Goal: Task Accomplishment & Management: Manage account settings

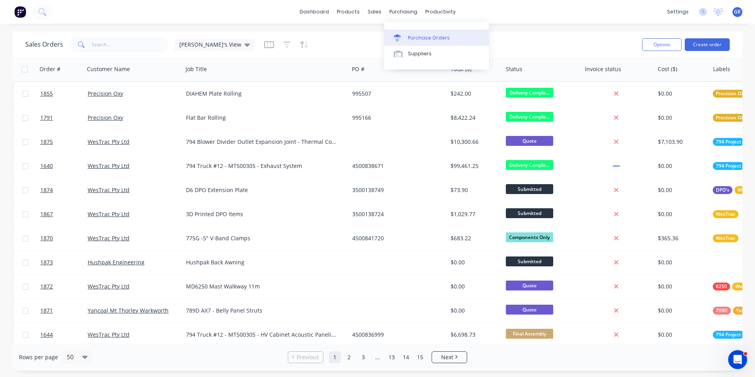
click at [423, 36] on div "Purchase Orders" at bounding box center [429, 37] width 42 height 7
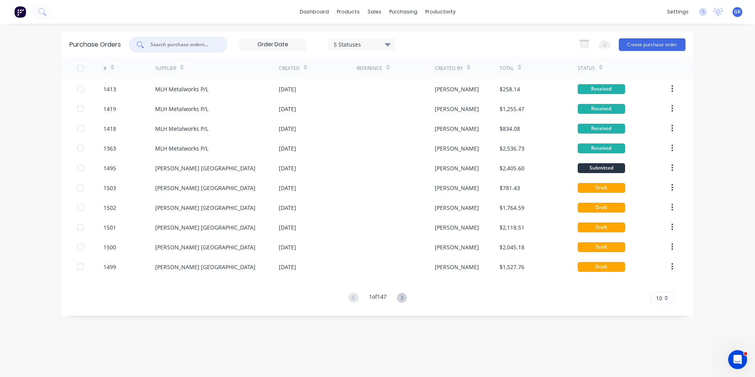
click at [172, 43] on input "text" at bounding box center [183, 45] width 66 height 8
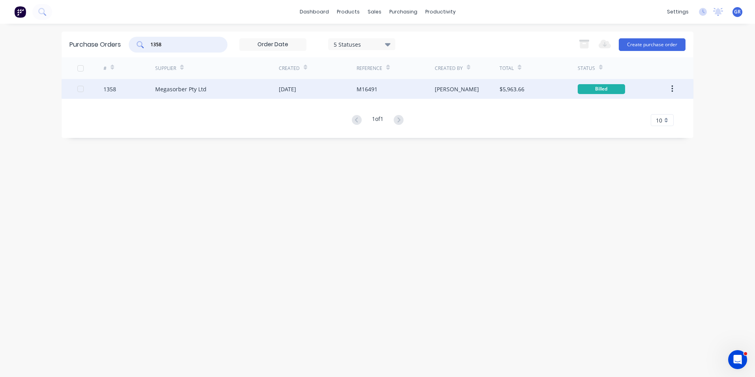
type input "1358"
click at [113, 88] on div "1358" at bounding box center [109, 89] width 13 height 8
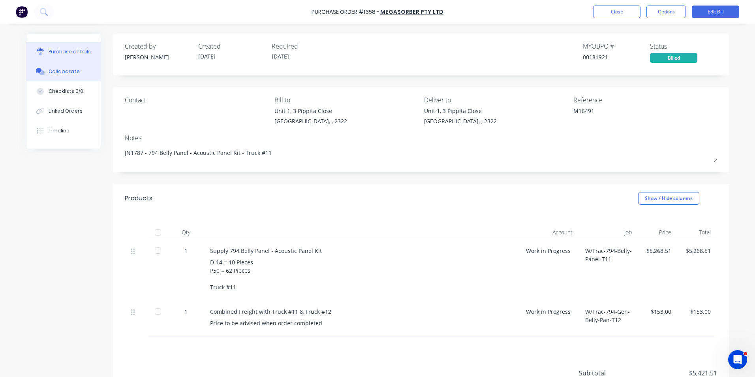
click at [70, 72] on div "Collaborate" at bounding box center [64, 71] width 31 height 7
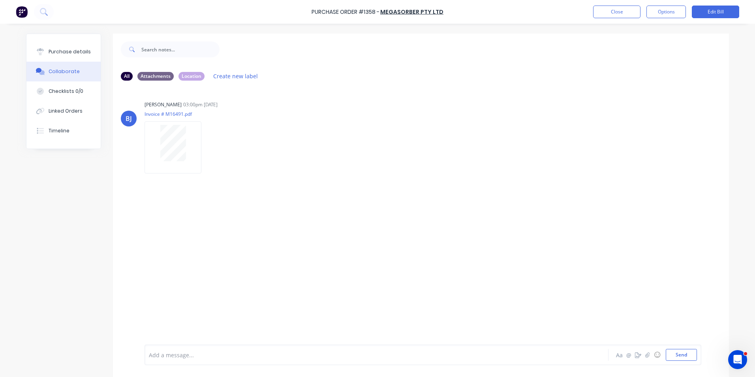
click at [152, 71] on div "All Attachments Location Create new label" at bounding box center [421, 76] width 600 height 11
click at [150, 74] on div "Attachments" at bounding box center [155, 75] width 36 height 9
click at [123, 75] on div "All" at bounding box center [127, 75] width 12 height 9
click at [66, 51] on div "Purchase details" at bounding box center [70, 51] width 42 height 7
type textarea "x"
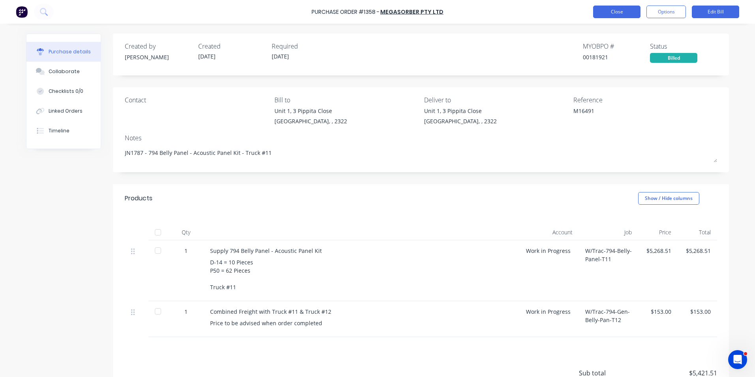
click at [616, 13] on button "Close" at bounding box center [616, 12] width 47 height 13
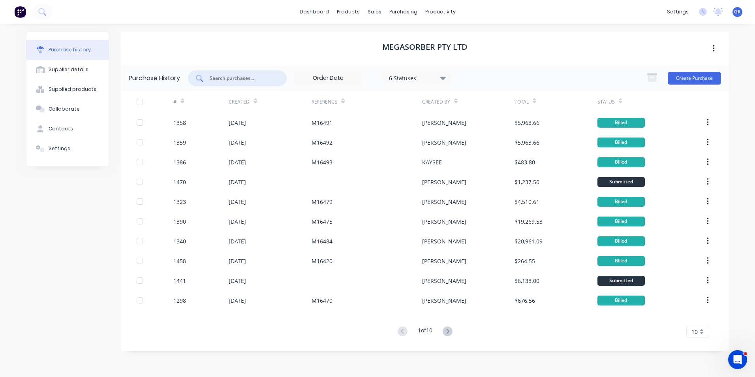
click at [223, 78] on input "text" at bounding box center [242, 78] width 66 height 8
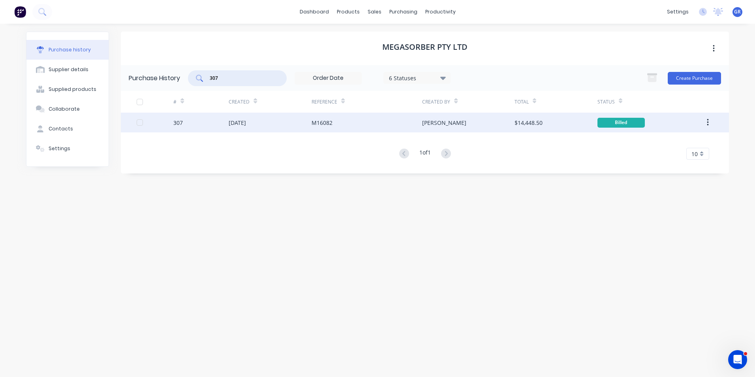
type input "307"
click at [181, 120] on div "307" at bounding box center [177, 122] width 9 height 8
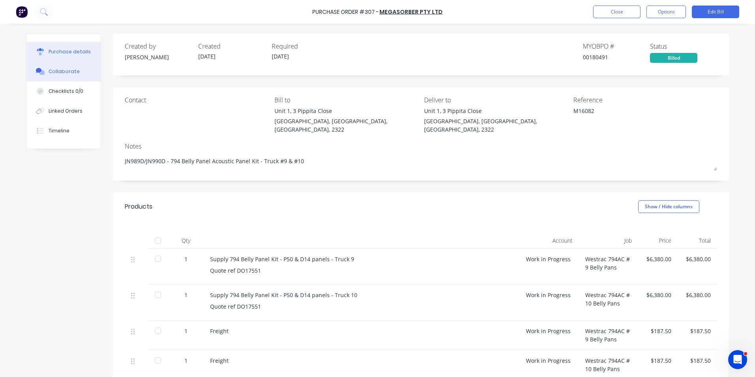
click at [60, 69] on div "Collaborate" at bounding box center [64, 71] width 31 height 7
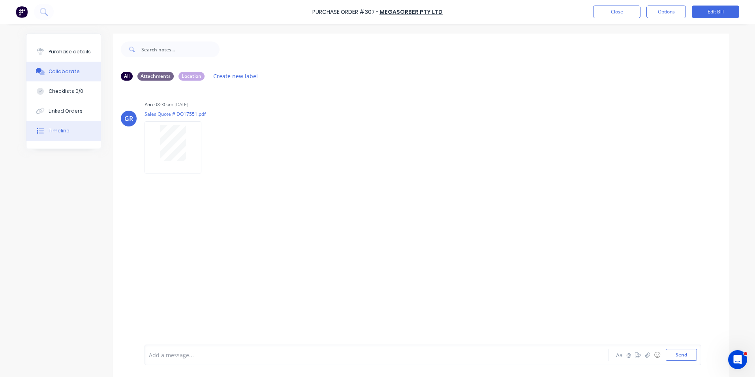
click at [59, 129] on div "Timeline" at bounding box center [59, 130] width 21 height 7
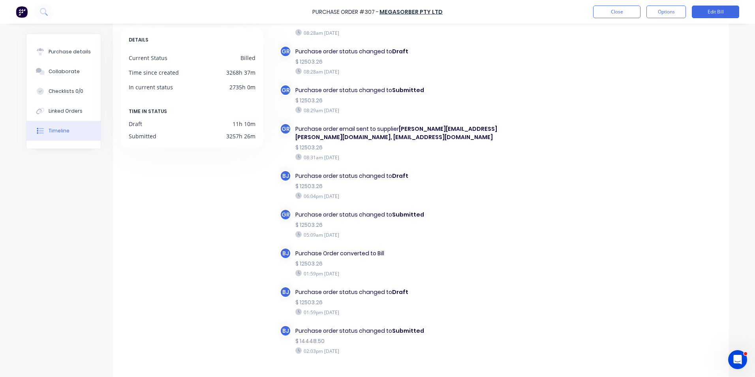
scroll to position [68, 0]
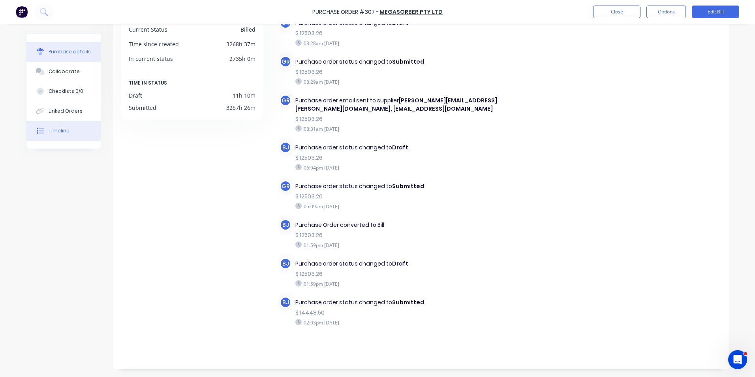
click at [77, 52] on div "Purchase details" at bounding box center [70, 51] width 42 height 7
type textarea "x"
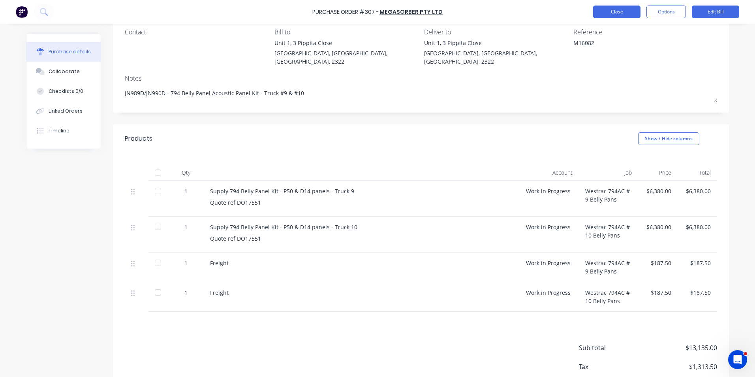
click at [632, 11] on button "Close" at bounding box center [616, 12] width 47 height 13
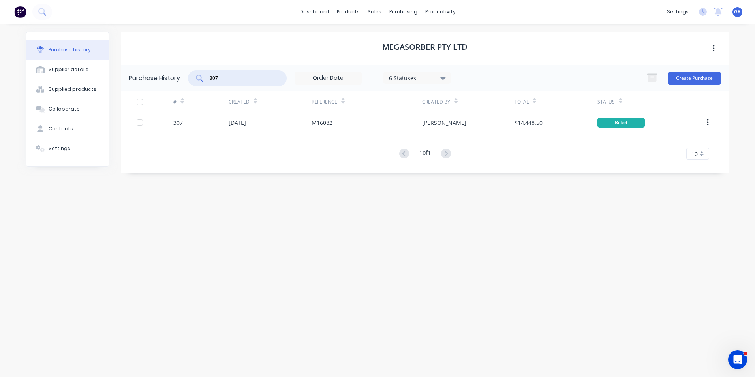
drag, startPoint x: 222, startPoint y: 78, endPoint x: 205, endPoint y: 78, distance: 16.6
click at [205, 78] on div "307" at bounding box center [237, 78] width 99 height 16
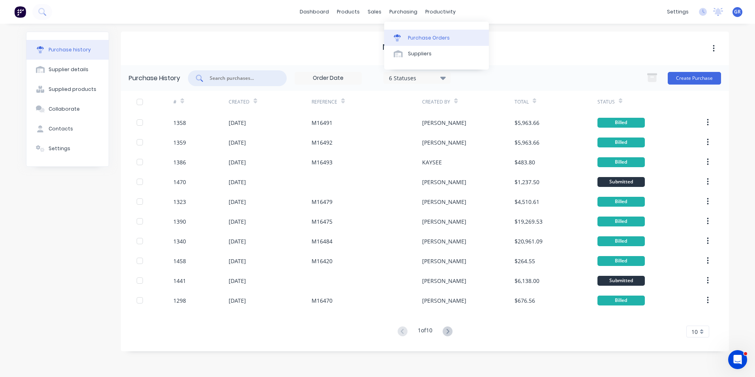
click at [421, 36] on div "Purchase Orders" at bounding box center [429, 37] width 42 height 7
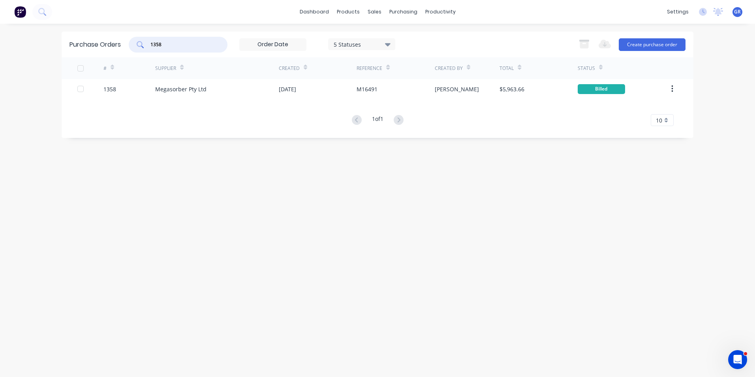
drag, startPoint x: 181, startPoint y: 45, endPoint x: 133, endPoint y: 43, distance: 47.4
click at [133, 43] on div "1358" at bounding box center [178, 45] width 99 height 16
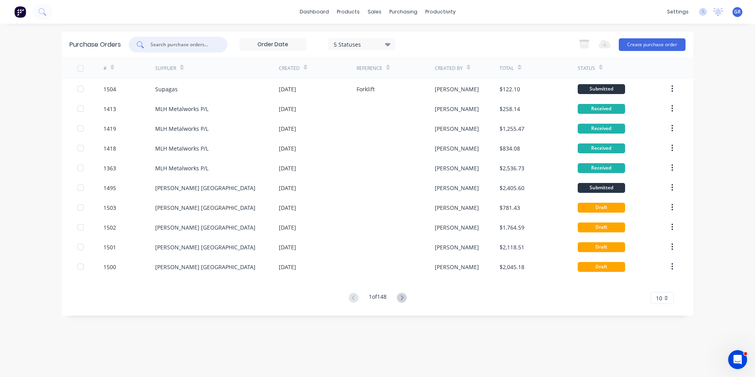
click at [660, 296] on span "10" at bounding box center [659, 298] width 6 height 8
click at [662, 284] on div "35" at bounding box center [662, 285] width 22 height 14
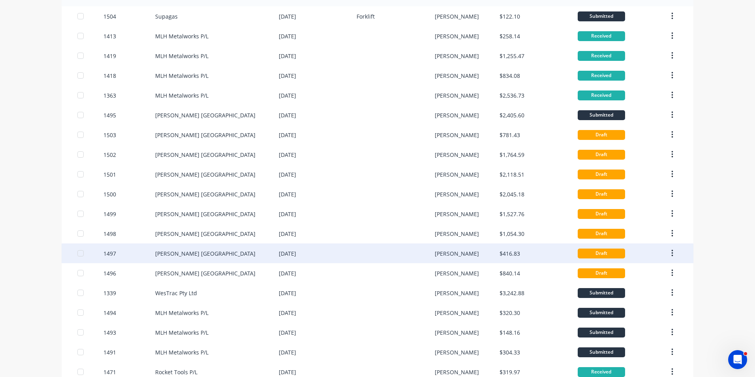
scroll to position [79, 0]
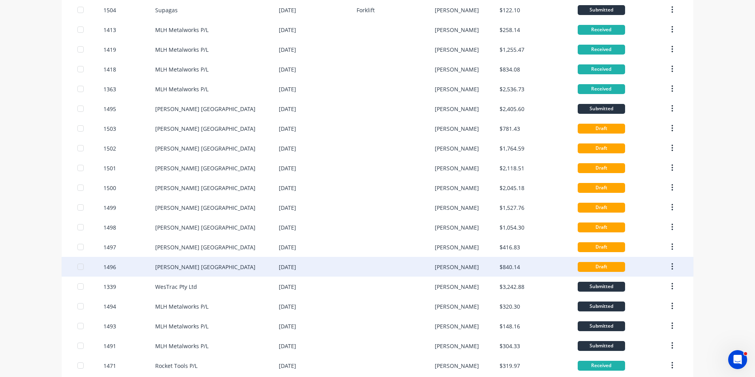
click at [109, 265] on div "1496" at bounding box center [109, 267] width 13 height 8
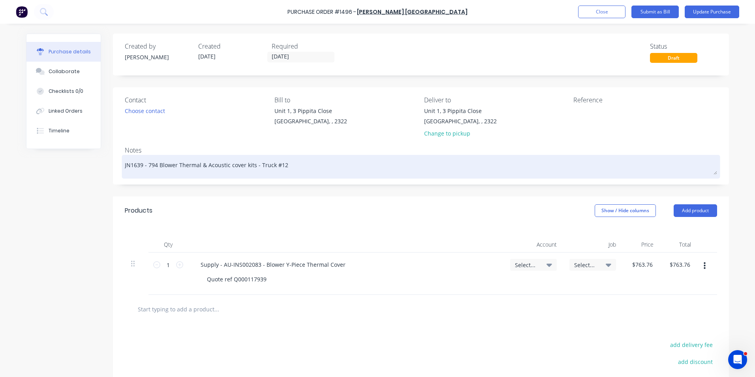
click at [135, 168] on textarea "JN1639 - 794 Blower Thermal & Acoustic cover kits - Truck #12" at bounding box center [421, 166] width 592 height 18
type textarea "x"
type textarea "JN1659 - 794 Blower Thermal & Acoustic cover kits - Truck #12"
drag, startPoint x: 280, startPoint y: 165, endPoint x: 288, endPoint y: 171, distance: 9.9
click at [278, 166] on textarea "JN1659 - 794 Blower Thermal & Acoustic cover kits - Truck #12" at bounding box center [421, 166] width 592 height 18
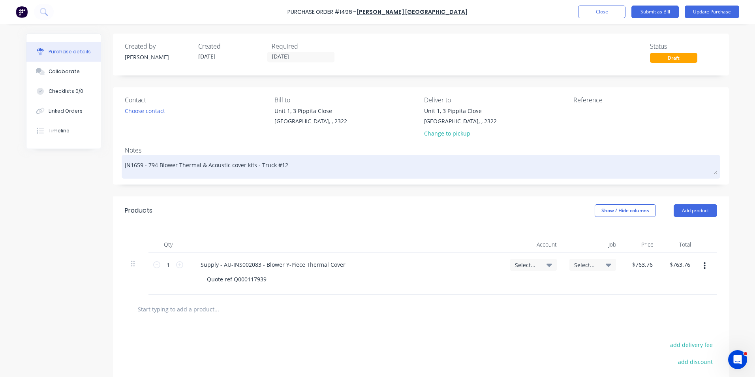
type textarea "x"
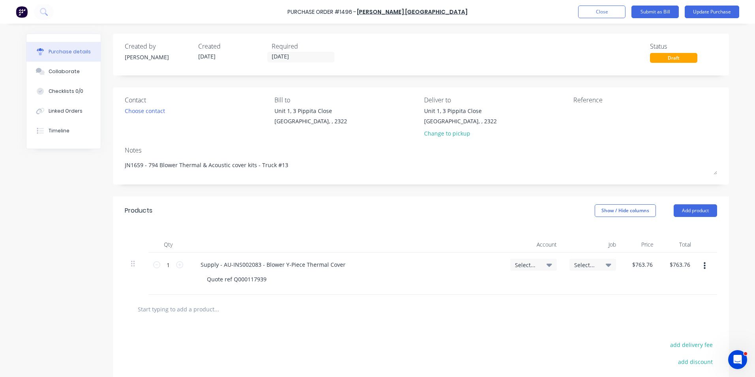
type textarea "JN1659 - 794 Blower Thermal & Acoustic cover kits - Truck #13"
type textarea "x"
type textarea "JN1659 - 794 Blower Thermal & Acoustic cover kits - Truck #13"
click at [282, 55] on input "[DATE]" at bounding box center [301, 57] width 66 height 10
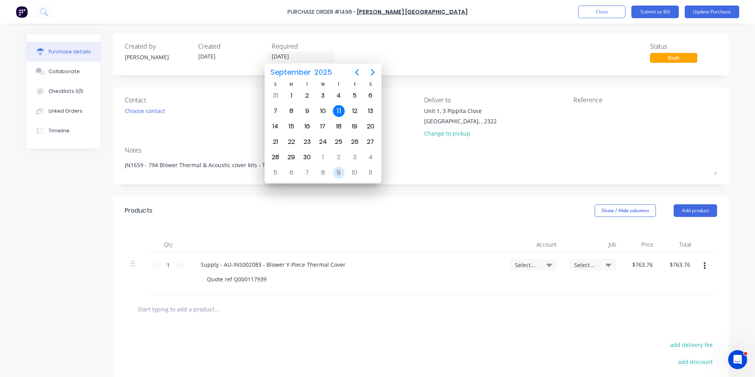
click at [340, 173] on div "9" at bounding box center [339, 173] width 12 height 12
type textarea "x"
type input "09/10/25"
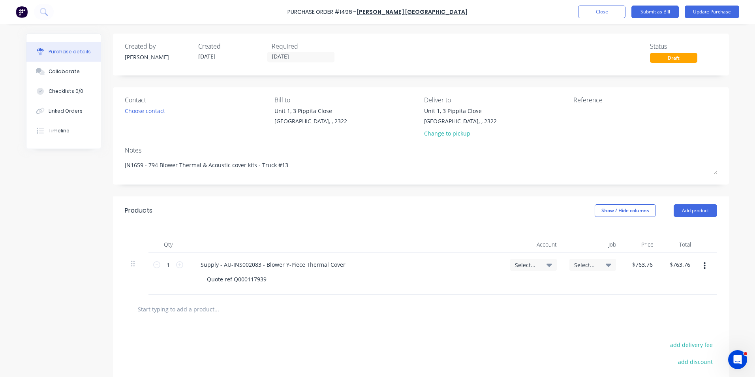
click at [526, 263] on span "Select..." at bounding box center [527, 265] width 24 height 8
type textarea "x"
click at [488, 286] on input at bounding box center [507, 288] width 81 height 16
type input "1-14"
click at [509, 346] on div "1-1400 / Work in Progress - Materials" at bounding box center [501, 345] width 111 height 16
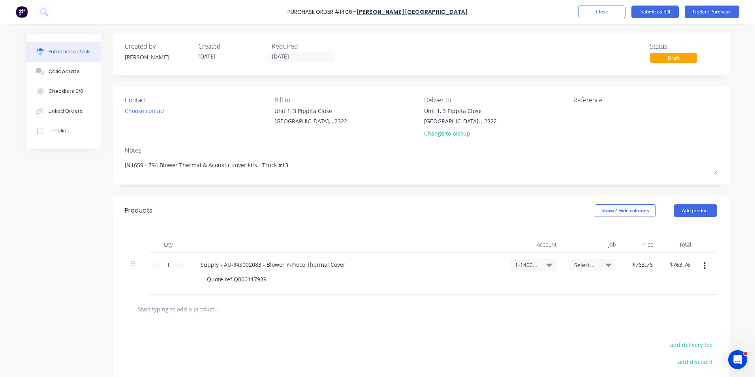
click at [578, 265] on span "Select..." at bounding box center [586, 265] width 24 height 8
type textarea "x"
click at [539, 290] on input at bounding box center [567, 288] width 81 height 16
type input "1659"
click at [558, 321] on div "1659 / W/Trac-794-Blower Wraps-T13" at bounding box center [561, 323] width 111 height 16
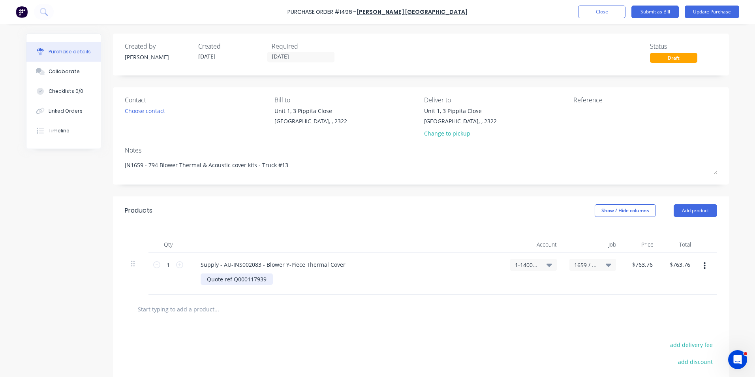
type textarea "x"
click at [267, 278] on div "Quote ref Q000117939" at bounding box center [237, 278] width 72 height 11
click at [707, 12] on button "Update Purchase" at bounding box center [712, 12] width 55 height 13
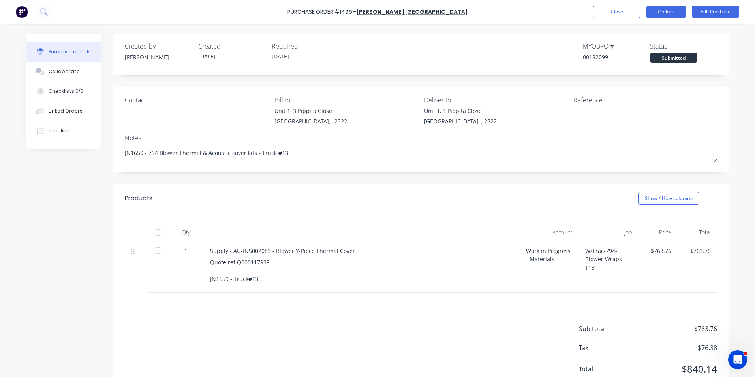
click at [666, 11] on button "Options" at bounding box center [666, 12] width 39 height 13
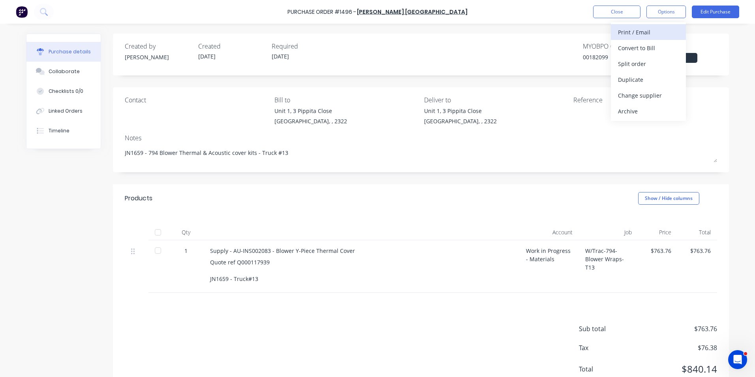
click at [638, 30] on div "Print / Email" at bounding box center [648, 31] width 61 height 11
click at [632, 47] on div "With pricing" at bounding box center [648, 47] width 61 height 11
type textarea "x"
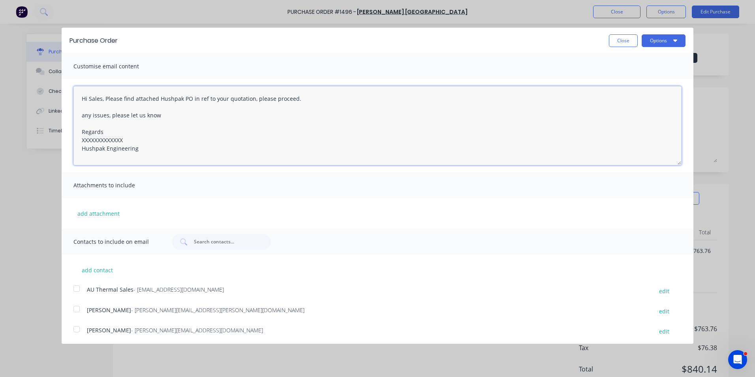
drag, startPoint x: 130, startPoint y: 139, endPoint x: 68, endPoint y: 137, distance: 62.0
click at [69, 139] on div "Hi Sales, Please find attached Hushpak PO in ref to your quotation, please proc…" at bounding box center [378, 125] width 632 height 93
type textarea "Hi Sales, Please find attached Hushpak PO in ref to your quotation, please proc…"
click at [95, 212] on button "add attachment" at bounding box center [98, 213] width 50 height 12
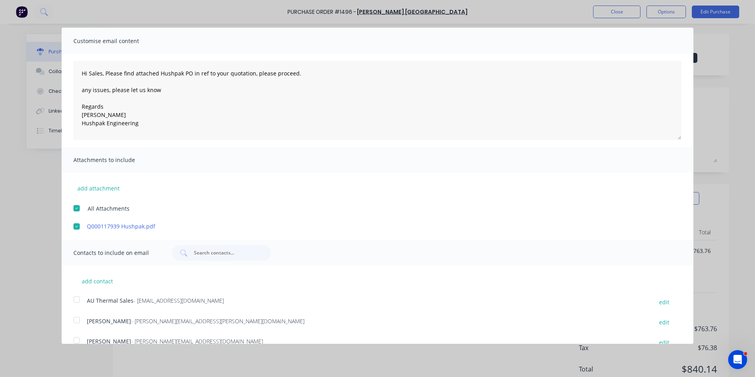
scroll to position [39, 0]
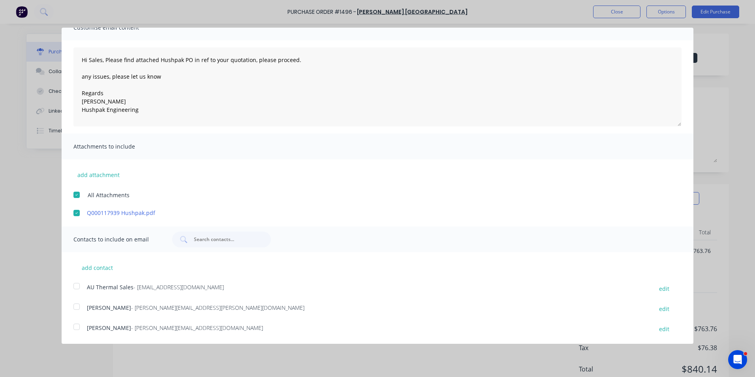
click at [78, 285] on div at bounding box center [77, 286] width 16 height 16
click at [76, 307] on div at bounding box center [77, 307] width 16 height 16
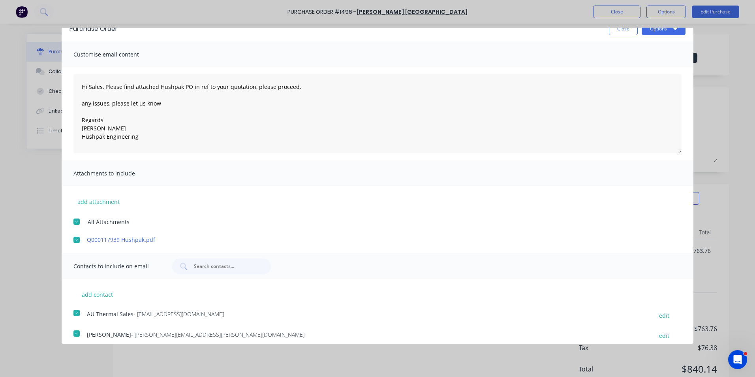
scroll to position [0, 0]
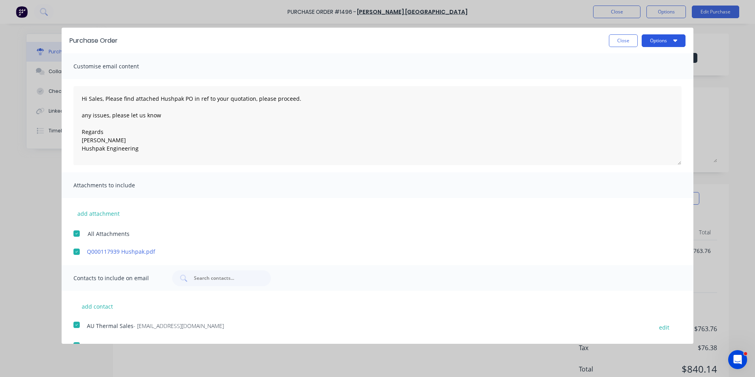
click at [658, 43] on button "Options" at bounding box center [664, 40] width 44 height 13
click at [622, 75] on div "Email" at bounding box center [648, 76] width 61 height 11
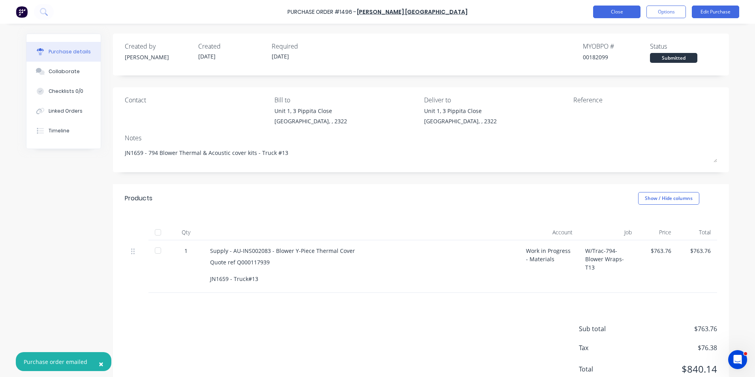
click at [624, 11] on button "Close" at bounding box center [616, 12] width 47 height 13
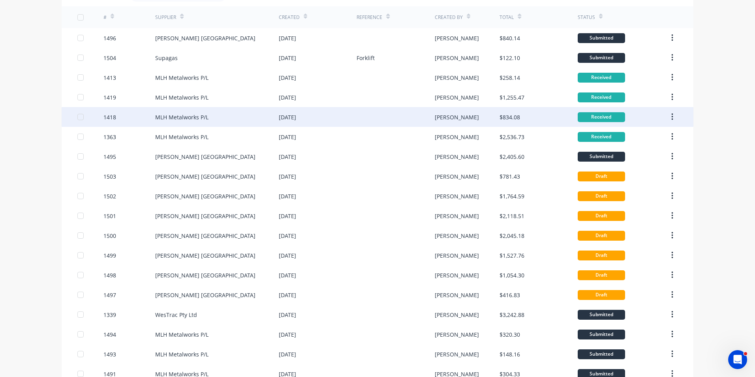
scroll to position [118, 0]
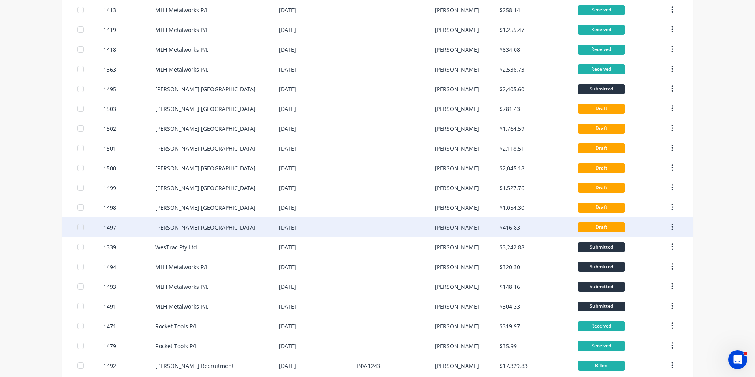
click at [106, 226] on div "1497" at bounding box center [109, 227] width 13 height 8
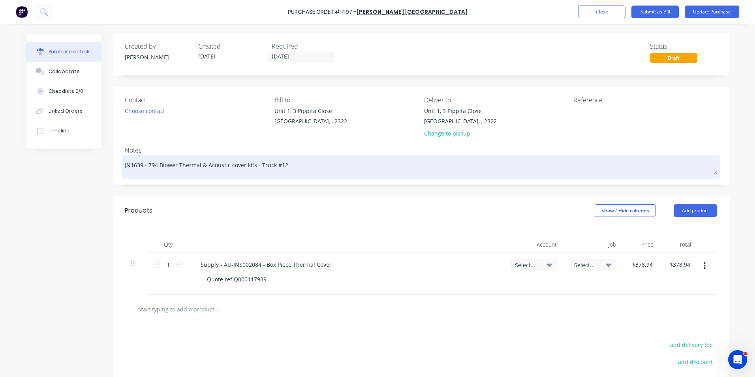
click at [134, 165] on textarea "JN1639 - 794 Blower Thermal & Acoustic cover kits - Truck #12" at bounding box center [421, 166] width 592 height 18
type textarea "x"
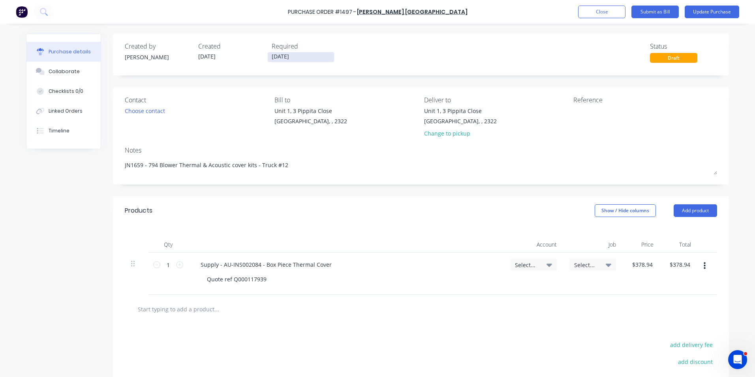
type textarea "JN1659 - 794 Blower Thermal & Acoustic cover kits - Truck #12"
type textarea "x"
type textarea "JN1659 - 794 Blower Thermal & Acoustic cover kits - Truck #12"
click at [285, 54] on input "[DATE]" at bounding box center [301, 57] width 66 height 10
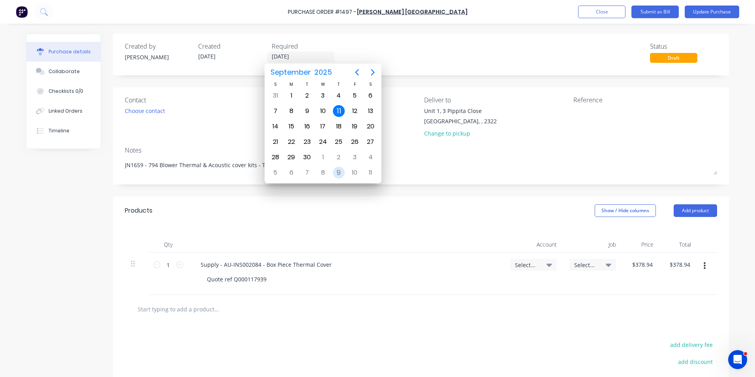
click at [341, 171] on div "9" at bounding box center [339, 173] width 12 height 12
type textarea "x"
type input "09/10/25"
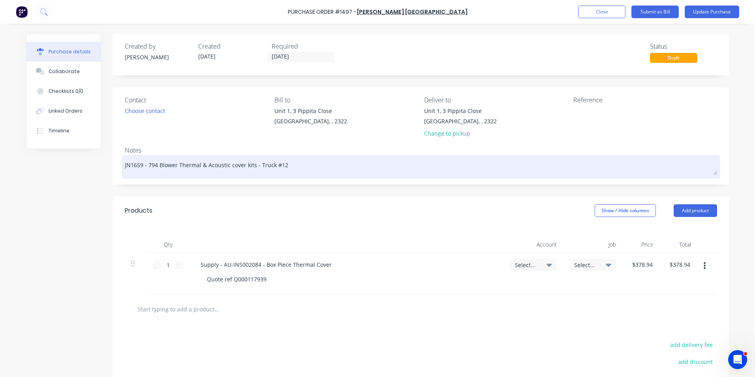
drag, startPoint x: 282, startPoint y: 164, endPoint x: 278, endPoint y: 165, distance: 4.1
click at [278, 165] on textarea "JN1659 - 794 Blower Thermal & Acoustic cover kits - Truck #12" at bounding box center [421, 166] width 592 height 18
type textarea "x"
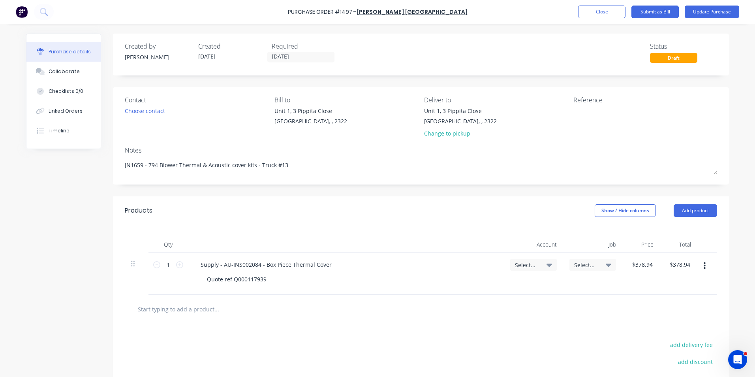
type textarea "JN1659 - 794 Blower Thermal & Acoustic cover kits - Truck #13"
type textarea "x"
type textarea "JN1659 - 794 Blower Thermal & Acoustic cover kits - Truck #13"
click at [271, 280] on div "Quote ref Q000117939" at bounding box center [349, 278] width 297 height 11
type textarea "x"
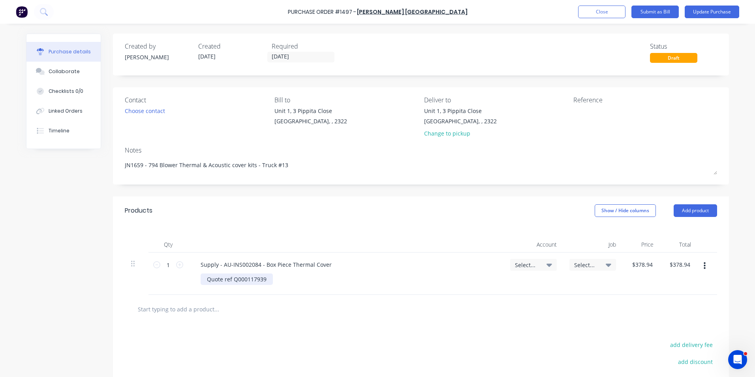
click at [265, 280] on div "Quote ref Q000117939" at bounding box center [237, 278] width 72 height 11
drag, startPoint x: 241, startPoint y: 297, endPoint x: 184, endPoint y: 299, distance: 56.5
click at [184, 299] on div "1 1 Supply - AU-INS002084 - Box Piece Thermal Cover Quote ref Q000117939 JN1659…" at bounding box center [421, 281] width 592 height 59
copy div "JN1659 - Truck #13"
click at [517, 263] on span "Select..." at bounding box center [527, 265] width 24 height 8
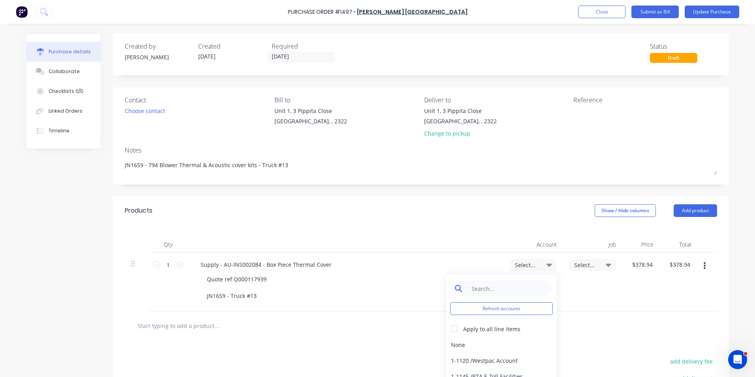
type textarea "x"
click at [489, 286] on input at bounding box center [507, 288] width 81 height 16
type input "1-14"
click at [507, 343] on div "1-1400 / Work in Progress - Materials" at bounding box center [501, 345] width 111 height 16
click at [581, 263] on span "Select..." at bounding box center [586, 265] width 24 height 8
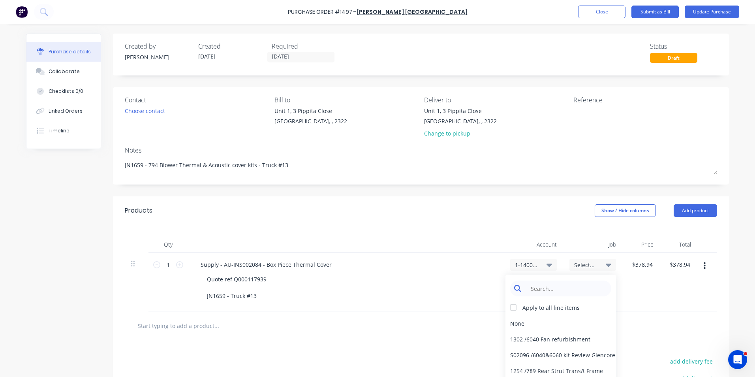
type textarea "x"
click at [537, 289] on input at bounding box center [567, 288] width 81 height 16
type input "1659"
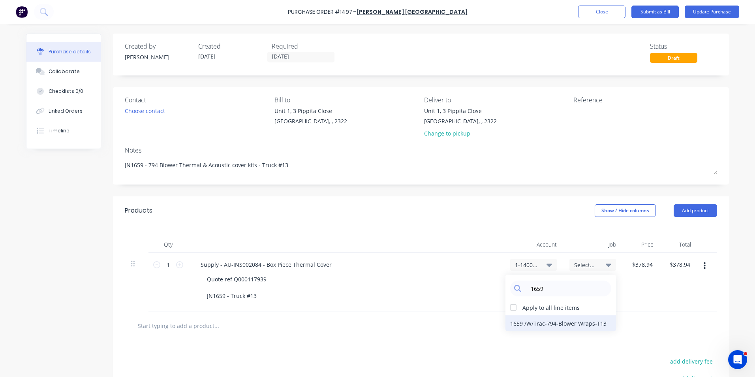
click at [559, 322] on div "1659 / W/Trac-794-Blower Wraps-T13" at bounding box center [561, 323] width 111 height 16
click at [711, 9] on button "Update Purchase" at bounding box center [712, 12] width 55 height 13
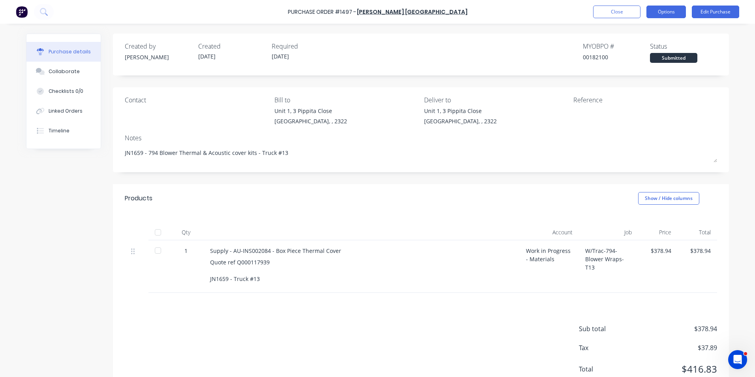
click at [668, 8] on button "Options" at bounding box center [666, 12] width 39 height 13
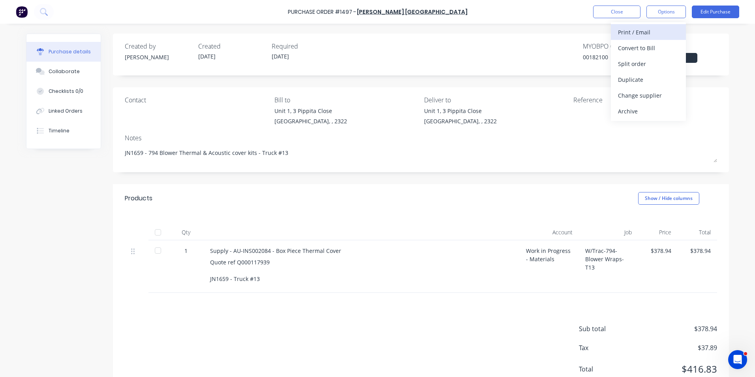
click at [637, 30] on div "Print / Email" at bounding box center [648, 31] width 61 height 11
click at [638, 48] on div "With pricing" at bounding box center [648, 47] width 61 height 11
type textarea "x"
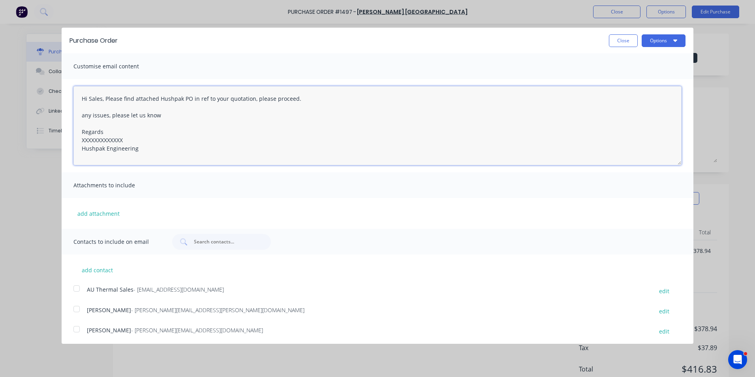
drag, startPoint x: 128, startPoint y: 139, endPoint x: 56, endPoint y: 141, distance: 71.1
click at [56, 141] on div "Purchase Order Close Options Customise email content Hi Sales, Please find atta…" at bounding box center [377, 188] width 755 height 377
type textarea "Hi Sales, Please find attached Hushpak PO in ref to your quotation, please proc…"
click at [105, 211] on button "add attachment" at bounding box center [98, 213] width 50 height 12
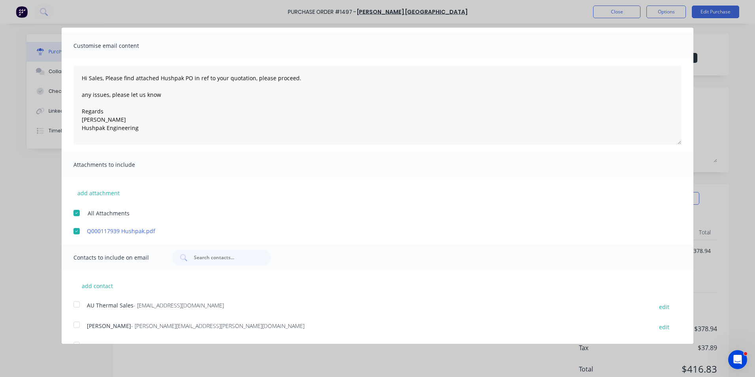
scroll to position [39, 0]
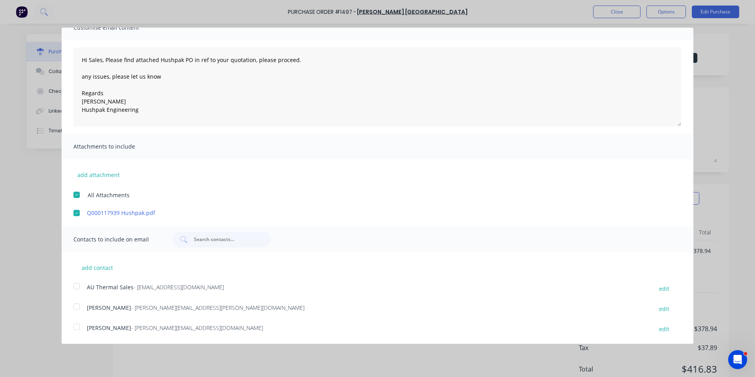
click at [76, 286] on div at bounding box center [77, 286] width 16 height 16
click at [75, 305] on div at bounding box center [77, 307] width 16 height 16
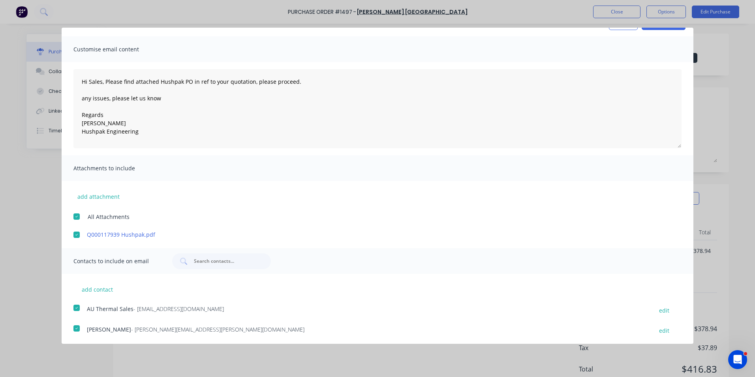
scroll to position [0, 0]
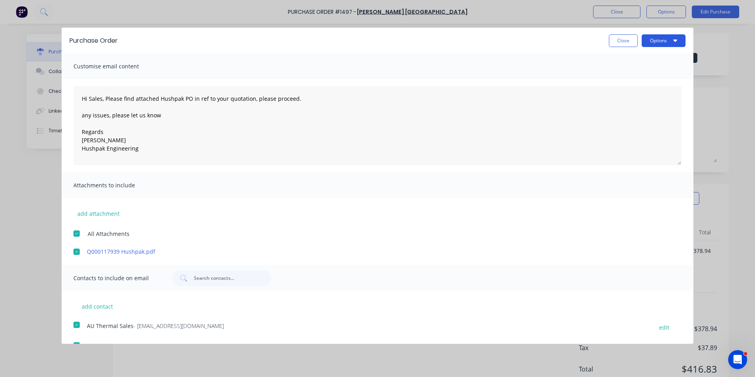
click at [654, 38] on button "Options" at bounding box center [664, 40] width 44 height 13
click at [618, 77] on div "Email" at bounding box center [648, 76] width 61 height 11
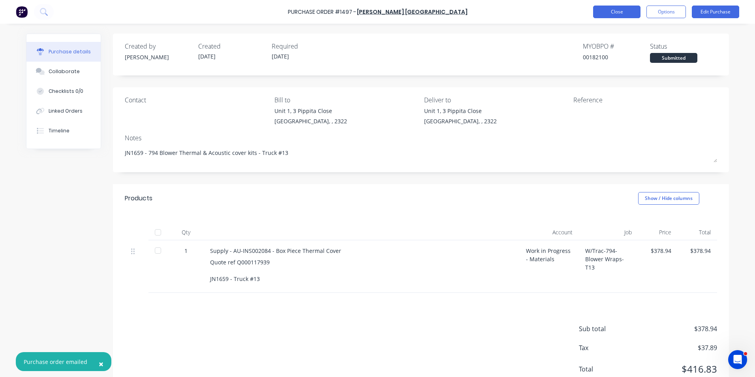
click at [621, 11] on button "Close" at bounding box center [616, 12] width 47 height 13
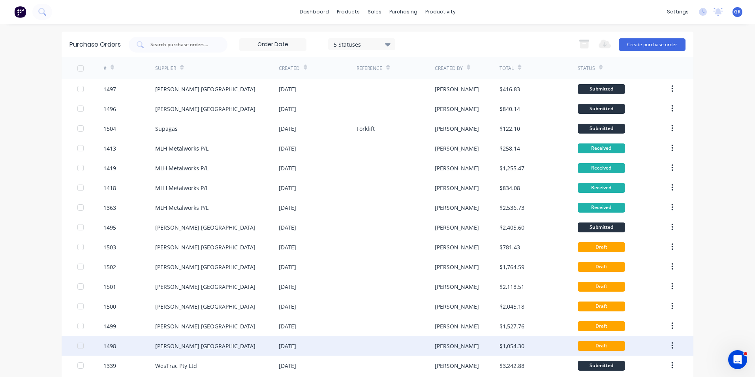
click at [110, 346] on div "1498" at bounding box center [109, 346] width 13 height 8
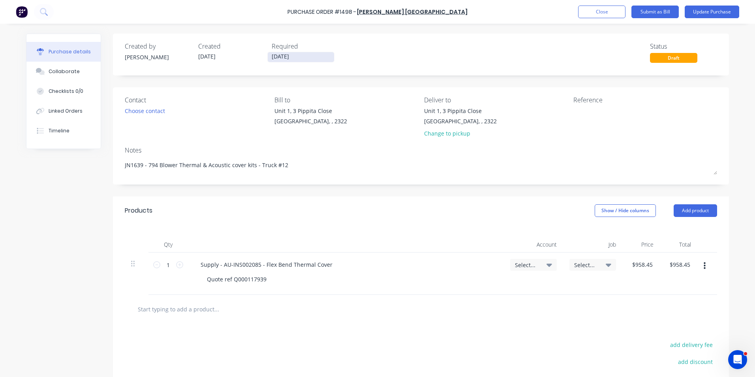
click at [284, 55] on input "[DATE]" at bounding box center [301, 57] width 66 height 10
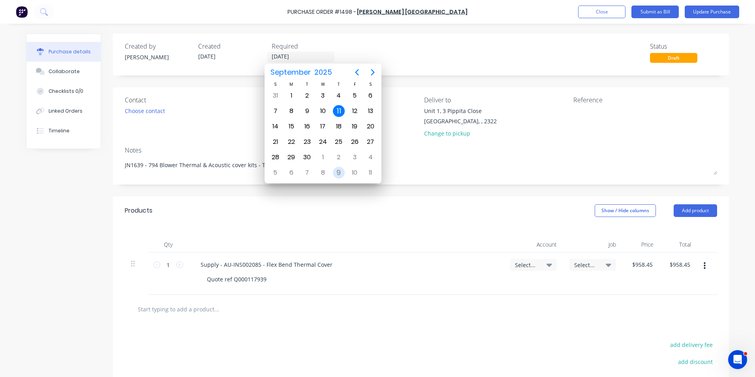
click at [340, 170] on div "9" at bounding box center [339, 173] width 12 height 12
type textarea "x"
type input "09/10/25"
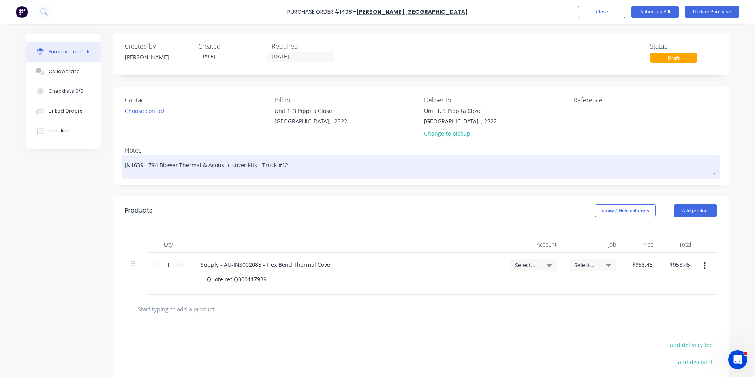
click at [134, 167] on textarea "JN1639 - 794 Blower Thermal & Acoustic cover kits - Truck #12" at bounding box center [421, 166] width 592 height 18
type textarea "x"
type textarea "JN1659 - 794 Blower Thermal & Acoustic cover kits - Truck #12"
click at [276, 165] on textarea "JN1659 - 794 Blower Thermal & Acoustic cover kits - Truck #12" at bounding box center [421, 166] width 592 height 18
type textarea "x"
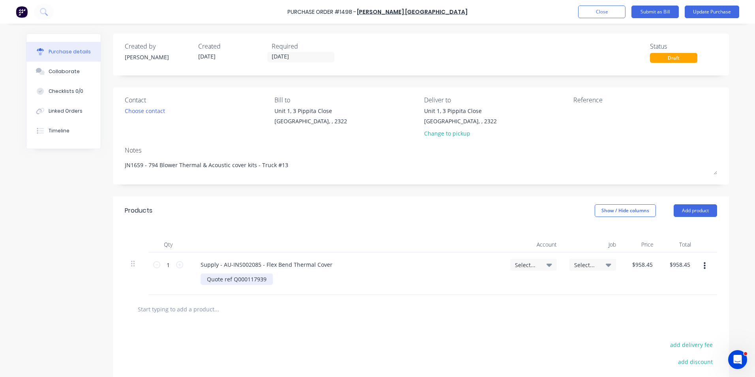
type textarea "JN1659 - 794 Blower Thermal & Acoustic cover kits - Truck #13"
type textarea "x"
type textarea "JN1659 - 794 Blower Thermal & Acoustic cover kits - Truck #13"
click at [269, 278] on div "Quote ref Q000117939" at bounding box center [349, 278] width 297 height 11
type textarea "x"
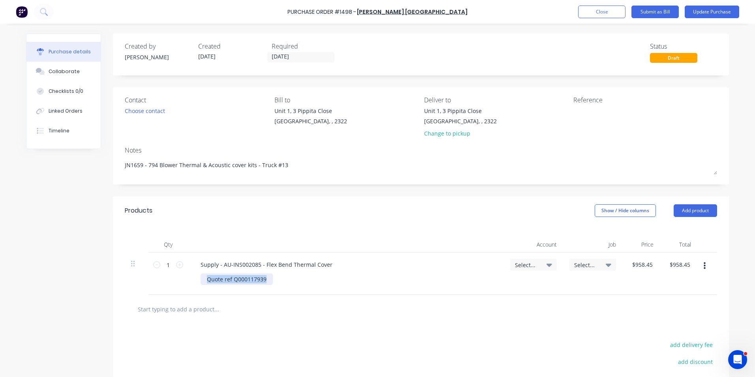
click at [264, 278] on div "Quote ref Q000117939" at bounding box center [237, 278] width 72 height 11
click at [527, 265] on span "Select..." at bounding box center [527, 265] width 24 height 8
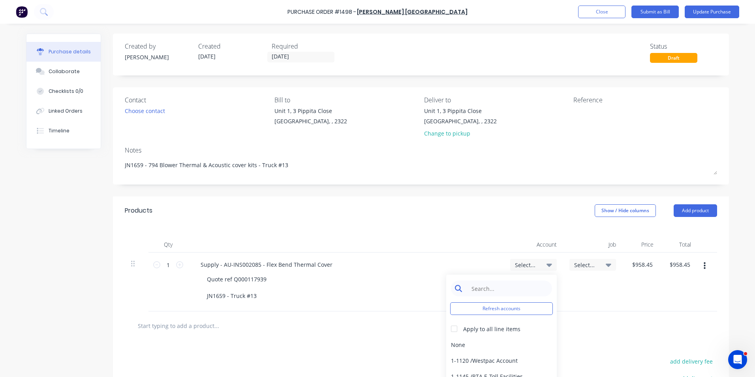
type textarea "x"
click at [495, 287] on input at bounding box center [507, 288] width 81 height 16
type input "1-14"
click at [466, 344] on div "1-1400 / Work in Progress - Materials" at bounding box center [501, 345] width 111 height 16
click at [582, 263] on span "Select..." at bounding box center [586, 265] width 24 height 8
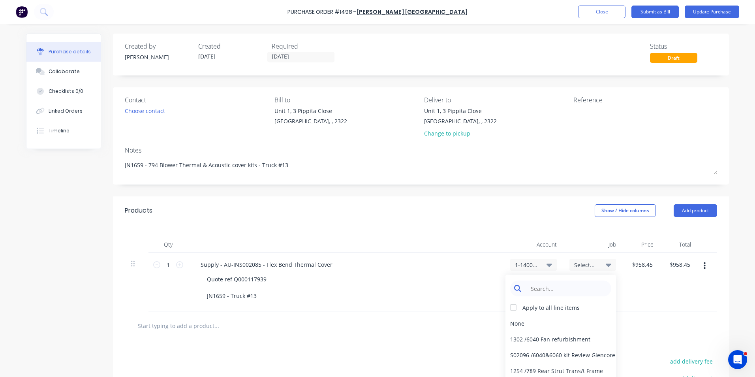
type textarea "x"
click at [538, 288] on input at bounding box center [567, 288] width 81 height 16
type input "1659"
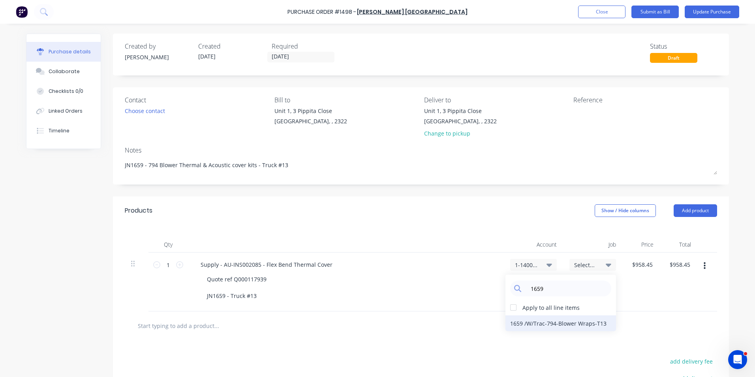
click at [527, 323] on div "1659 / W/Trac-794-Blower Wraps-T13" at bounding box center [561, 323] width 111 height 16
click at [530, 264] on span "1-1400 / Work in Progress - Materials" at bounding box center [527, 265] width 24 height 8
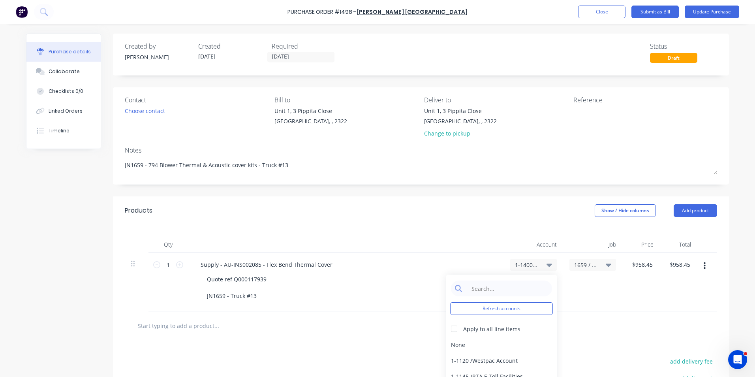
click at [494, 279] on div "Refresh accounts Apply to all line items None 1-1120 / Westpac Account 1-1145 /…" at bounding box center [501, 338] width 111 height 126
type textarea "x"
click at [483, 288] on input at bounding box center [507, 288] width 81 height 16
type input "1-14"
click at [500, 341] on div "1-1400 / Work in Progress - Materials" at bounding box center [501, 345] width 111 height 16
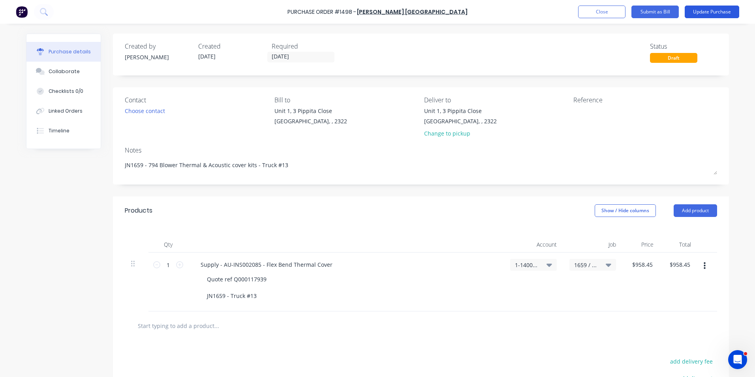
click at [711, 12] on button "Update Purchase" at bounding box center [712, 12] width 55 height 13
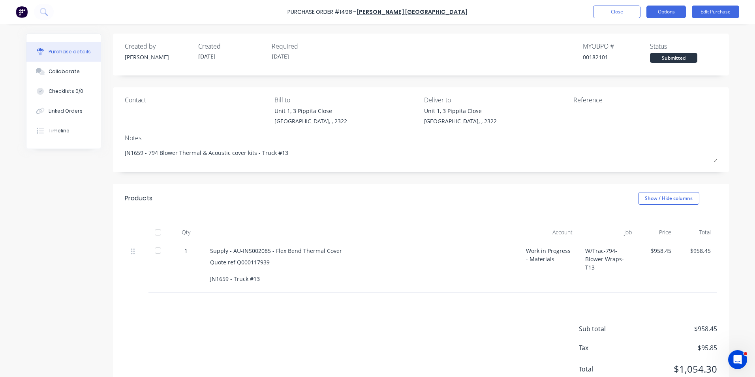
click at [666, 13] on button "Options" at bounding box center [666, 12] width 39 height 13
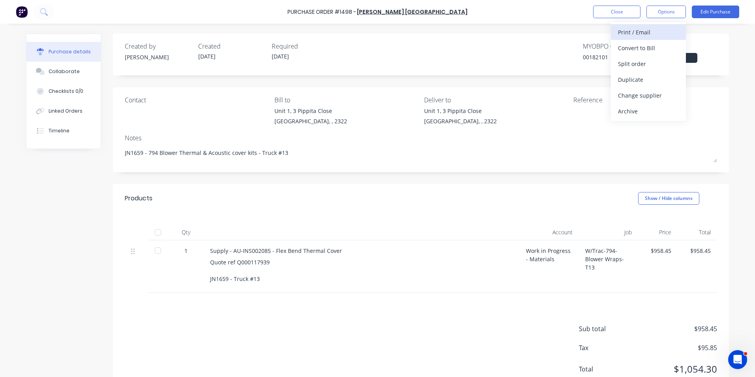
click at [641, 33] on div "Print / Email" at bounding box center [648, 31] width 61 height 11
click at [645, 48] on div "With pricing" at bounding box center [648, 47] width 61 height 11
type textarea "x"
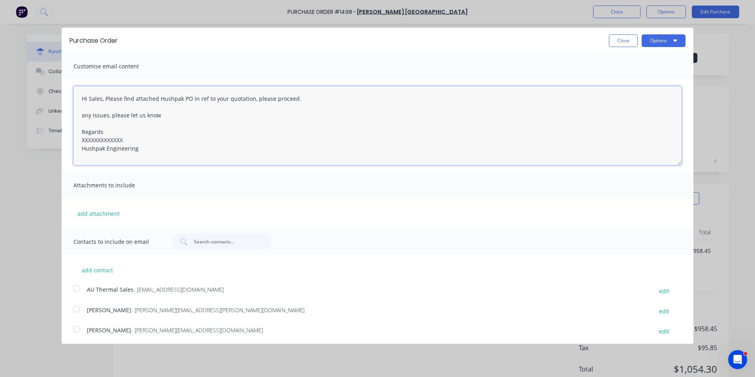
drag, startPoint x: 125, startPoint y: 139, endPoint x: 71, endPoint y: 141, distance: 54.5
click at [71, 141] on div "Hi Sales, Please find attached Hushpak PO in ref to your quotation, please proc…" at bounding box center [378, 125] width 632 height 93
type textarea "Hi Sales, Please find attached Hushpak PO in ref to your quotation, please proc…"
click at [111, 214] on button "add attachment" at bounding box center [98, 213] width 50 height 12
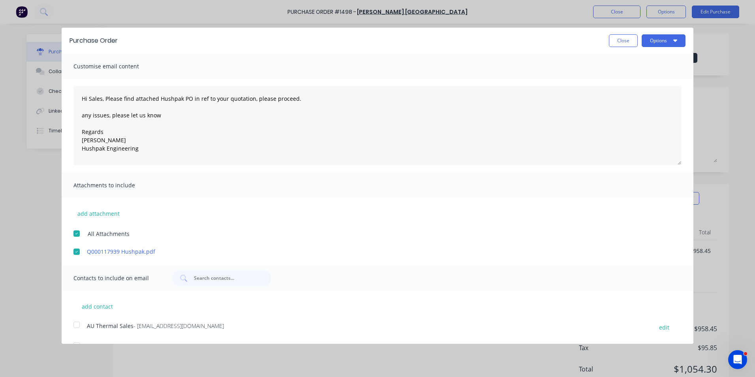
scroll to position [39, 0]
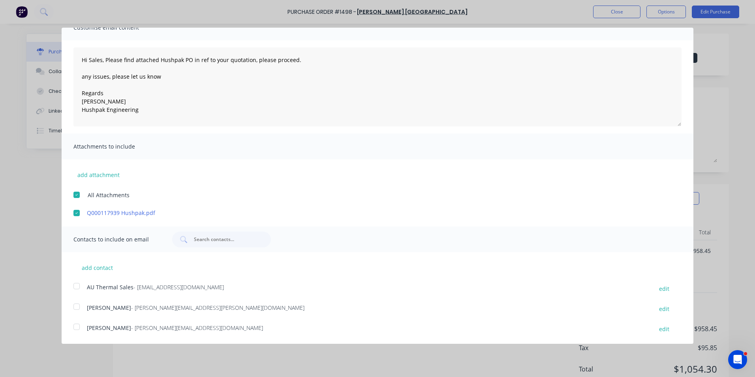
click at [78, 287] on div at bounding box center [77, 286] width 16 height 16
click at [79, 307] on div at bounding box center [77, 307] width 16 height 16
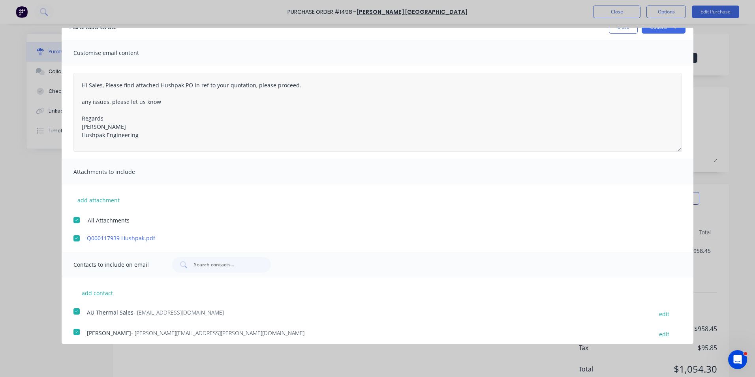
scroll to position [0, 0]
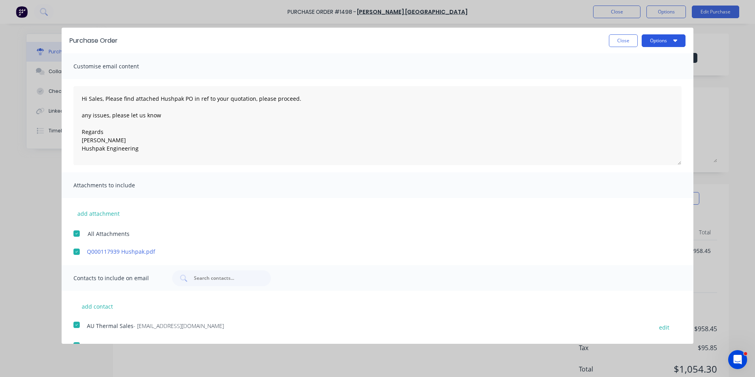
click at [664, 39] on button "Options" at bounding box center [664, 40] width 44 height 13
click at [619, 77] on div "Email" at bounding box center [648, 76] width 61 height 11
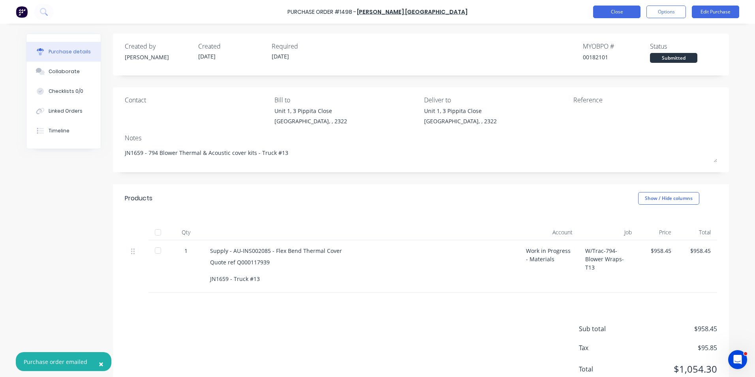
click at [611, 10] on button "Close" at bounding box center [616, 12] width 47 height 13
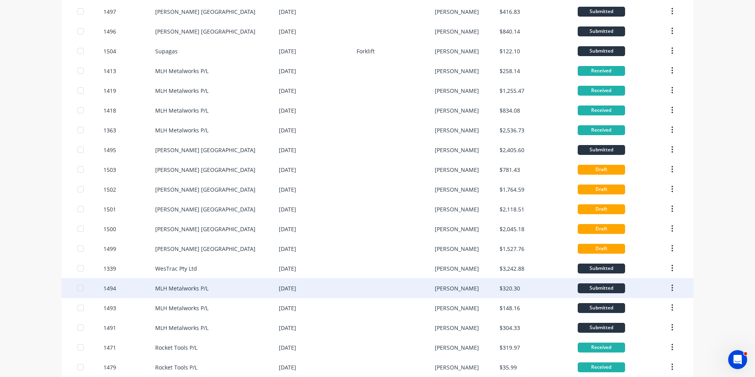
scroll to position [118, 0]
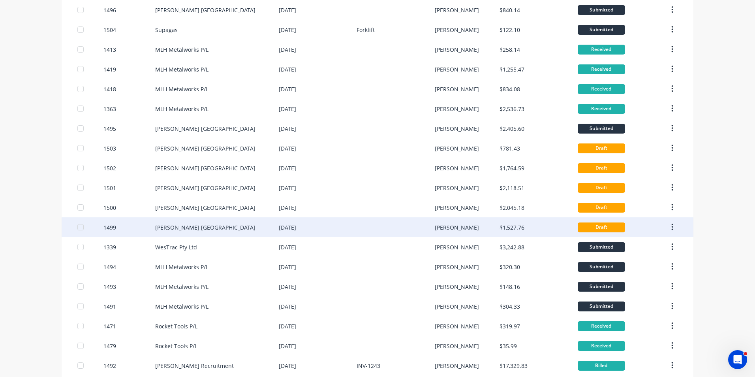
click at [109, 227] on div "1499" at bounding box center [109, 227] width 13 height 8
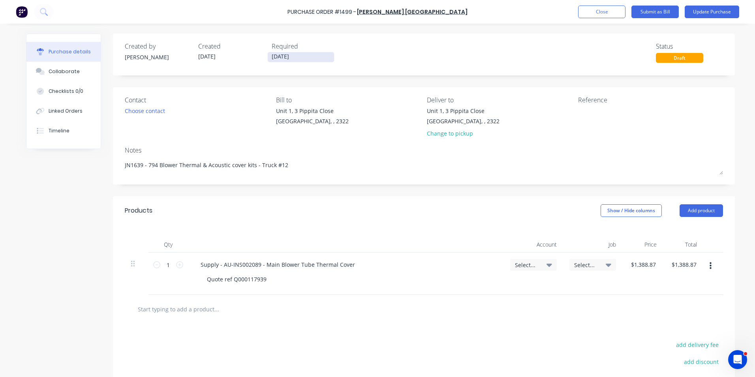
click at [280, 56] on input "[DATE]" at bounding box center [301, 57] width 66 height 10
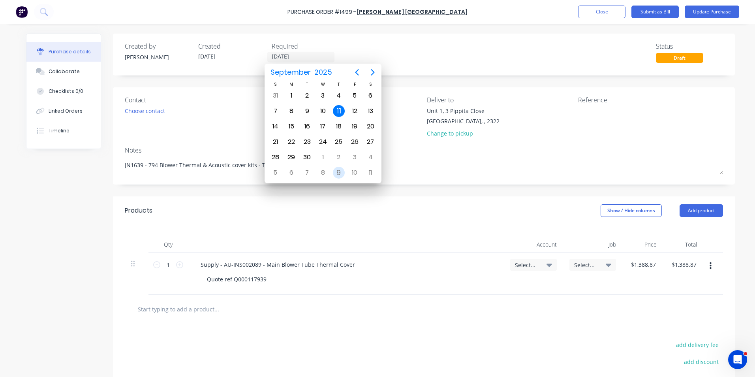
click at [340, 171] on div "9" at bounding box center [339, 173] width 12 height 12
type textarea "x"
type input "09/10/25"
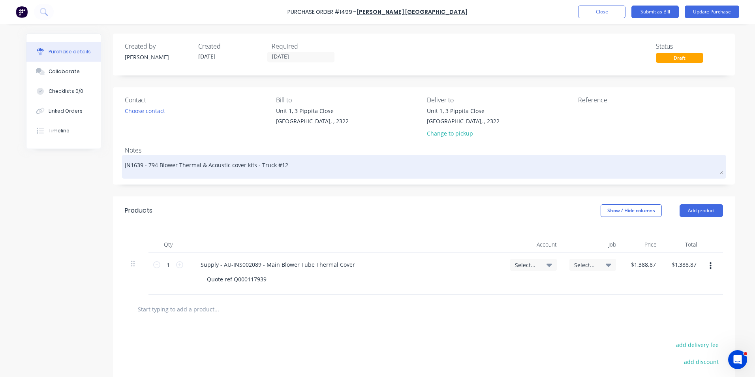
click at [135, 166] on textarea "JN1639 - 794 Blower Thermal & Acoustic cover kits - Truck #12" at bounding box center [424, 166] width 598 height 18
type textarea "x"
type textarea "JN1659 - 794 Blower Thermal & Acoustic cover kits - Truck #12"
click at [278, 166] on textarea "JN1659 - 794 Blower Thermal & Acoustic cover kits - Truck #12" at bounding box center [424, 166] width 598 height 18
type textarea "x"
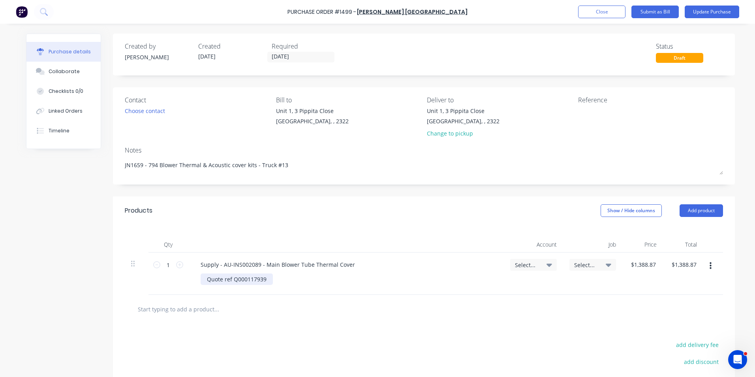
type textarea "JN1659 - 794 Blower Thermal & Acoustic cover kits - Truck #13"
type textarea "x"
type textarea "JN1659 - 794 Blower Thermal & Acoustic cover kits - Truck #13"
click at [263, 281] on div "Quote ref Q000117939" at bounding box center [237, 278] width 72 height 11
click at [525, 265] on span "Select..." at bounding box center [527, 265] width 24 height 8
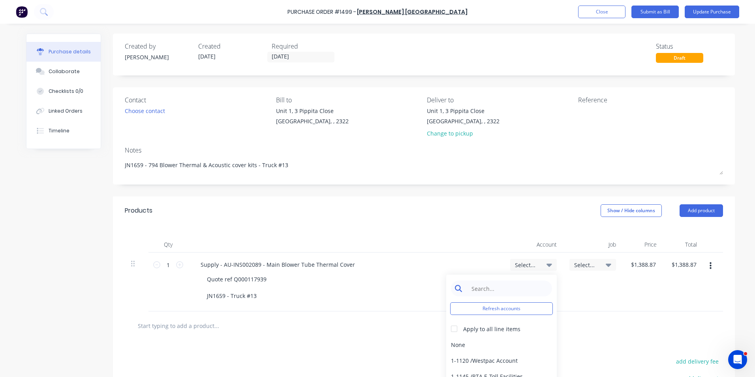
type textarea "x"
click at [491, 286] on input at bounding box center [507, 288] width 81 height 16
type input "1-14"
click at [493, 345] on div "1-1400 / Work in Progress - Materials" at bounding box center [501, 345] width 111 height 16
click at [582, 263] on span "Select..." at bounding box center [586, 265] width 24 height 8
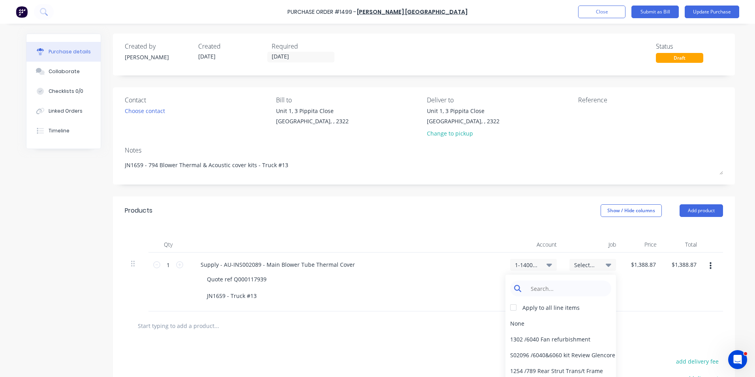
type textarea "x"
click at [534, 290] on input at bounding box center [567, 288] width 81 height 16
type input "1659"
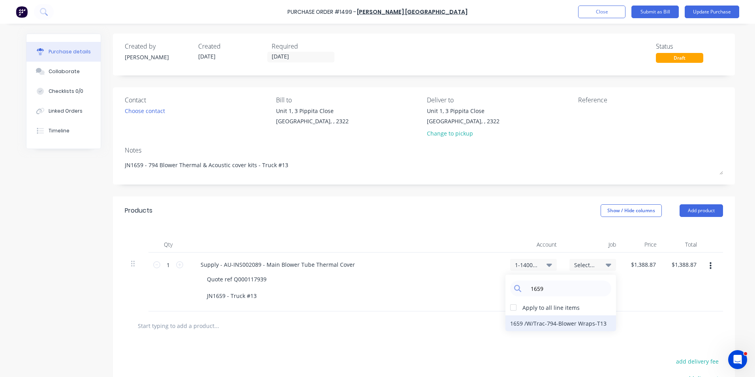
click at [526, 323] on div "1659 / W/Trac-794-Blower Wraps-T13" at bounding box center [561, 323] width 111 height 16
click at [712, 11] on button "Update Purchase" at bounding box center [712, 12] width 55 height 13
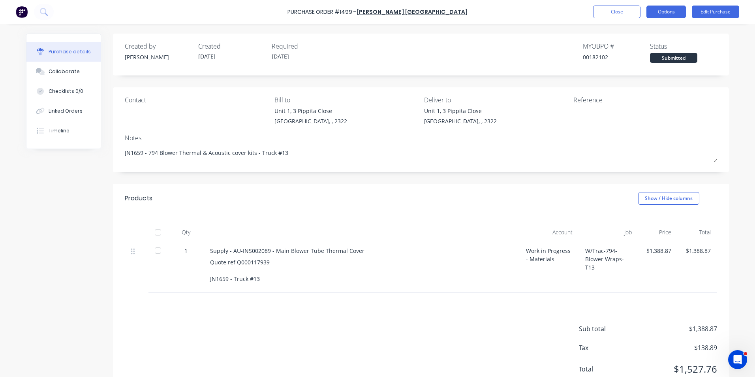
click at [666, 11] on button "Options" at bounding box center [666, 12] width 39 height 13
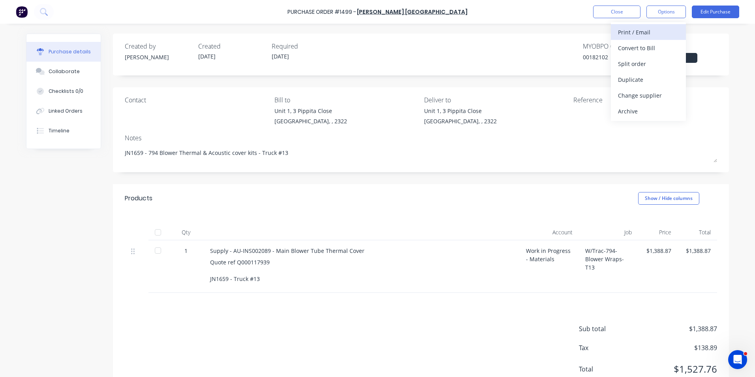
click at [642, 31] on div "Print / Email" at bounding box center [648, 31] width 61 height 11
click at [639, 47] on div "With pricing" at bounding box center [648, 47] width 61 height 11
type textarea "x"
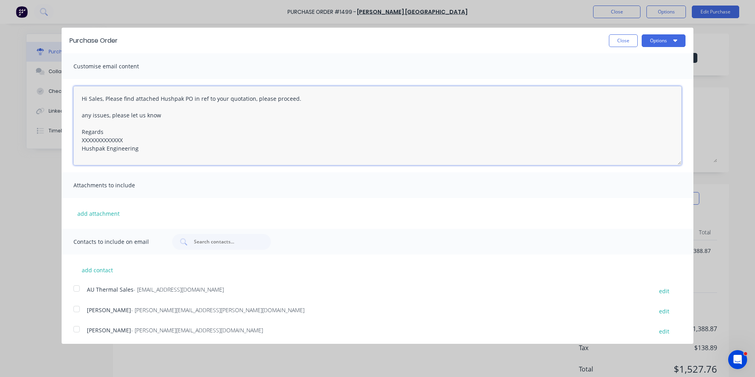
drag, startPoint x: 126, startPoint y: 140, endPoint x: 68, endPoint y: 141, distance: 58.1
click at [68, 141] on div "Hi Sales, Please find attached Hushpak PO in ref to your quotation, please proc…" at bounding box center [378, 125] width 632 height 93
type textarea "Hi Sales, Please find attached Hushpak PO in ref to your quotation, please proc…"
click at [101, 212] on button "add attachment" at bounding box center [98, 213] width 50 height 12
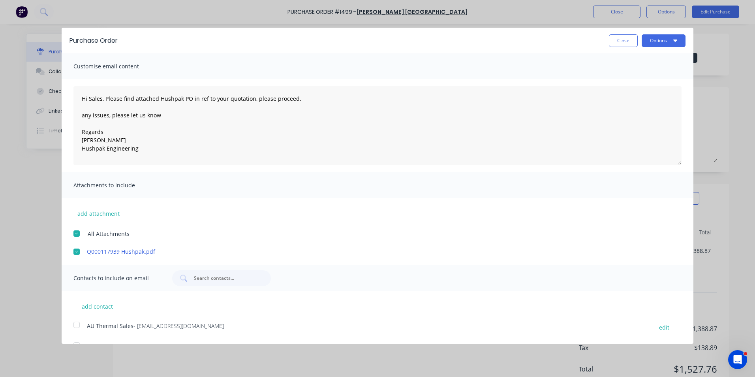
scroll to position [39, 0]
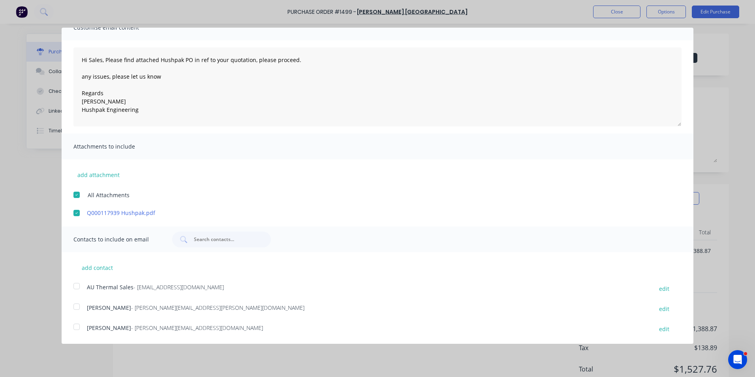
click at [77, 286] on div at bounding box center [77, 286] width 16 height 16
click at [76, 305] on div at bounding box center [77, 307] width 16 height 16
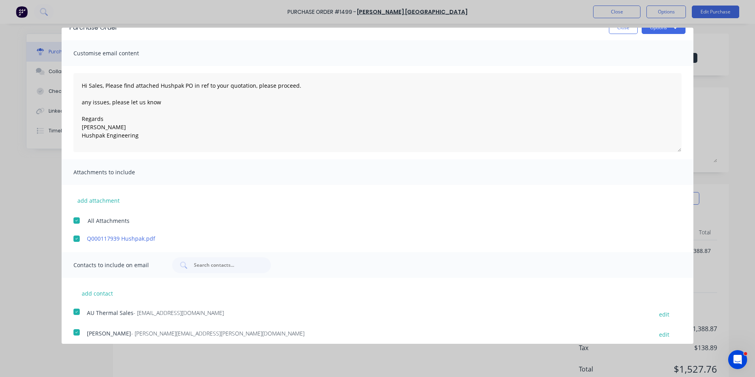
scroll to position [0, 0]
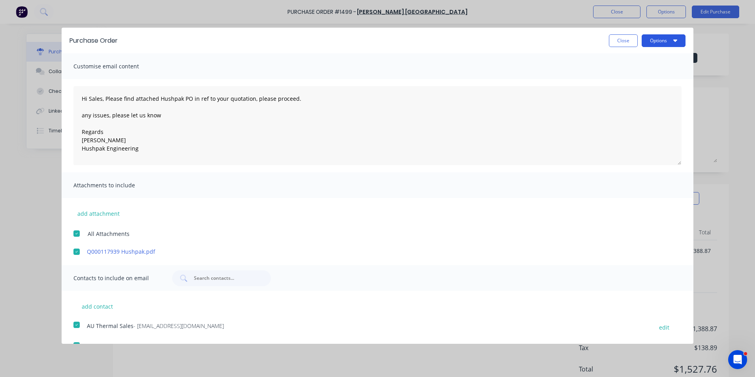
click at [654, 38] on button "Options" at bounding box center [664, 40] width 44 height 13
click at [621, 75] on div "Email" at bounding box center [648, 76] width 61 height 11
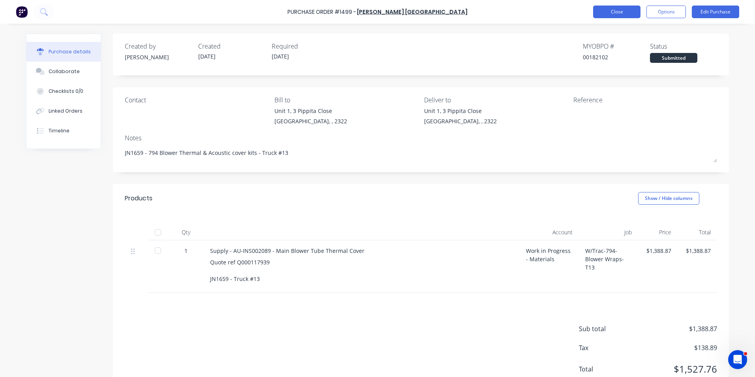
click at [615, 13] on button "Close" at bounding box center [616, 12] width 47 height 13
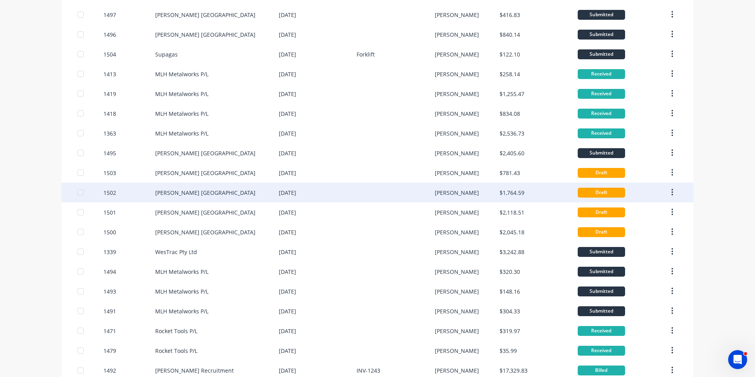
scroll to position [118, 0]
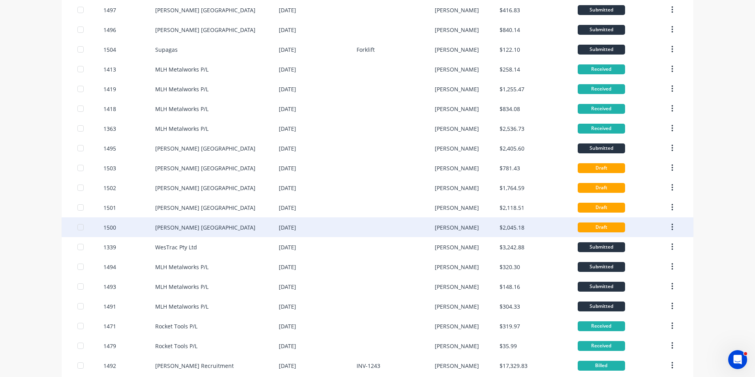
click at [109, 228] on div "1500" at bounding box center [109, 227] width 13 height 8
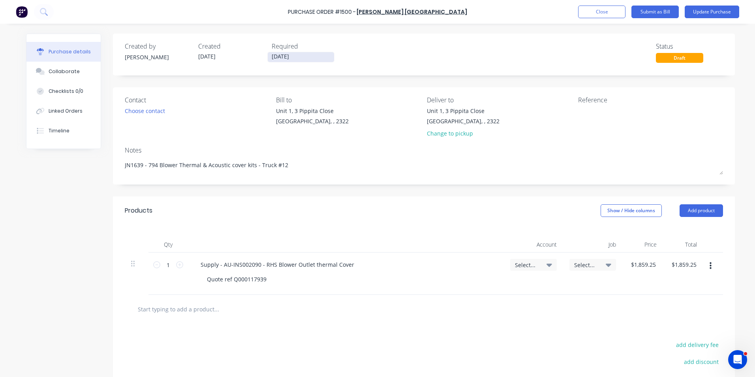
click at [284, 55] on input "[DATE]" at bounding box center [301, 57] width 66 height 10
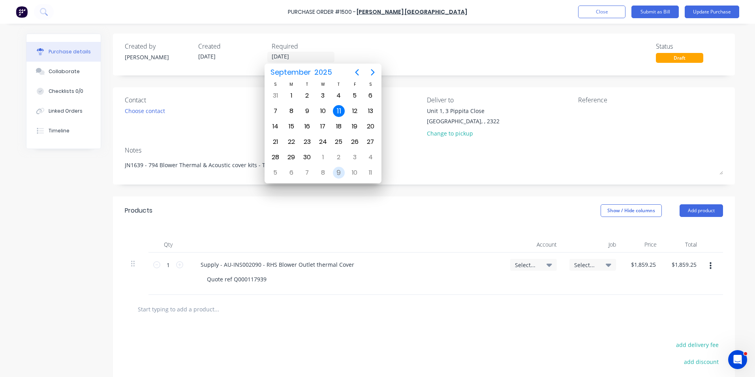
click at [338, 171] on div "9" at bounding box center [339, 173] width 12 height 12
type textarea "x"
type input "09/10/25"
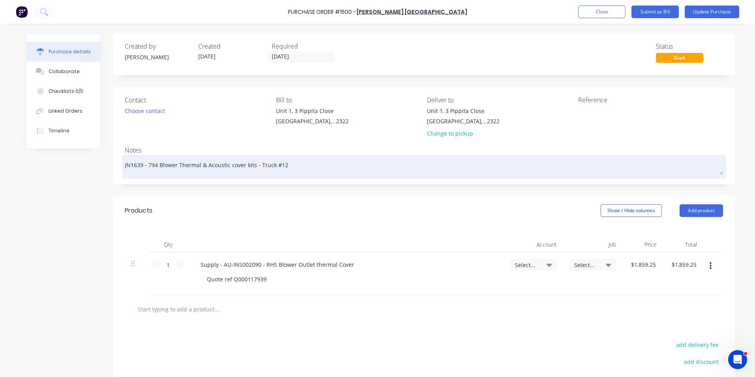
click at [134, 166] on textarea "JN1639 - 794 Blower Thermal & Acoustic cover kits - Truck #12" at bounding box center [424, 166] width 598 height 18
type textarea "x"
type textarea "JN1659 - 794 Blower Thermal & Acoustic cover kits - Truck #12"
click at [279, 168] on textarea "JN1659 - 794 Blower Thermal & Acoustic cover kits - Truck #12" at bounding box center [424, 166] width 598 height 18
type textarea "x"
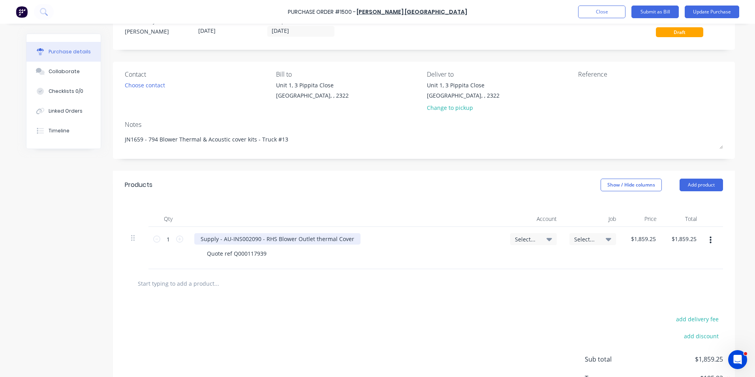
scroll to position [39, 0]
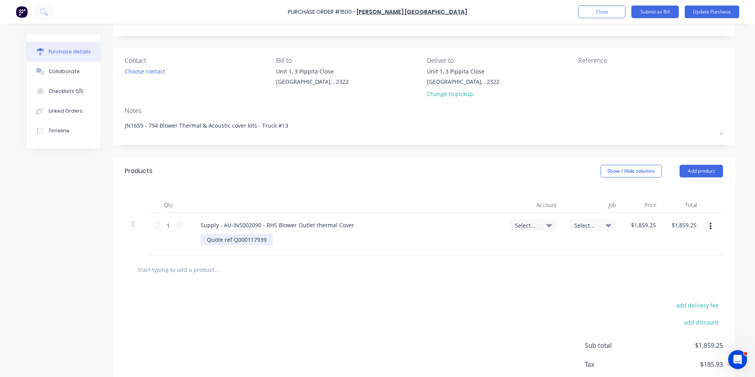
type textarea "JN1659 - 794 Blower Thermal & Acoustic cover kits - Truck #13"
type textarea "x"
type textarea "JN1659 - 794 Blower Thermal & Acoustic cover kits - Truck #13"
click at [267, 241] on div "Quote ref Q000117939" at bounding box center [237, 239] width 72 height 11
click at [525, 223] on span "Select..." at bounding box center [527, 225] width 24 height 8
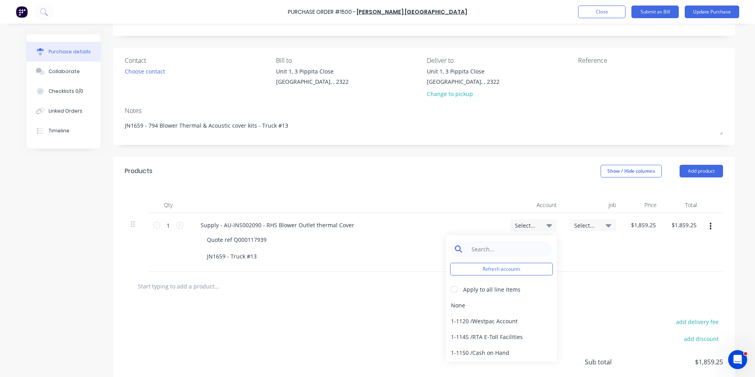
type textarea "x"
click at [485, 252] on input at bounding box center [507, 249] width 81 height 16
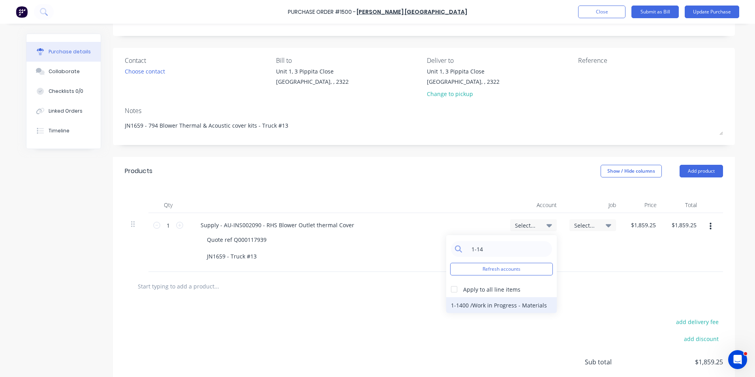
type input "1-14"
click at [480, 305] on div "1-1400 / Work in Progress - Materials" at bounding box center [501, 305] width 111 height 16
click at [582, 222] on span "Select..." at bounding box center [586, 225] width 24 height 8
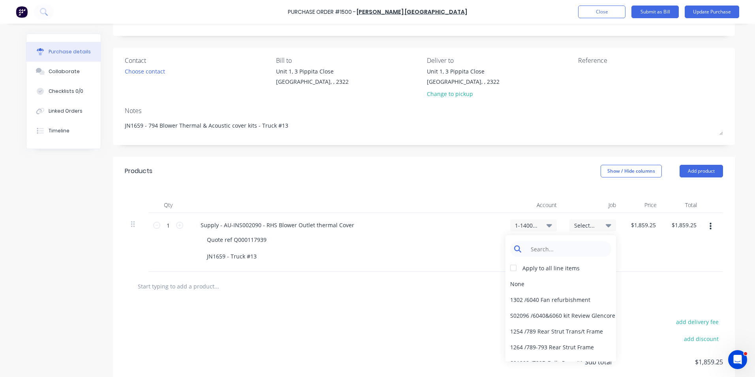
type textarea "x"
click at [541, 247] on input at bounding box center [567, 249] width 81 height 16
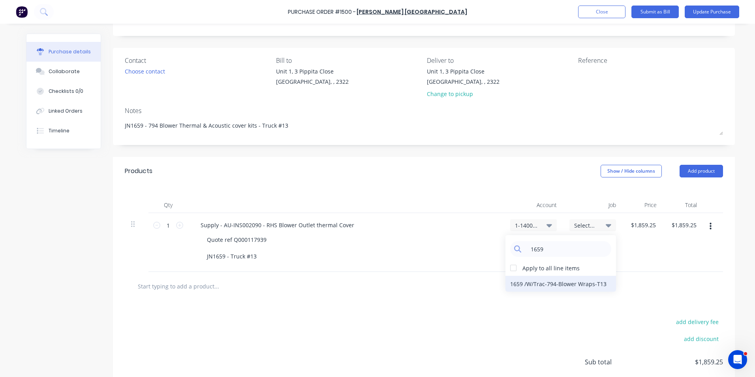
type input "1659"
click at [572, 284] on div "1659 / W/Trac-794-Blower Wraps-T13" at bounding box center [561, 284] width 111 height 16
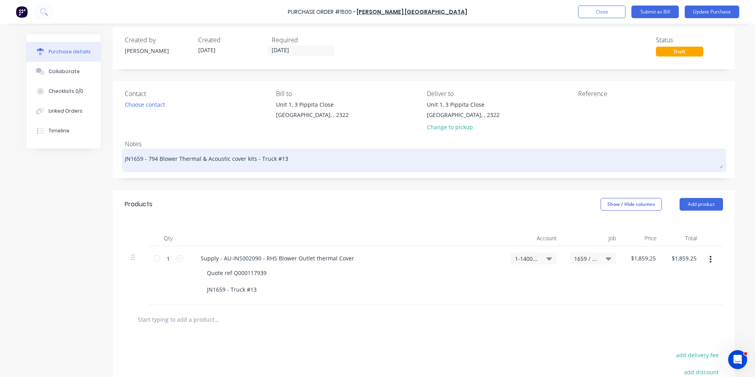
scroll to position [0, 0]
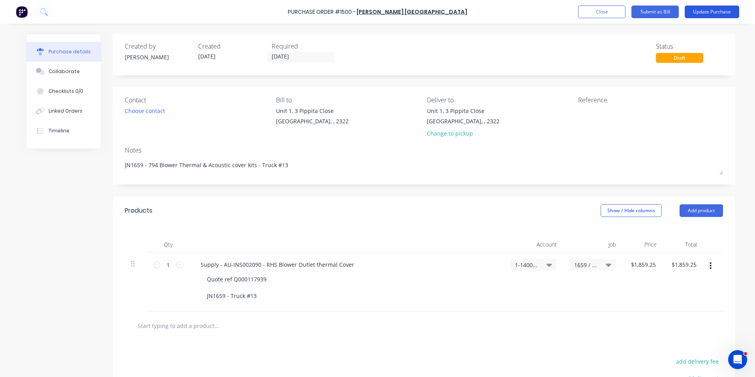
click at [709, 8] on button "Update Purchase" at bounding box center [712, 12] width 55 height 13
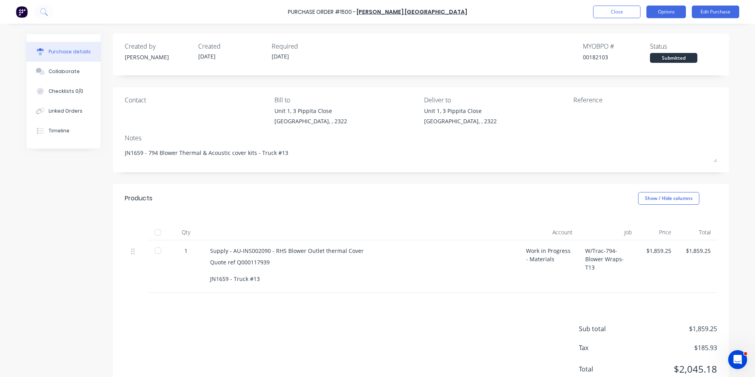
click at [664, 14] on button "Options" at bounding box center [666, 12] width 39 height 13
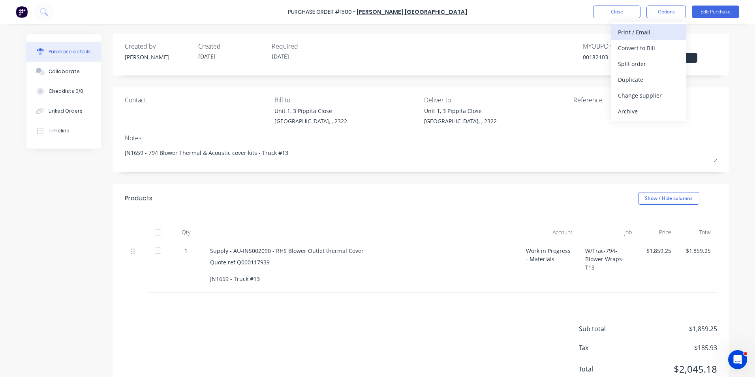
click at [637, 30] on div "Print / Email" at bounding box center [648, 31] width 61 height 11
click at [637, 49] on div "With pricing" at bounding box center [648, 47] width 61 height 11
type textarea "x"
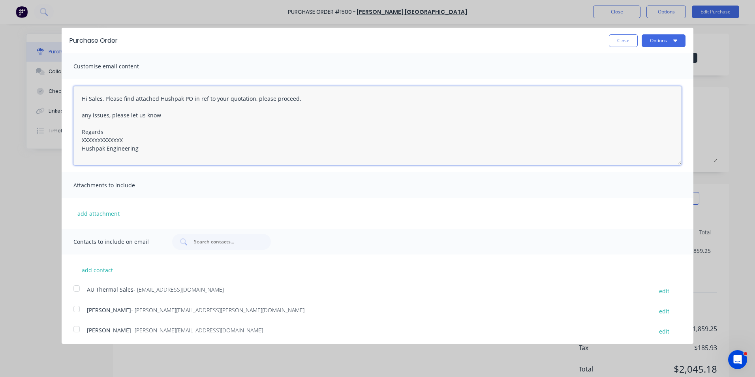
drag, startPoint x: 126, startPoint y: 138, endPoint x: 53, endPoint y: 143, distance: 73.2
click at [53, 143] on div "Purchase Order Close Options Customise email content Hi Sales, Please find atta…" at bounding box center [377, 188] width 755 height 377
type textarea "Hi Sales, Please find attached Hushpak PO in ref to your quotation, please proc…"
click at [104, 212] on button "add attachment" at bounding box center [98, 213] width 50 height 12
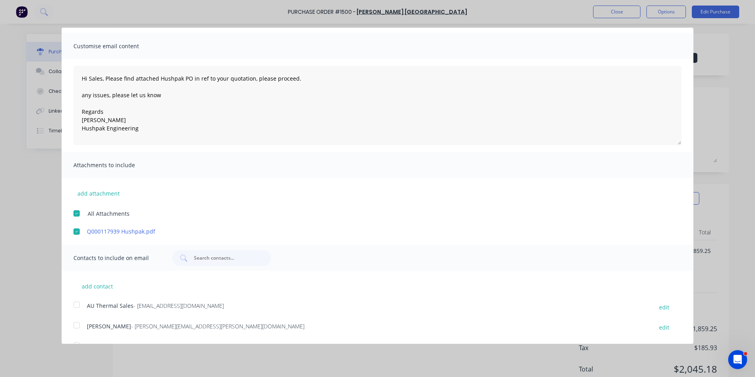
scroll to position [39, 0]
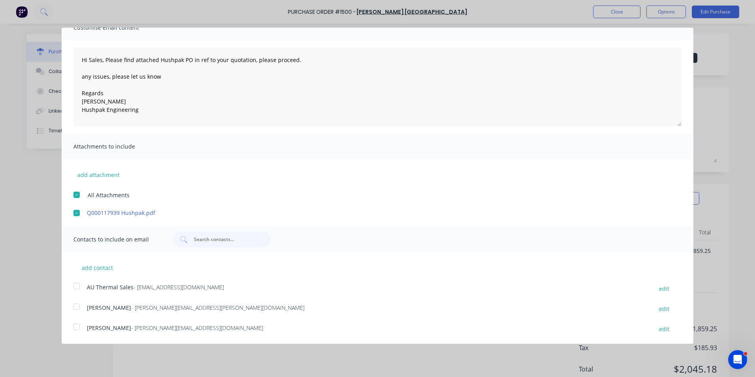
click at [77, 285] on div at bounding box center [77, 286] width 16 height 16
click at [77, 305] on div at bounding box center [77, 307] width 16 height 16
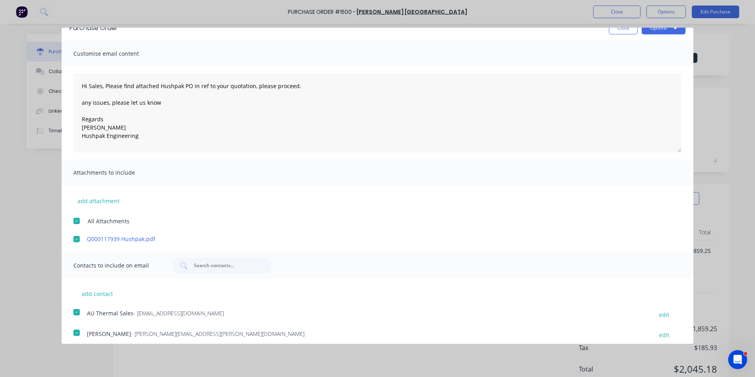
scroll to position [0, 0]
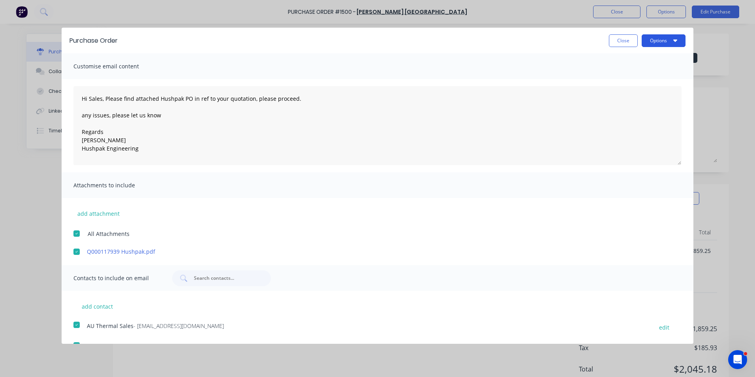
click at [659, 40] on button "Options" at bounding box center [664, 40] width 44 height 13
click at [622, 77] on div "Email" at bounding box center [648, 76] width 61 height 11
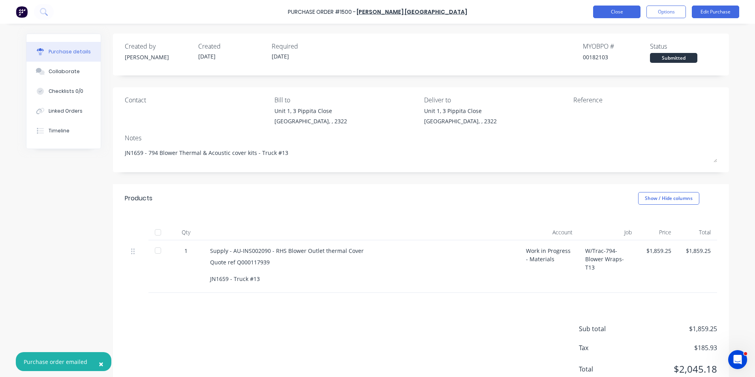
click at [624, 11] on button "Close" at bounding box center [616, 12] width 47 height 13
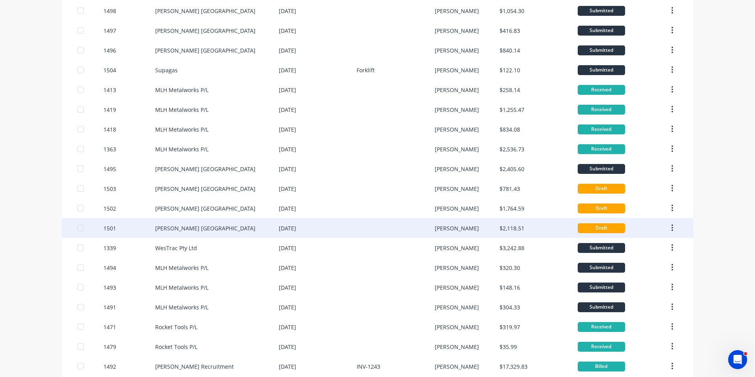
scroll to position [118, 0]
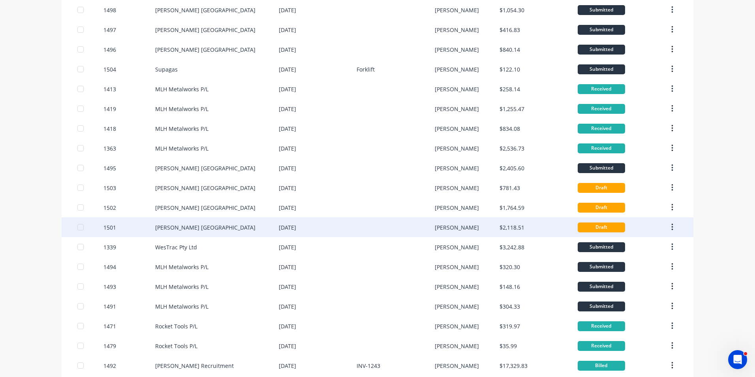
click at [109, 228] on div "1501" at bounding box center [109, 227] width 13 height 8
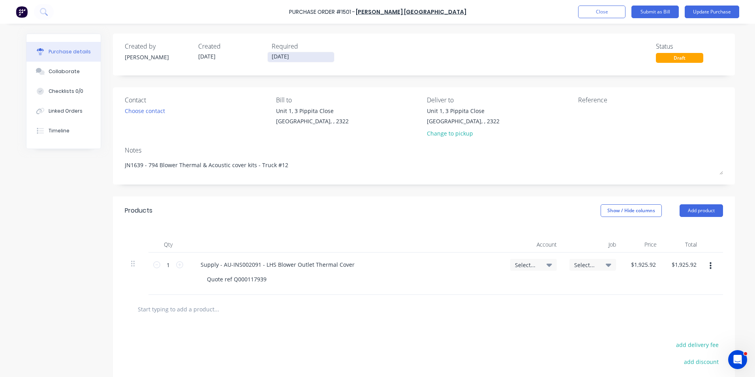
click at [283, 56] on input "[DATE]" at bounding box center [301, 57] width 66 height 10
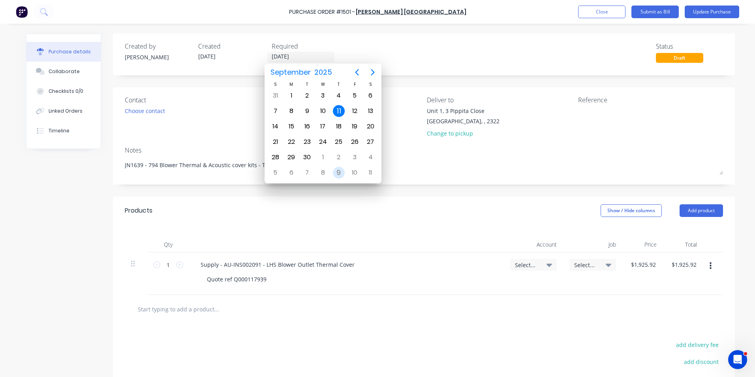
click at [340, 173] on div "9" at bounding box center [339, 173] width 12 height 12
type textarea "x"
type input "09/10/25"
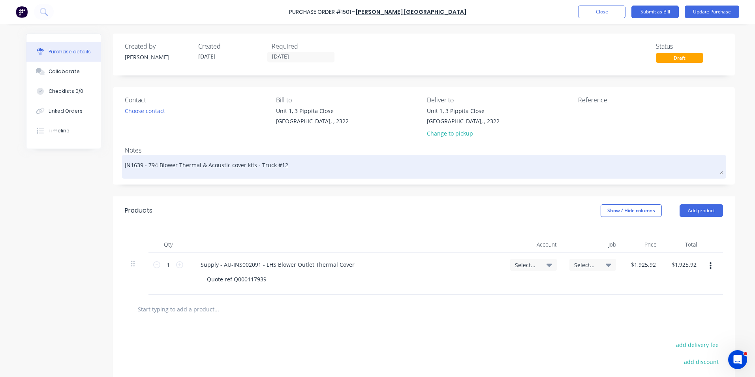
click at [135, 165] on textarea "JN1639 - 794 Blower Thermal & Acoustic cover kits - Truck #12" at bounding box center [424, 166] width 598 height 18
type textarea "x"
type textarea "JN1659 - 794 Blower Thermal & Acoustic cover kits - Truck #12"
click at [281, 167] on textarea "JN1659 - 794 Blower Thermal & Acoustic cover kits - Truck #12" at bounding box center [424, 166] width 598 height 18
type textarea "x"
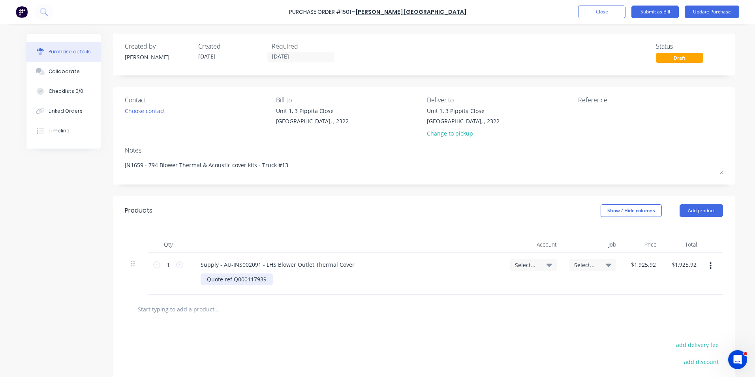
type textarea "JN1659 - 794 Blower Thermal & Acoustic cover kits - Truck #13"
type textarea "x"
type textarea "JN1659 - 794 Blower Thermal & Acoustic cover kits - Truck #13"
click at [265, 281] on div "Quote ref Q000117939" at bounding box center [237, 278] width 72 height 11
click at [521, 263] on span "Select..." at bounding box center [527, 265] width 24 height 8
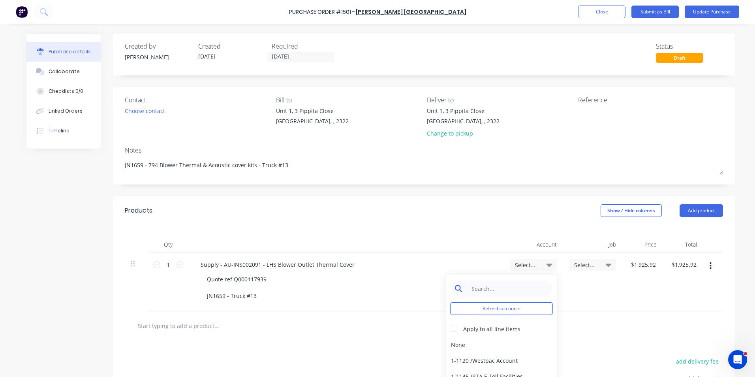
type textarea "x"
click at [487, 287] on input at bounding box center [507, 288] width 81 height 16
type input "1-14"
click at [472, 343] on div "1-1400 / Work in Progress - Materials" at bounding box center [501, 345] width 111 height 16
click at [581, 263] on span "Select..." at bounding box center [586, 265] width 24 height 8
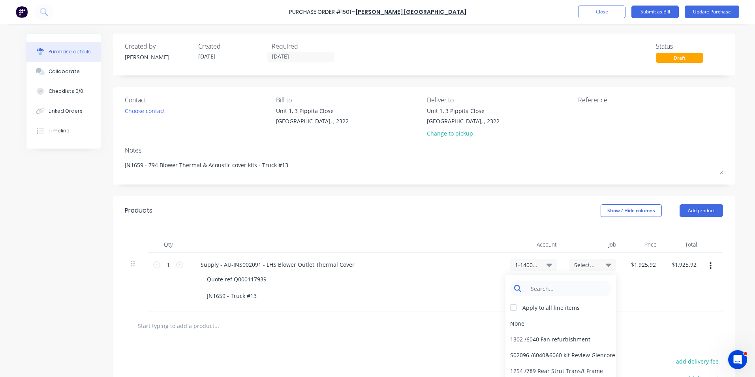
type textarea "x"
click at [538, 289] on input at bounding box center [567, 288] width 81 height 16
type input "1659"
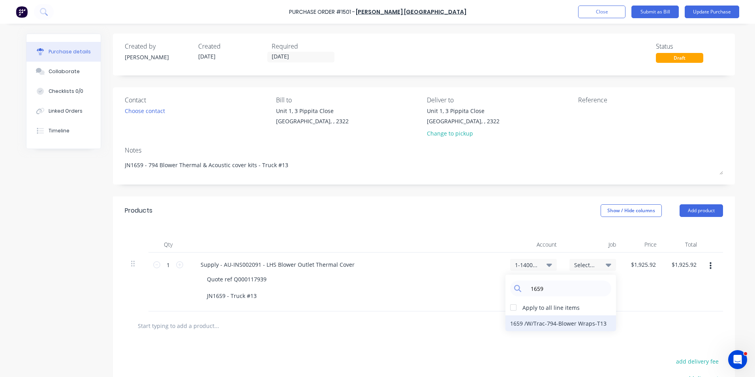
click at [520, 323] on div "1659 / W/Trac-794-Blower Wraps-T13" at bounding box center [561, 323] width 111 height 16
click at [710, 10] on button "Update Purchase" at bounding box center [712, 12] width 55 height 13
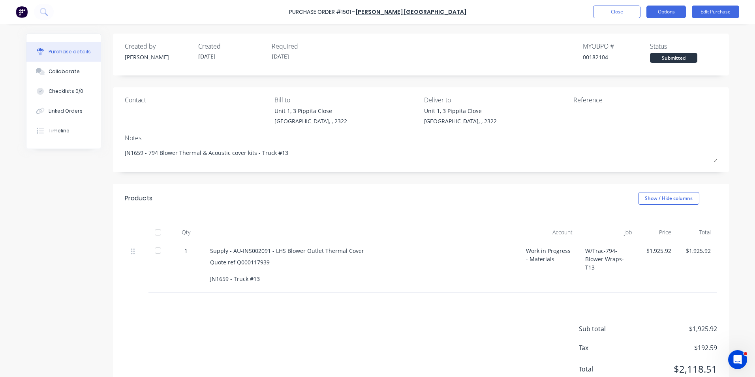
click at [670, 12] on button "Options" at bounding box center [666, 12] width 39 height 13
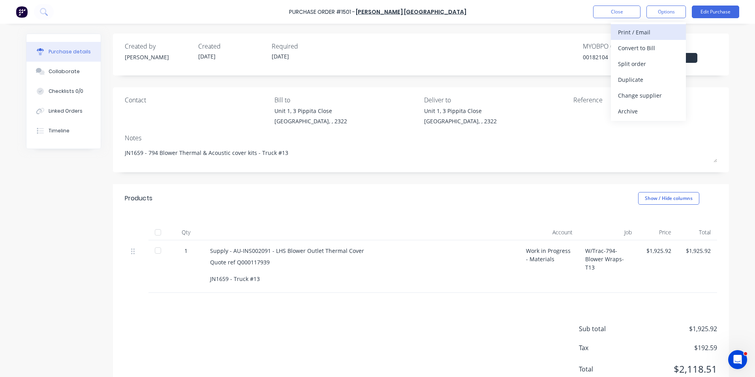
click at [642, 32] on div "Print / Email" at bounding box center [648, 31] width 61 height 11
click at [636, 50] on div "With pricing" at bounding box center [648, 47] width 61 height 11
type textarea "x"
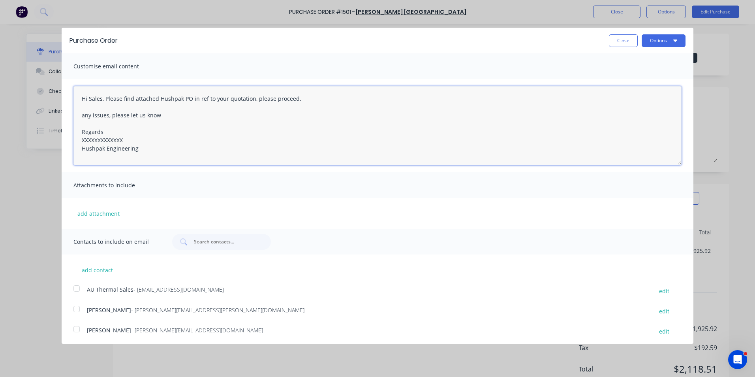
drag, startPoint x: 128, startPoint y: 139, endPoint x: 55, endPoint y: 141, distance: 73.1
click at [55, 141] on div "Purchase Order Close Options Customise email content Hi Sales, Please find atta…" at bounding box center [377, 188] width 755 height 377
type textarea "Hi Sales, Please find attached Hushpak PO in ref to your quotation, please proc…"
click at [108, 212] on button "add attachment" at bounding box center [98, 213] width 50 height 12
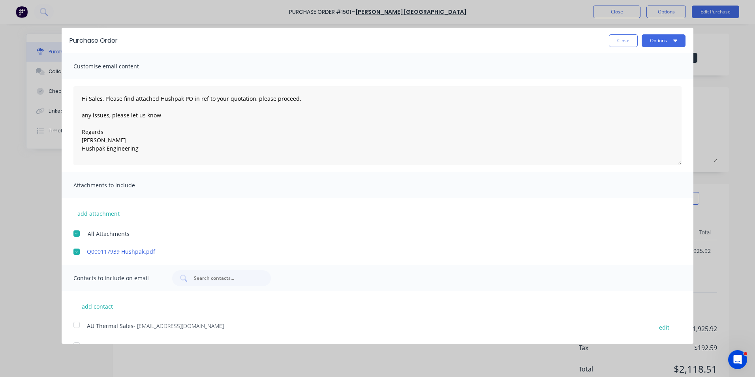
scroll to position [39, 0]
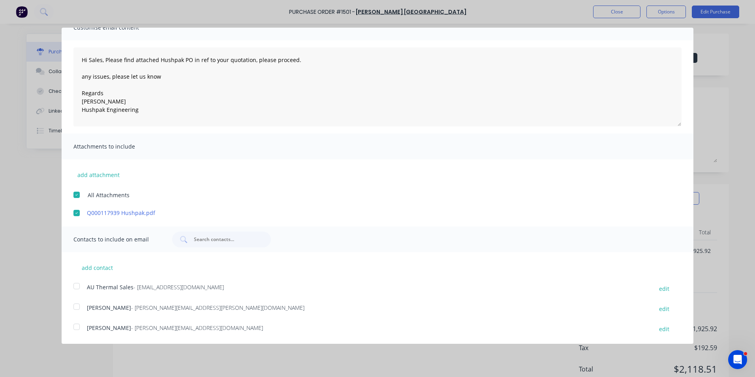
click at [77, 286] on div at bounding box center [77, 286] width 16 height 16
click at [78, 307] on div at bounding box center [77, 307] width 16 height 16
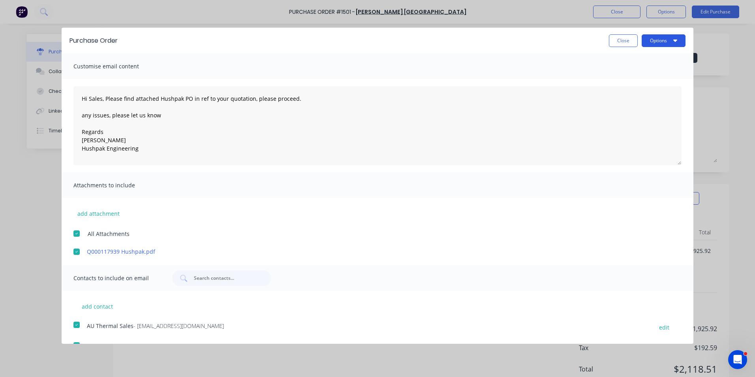
click at [649, 38] on button "Options" at bounding box center [664, 40] width 44 height 13
click at [624, 74] on div "Email" at bounding box center [648, 76] width 61 height 11
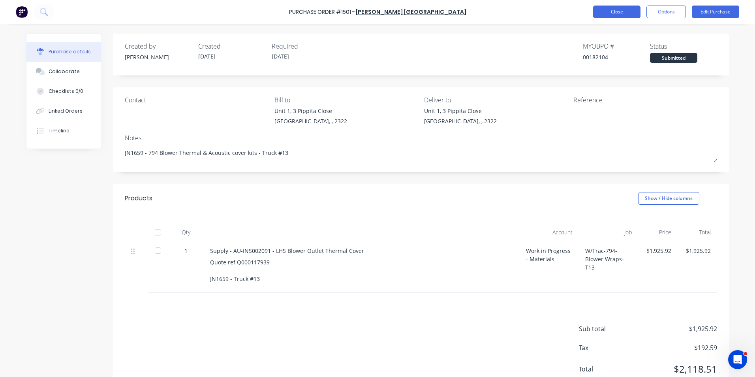
click at [624, 10] on button "Close" at bounding box center [616, 12] width 47 height 13
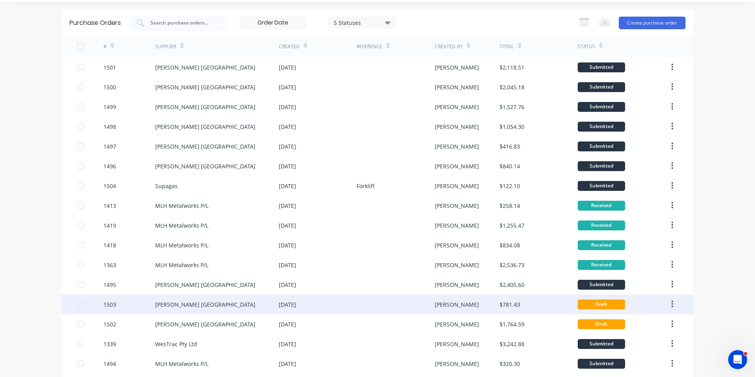
scroll to position [39, 0]
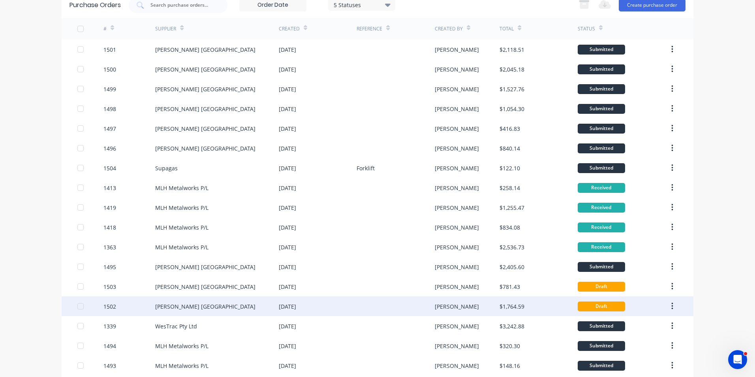
click at [109, 306] on div "1502" at bounding box center [109, 306] width 13 height 8
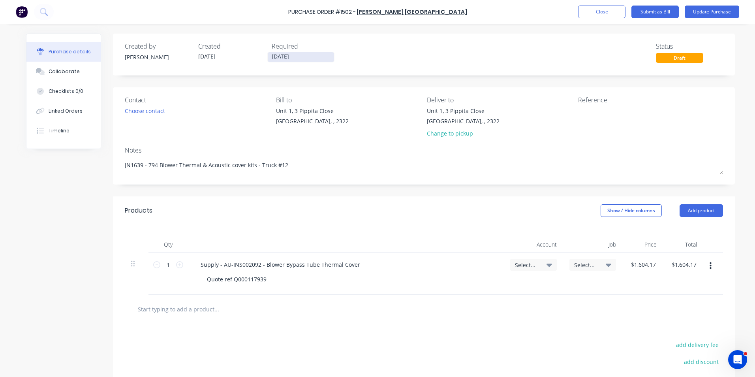
click at [286, 57] on input "[DATE]" at bounding box center [301, 57] width 66 height 10
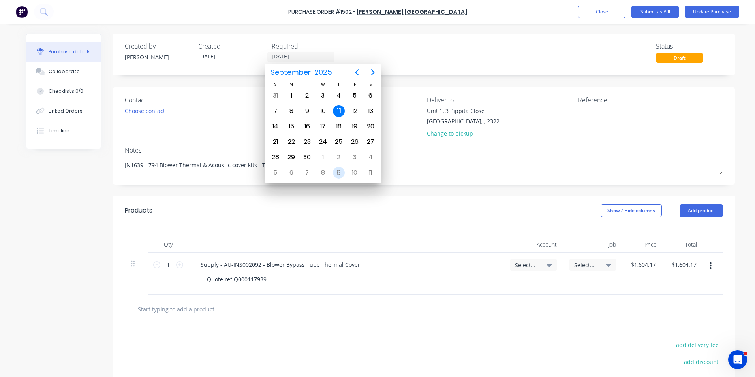
click at [339, 172] on div "9" at bounding box center [339, 173] width 12 height 12
type textarea "x"
type input "09/10/25"
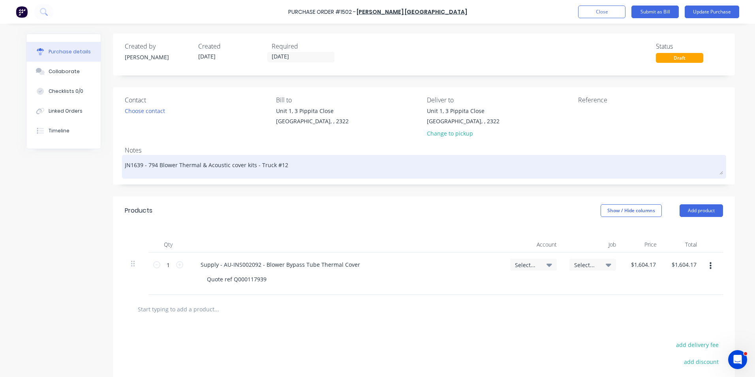
click at [134, 166] on textarea "JN1639 - 794 Blower Thermal & Acoustic cover kits - Truck #12" at bounding box center [424, 166] width 598 height 18
type textarea "x"
type textarea "JN1659 - 794 Blower Thermal & Acoustic cover kits - Truck #12"
click at [277, 169] on textarea "JN1659 - 794 Blower Thermal & Acoustic cover kits - Truck #12" at bounding box center [424, 166] width 598 height 18
type textarea "x"
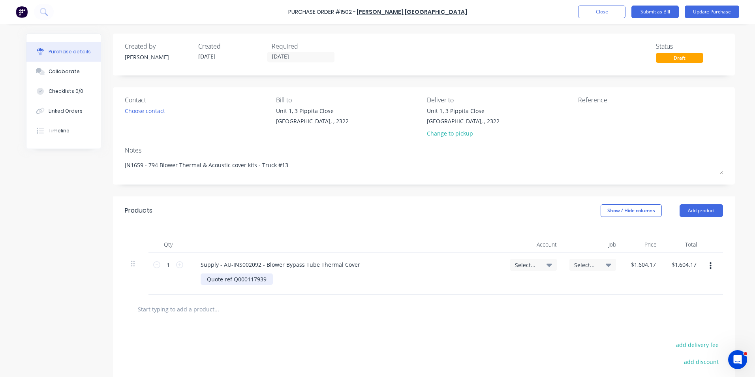
type textarea "JN1659 - 794 Blower Thermal & Acoustic cover kits - Truck #13"
type textarea "x"
type textarea "JN1659 - 794 Blower Thermal & Acoustic cover kits - Truck #13"
click at [265, 280] on div "Quote ref Q000117939" at bounding box center [237, 278] width 72 height 11
click at [526, 263] on span "Select..." at bounding box center [527, 265] width 24 height 8
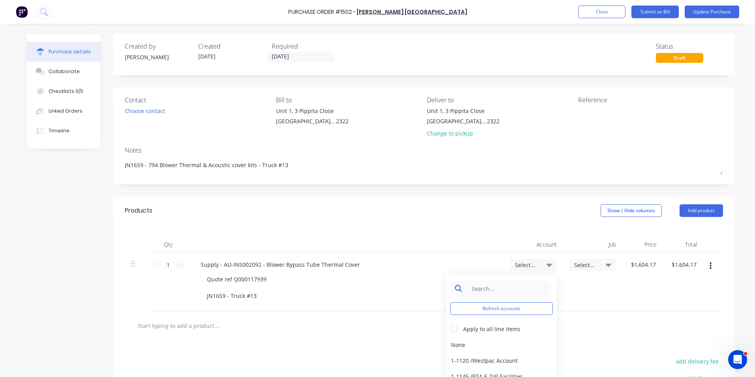
type textarea "x"
click at [489, 286] on input at bounding box center [507, 288] width 81 height 16
type input "1-14"
click at [457, 343] on div "1-1400 / Work in Progress - Materials" at bounding box center [501, 345] width 111 height 16
click at [583, 264] on span "Select..." at bounding box center [586, 265] width 24 height 8
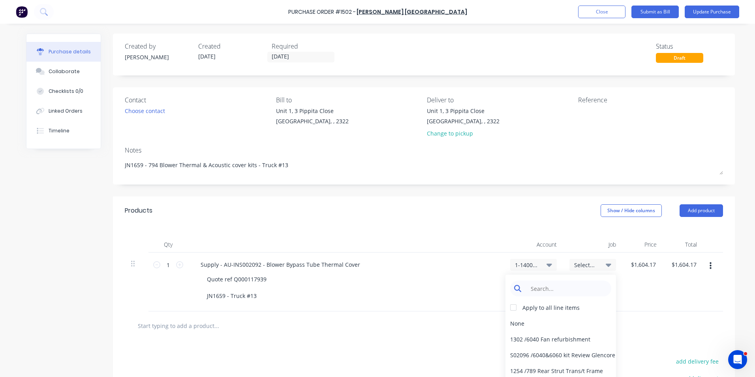
type textarea "x"
click at [538, 286] on input at bounding box center [567, 288] width 81 height 16
type input "1659"
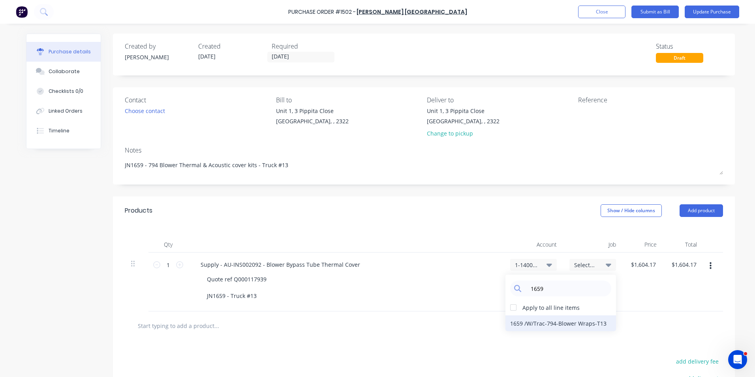
click at [527, 322] on div "1659 / W/Trac-794-Blower Wraps-T13" at bounding box center [561, 323] width 111 height 16
click at [705, 13] on button "Update Purchase" at bounding box center [712, 12] width 55 height 13
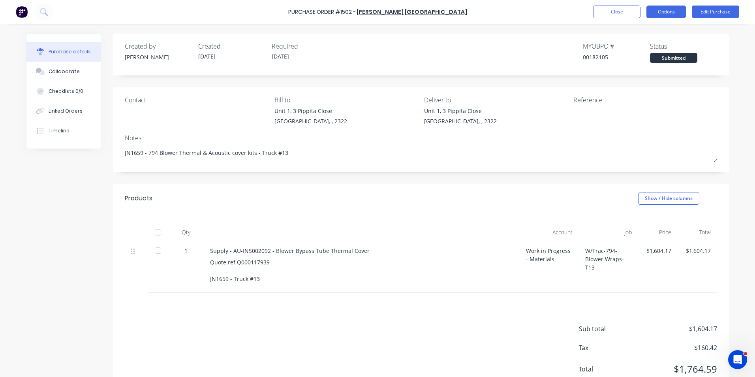
click at [664, 13] on button "Options" at bounding box center [666, 12] width 39 height 13
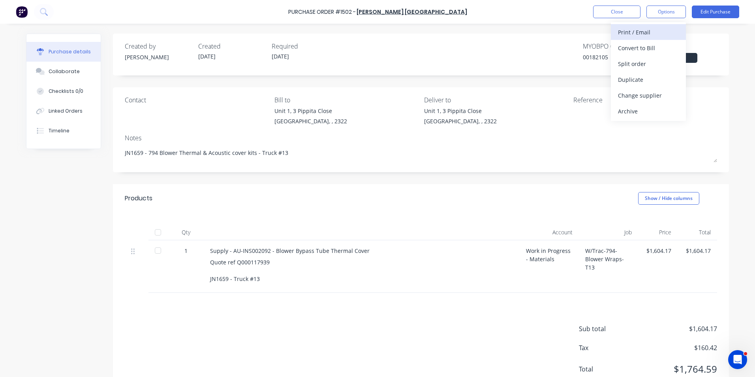
click at [644, 31] on div "Print / Email" at bounding box center [648, 31] width 61 height 11
click at [639, 46] on div "With pricing" at bounding box center [648, 47] width 61 height 11
type textarea "x"
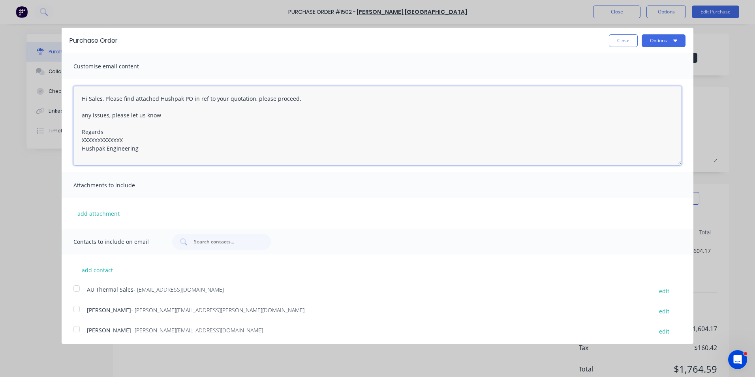
drag, startPoint x: 125, startPoint y: 139, endPoint x: 60, endPoint y: 141, distance: 64.8
click at [60, 141] on div "Purchase Order Close Options Customise email content Hi Sales, Please find atta…" at bounding box center [377, 188] width 755 height 377
type textarea "Hi Sales, Please find attached Hushpak PO in ref to your quotation, please proc…"
click at [91, 211] on button "add attachment" at bounding box center [98, 213] width 50 height 12
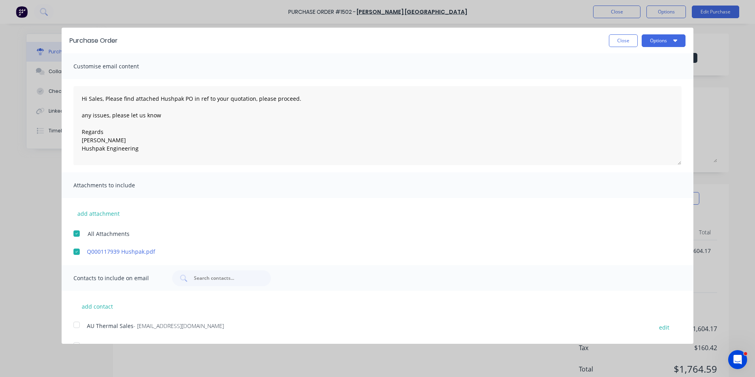
scroll to position [39, 0]
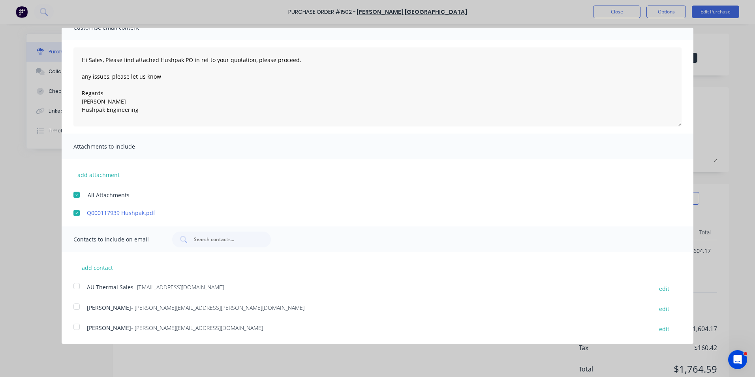
click at [77, 285] on div at bounding box center [77, 286] width 16 height 16
click at [75, 305] on div at bounding box center [77, 307] width 16 height 16
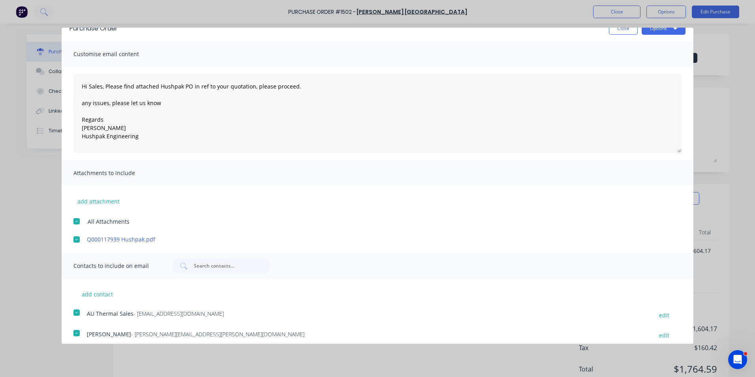
scroll to position [0, 0]
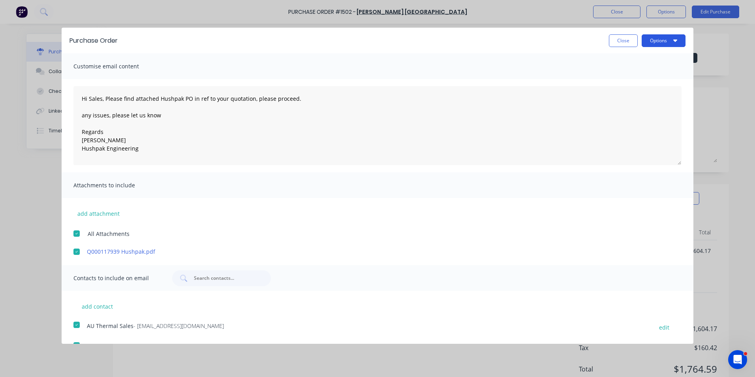
click at [657, 41] on button "Options" at bounding box center [664, 40] width 44 height 13
click at [624, 78] on div "Email" at bounding box center [648, 76] width 61 height 11
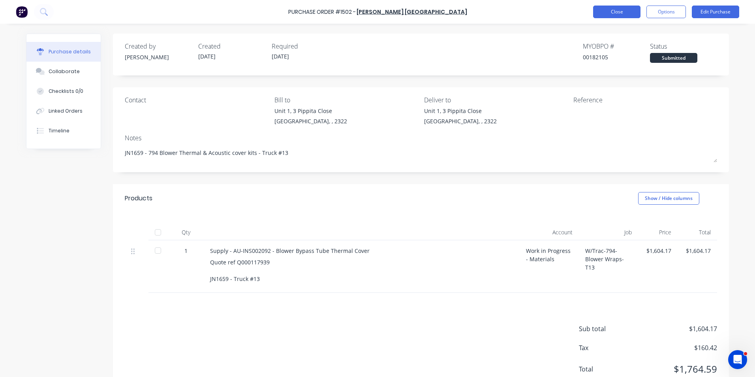
click at [613, 13] on button "Close" at bounding box center [616, 12] width 47 height 13
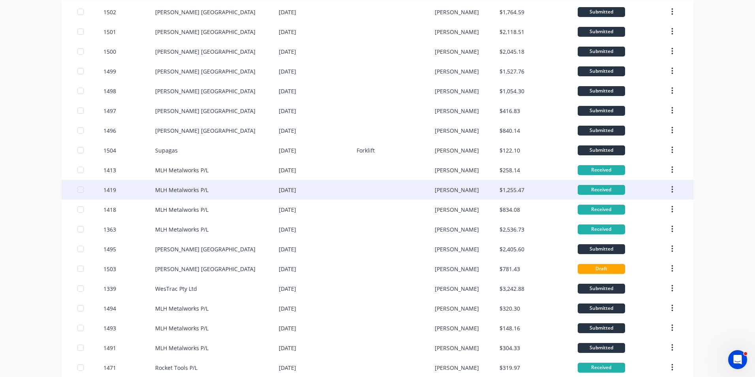
scroll to position [118, 0]
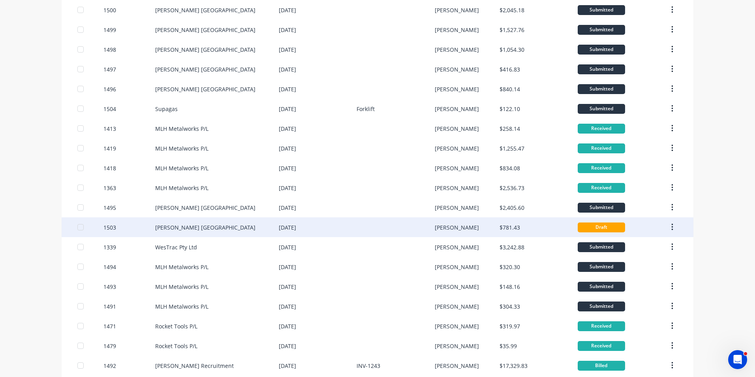
click at [110, 228] on div "1503" at bounding box center [109, 227] width 13 height 8
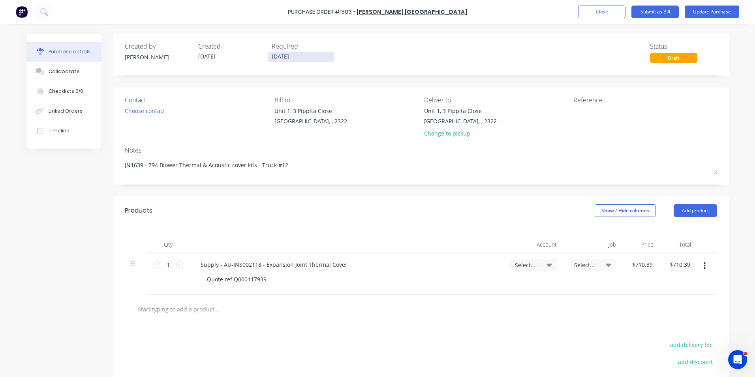
click at [285, 56] on input "[DATE]" at bounding box center [301, 57] width 66 height 10
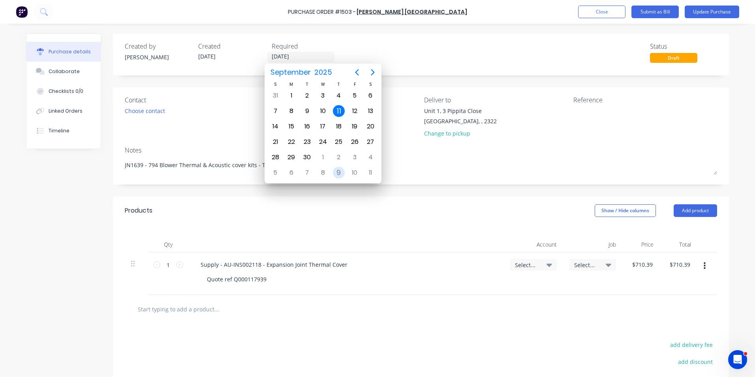
click at [341, 173] on div "9" at bounding box center [339, 173] width 12 height 12
type textarea "x"
type input "09/10/25"
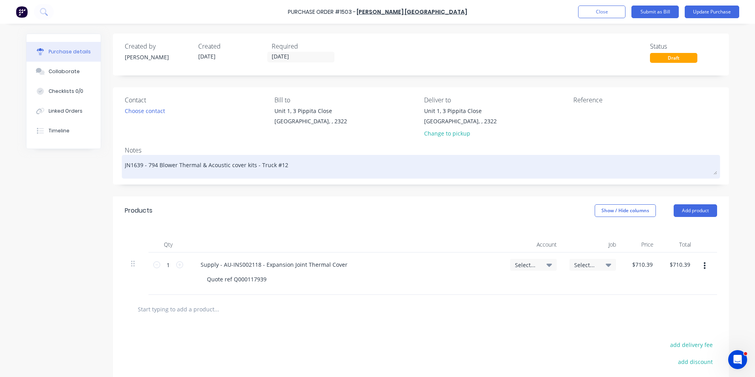
click at [135, 167] on textarea "JN1639 - 794 Blower Thermal & Acoustic cover kits - Truck #12" at bounding box center [421, 166] width 592 height 18
type textarea "x"
type textarea "JN1659 - 794 Blower Thermal & Acoustic cover kits - Truck #12"
click at [278, 167] on textarea "JN1659 - 794 Blower Thermal & Acoustic cover kits - Truck #12" at bounding box center [421, 166] width 592 height 18
type textarea "x"
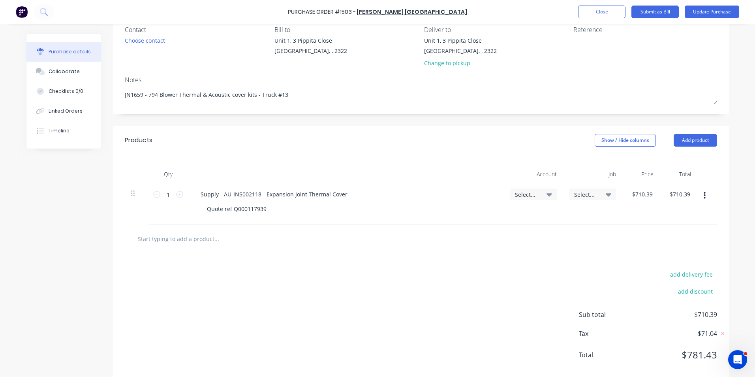
scroll to position [79, 0]
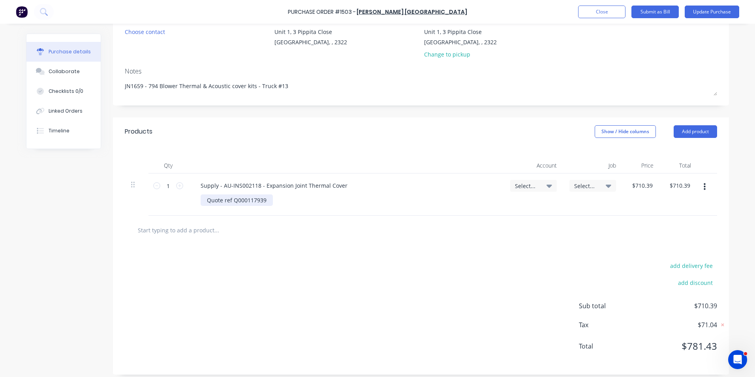
type textarea "JN1659 - 794 Blower Thermal & Acoustic cover kits - Truck #13"
type textarea "x"
type textarea "JN1659 - 794 Blower Thermal & Acoustic cover kits - Truck #13"
click at [264, 198] on div "Quote ref Q000117939" at bounding box center [237, 199] width 72 height 11
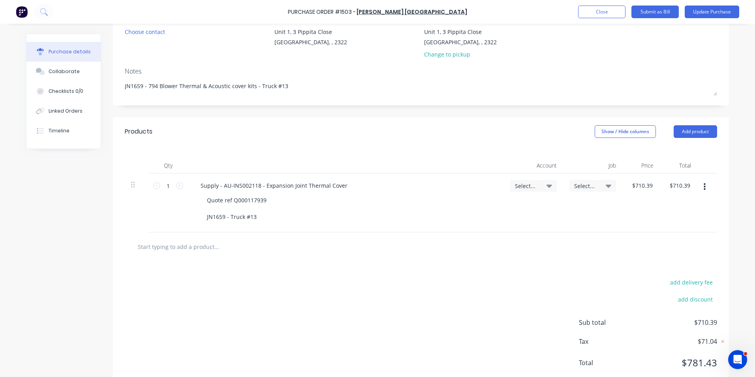
click at [527, 186] on span "Select..." at bounding box center [527, 186] width 24 height 8
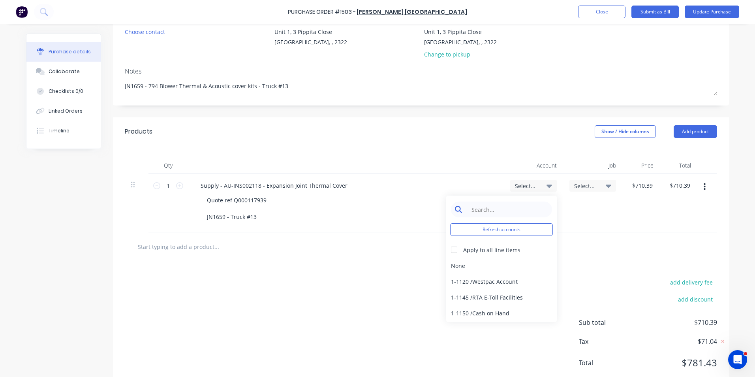
type textarea "x"
click at [491, 209] on input at bounding box center [507, 209] width 81 height 16
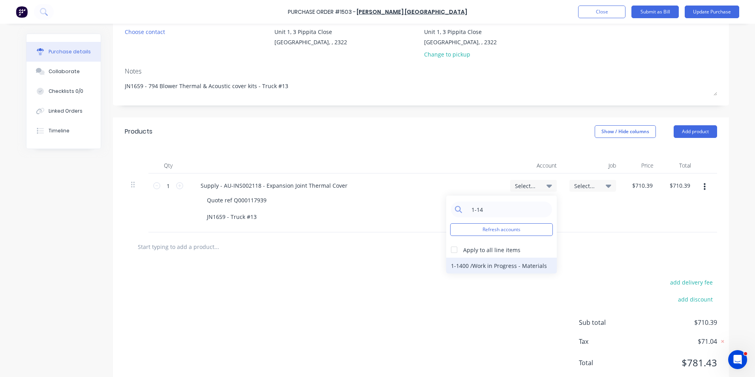
type input "1-14"
click at [466, 262] on div "1-1400 / Work in Progress - Materials" at bounding box center [501, 266] width 111 height 16
click at [587, 185] on span "Select..." at bounding box center [586, 186] width 24 height 8
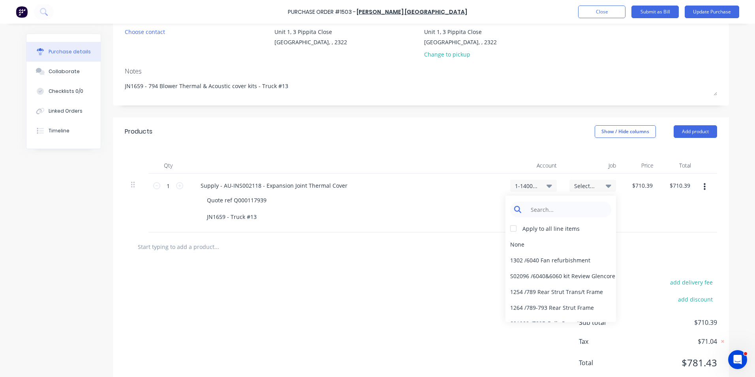
type textarea "x"
click at [548, 210] on input at bounding box center [567, 209] width 81 height 16
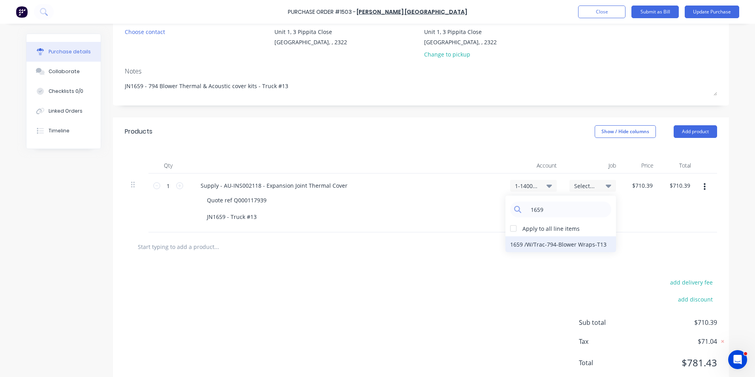
type input "1659"
click at [532, 241] on div "1659 / W/Trac-794-Blower Wraps-T13" at bounding box center [561, 244] width 111 height 16
click at [601, 13] on button "Close" at bounding box center [601, 12] width 47 height 13
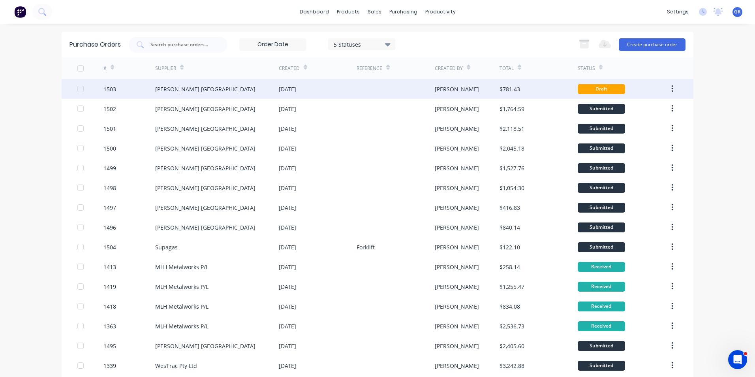
click at [110, 87] on div "1503" at bounding box center [109, 89] width 13 height 8
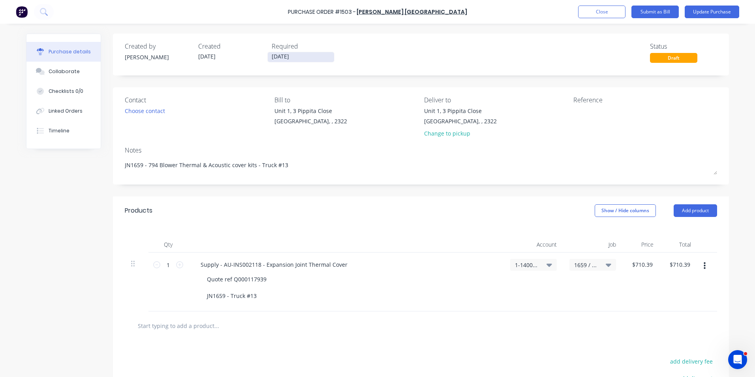
click at [280, 55] on input "09/10/25" at bounding box center [301, 57] width 66 height 10
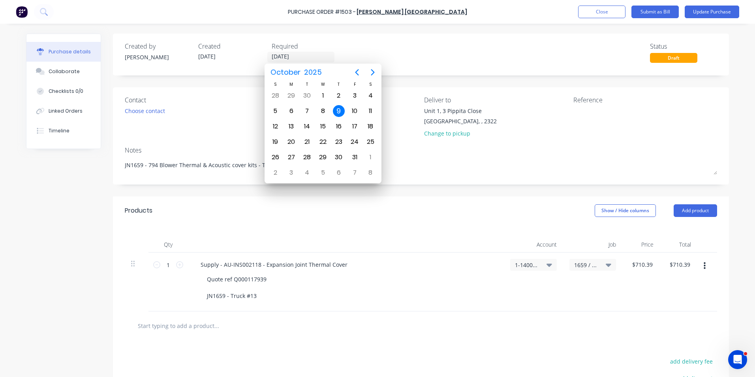
click at [211, 102] on div "Contact" at bounding box center [197, 99] width 144 height 9
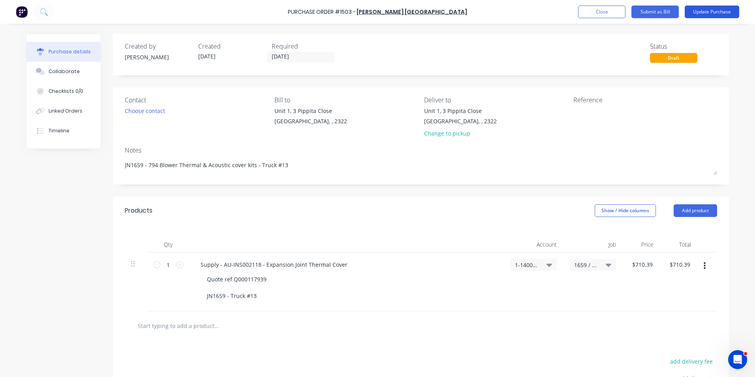
click at [710, 9] on button "Update Purchase" at bounding box center [712, 12] width 55 height 13
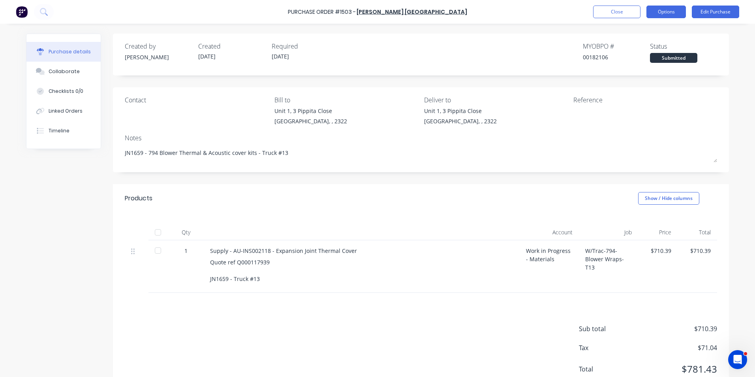
click at [664, 10] on button "Options" at bounding box center [666, 12] width 39 height 13
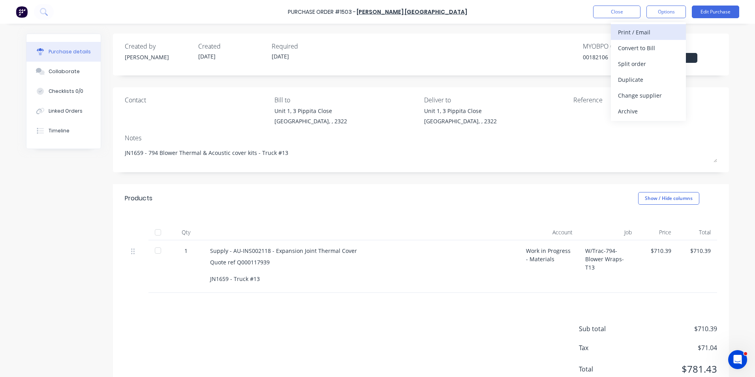
click at [642, 32] on div "Print / Email" at bounding box center [648, 31] width 61 height 11
click at [642, 51] on div "With pricing" at bounding box center [648, 47] width 61 height 11
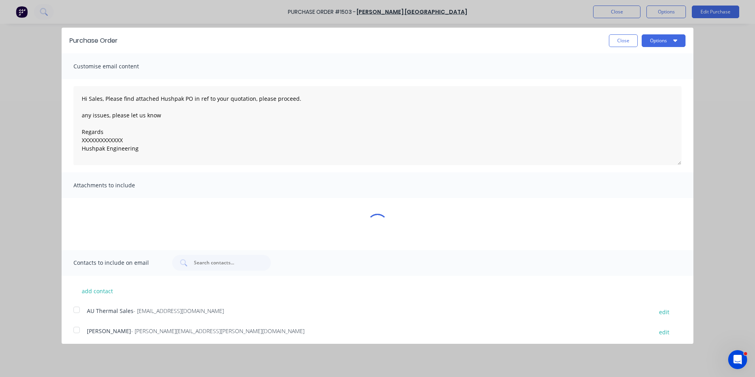
type textarea "x"
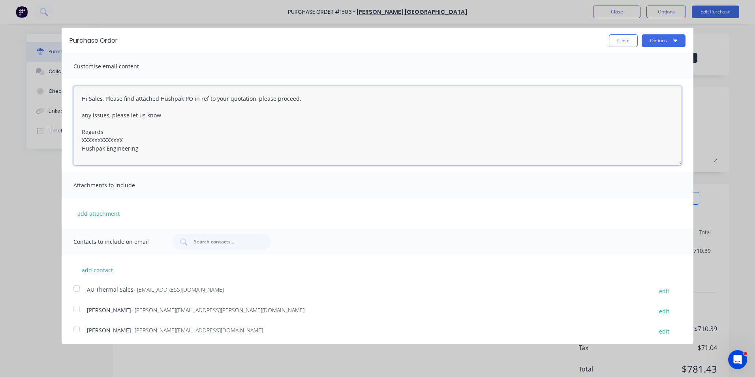
drag, startPoint x: 122, startPoint y: 139, endPoint x: 72, endPoint y: 139, distance: 50.2
click at [72, 139] on div "Hi Sales, Please find attached Hushpak PO in ref to your quotation, please proc…" at bounding box center [378, 125] width 632 height 93
type textarea "Hi Sales, Please find attached Hushpak PO in ref to your quotation, please proc…"
click at [107, 211] on button "add attachment" at bounding box center [98, 213] width 50 height 12
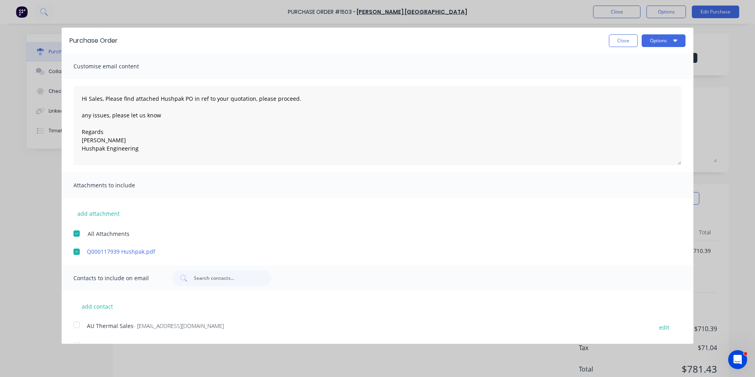
scroll to position [39, 0]
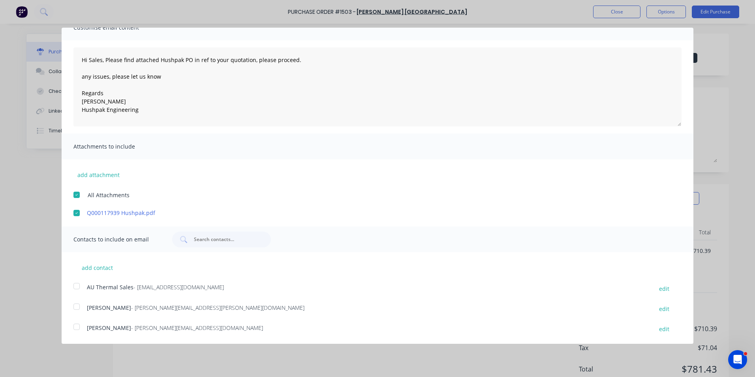
click at [77, 284] on div at bounding box center [77, 286] width 16 height 16
click at [78, 307] on div at bounding box center [77, 307] width 16 height 16
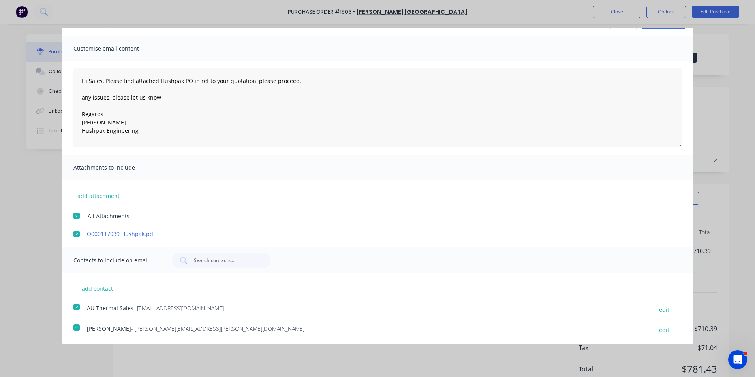
scroll to position [0, 0]
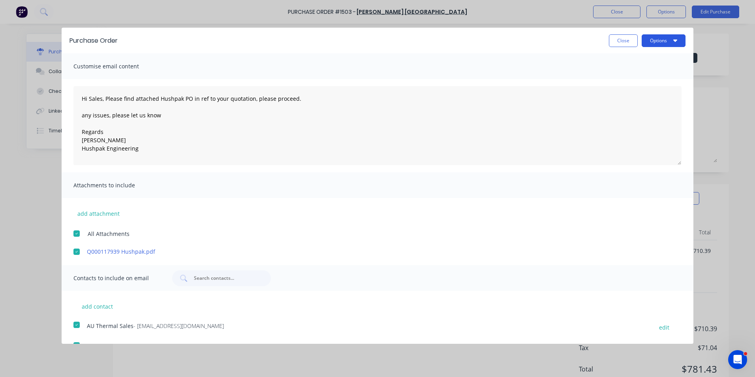
click at [653, 42] on button "Options" at bounding box center [664, 40] width 44 height 13
click at [622, 74] on div "Email" at bounding box center [648, 76] width 61 height 11
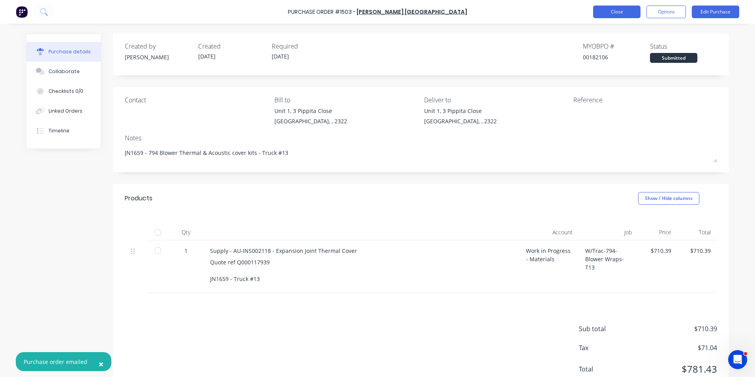
type textarea "x"
click at [617, 9] on button "Close" at bounding box center [616, 12] width 47 height 13
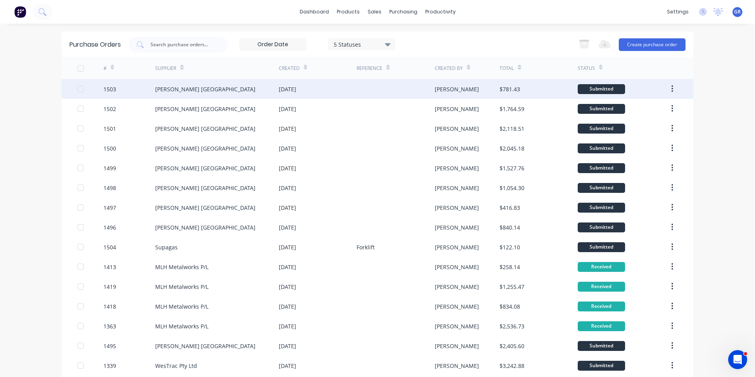
click at [110, 90] on div "1503" at bounding box center [109, 89] width 13 height 8
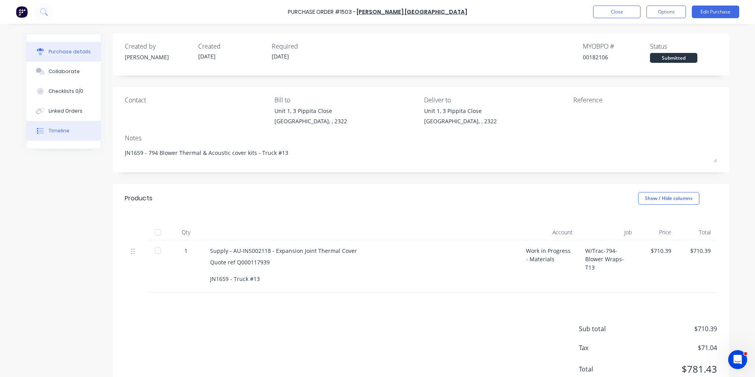
click at [60, 131] on div "Timeline" at bounding box center [59, 130] width 21 height 7
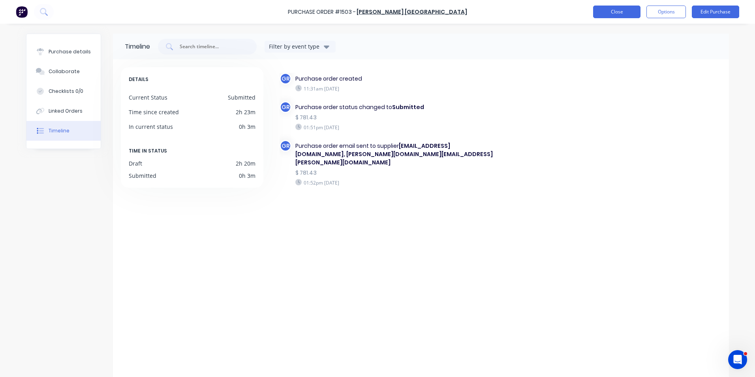
click at [621, 14] on button "Close" at bounding box center [616, 12] width 47 height 13
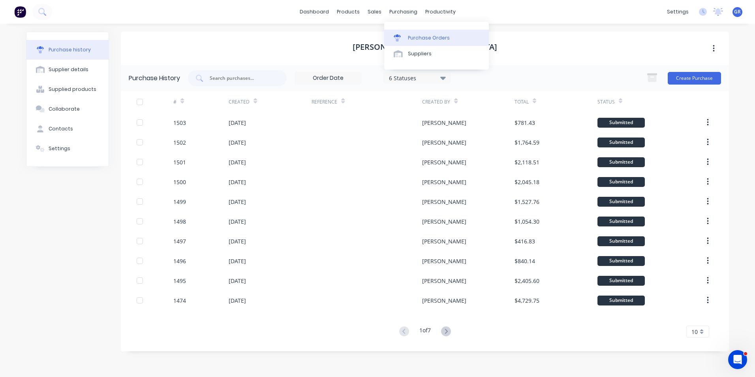
click at [421, 36] on div "Purchase Orders" at bounding box center [429, 37] width 42 height 7
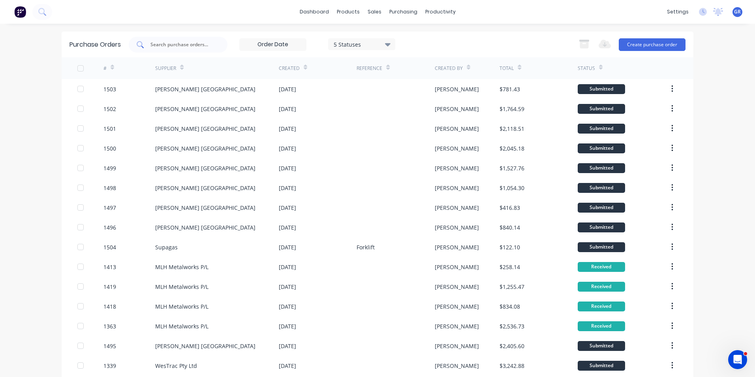
click at [177, 45] on input "text" at bounding box center [183, 45] width 66 height 8
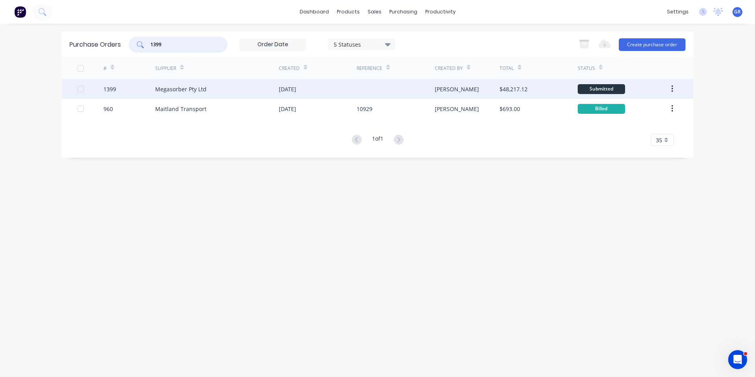
type input "1399"
click at [113, 91] on div "1399" at bounding box center [109, 89] width 13 height 8
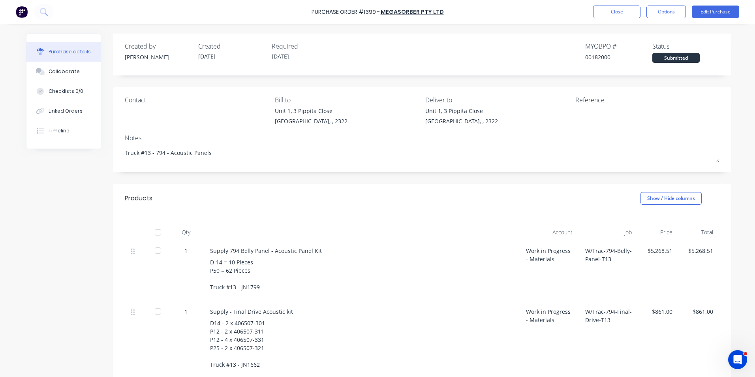
scroll to position [39, 0]
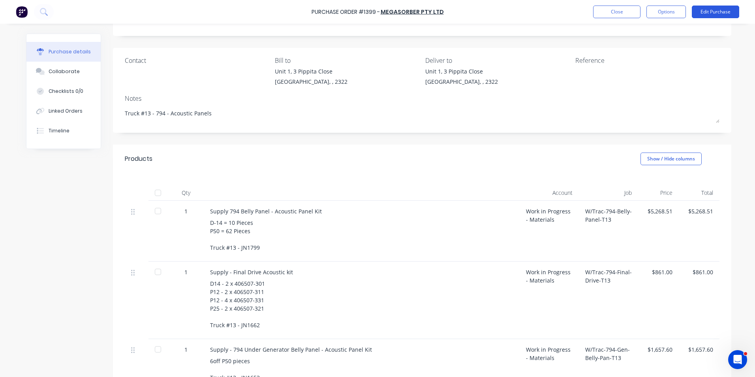
click at [710, 13] on button "Edit Purchase" at bounding box center [715, 12] width 47 height 13
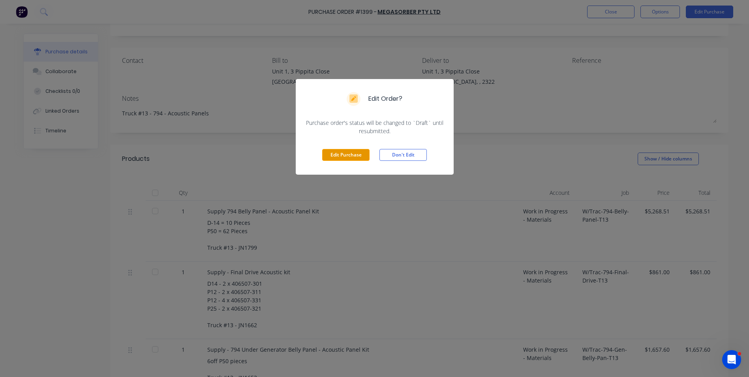
click at [342, 156] on button "Edit Purchase" at bounding box center [345, 155] width 47 height 12
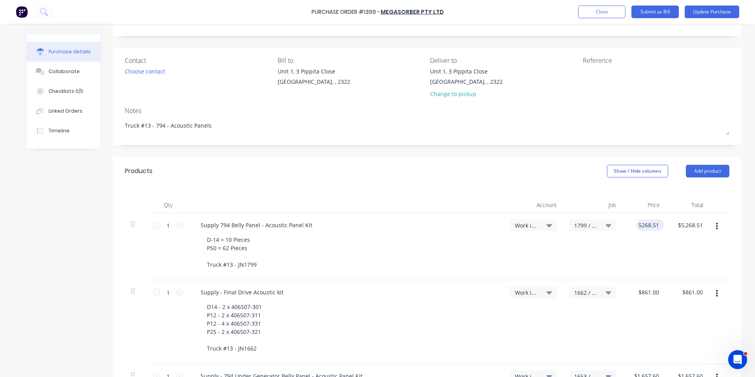
click at [638, 225] on input "5268.51" at bounding box center [648, 224] width 24 height 11
type input "$6,061.00"
click at [653, 246] on div "$6,061.00 6061" at bounding box center [644, 246] width 44 height 67
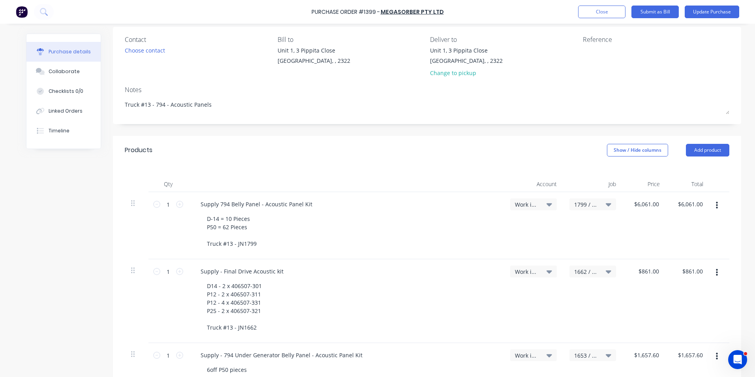
scroll to position [0, 0]
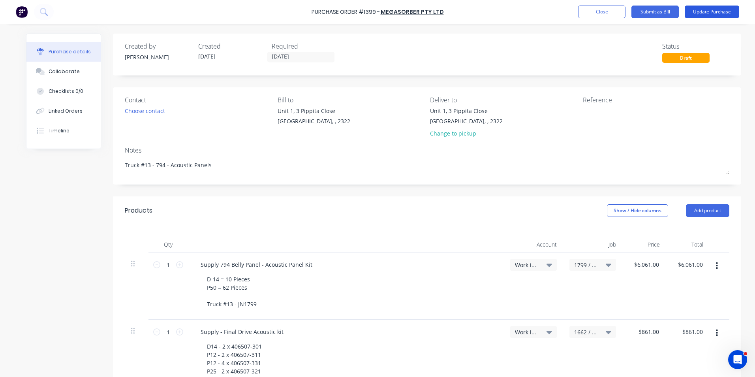
click at [703, 11] on button "Update Purchase" at bounding box center [712, 12] width 55 height 13
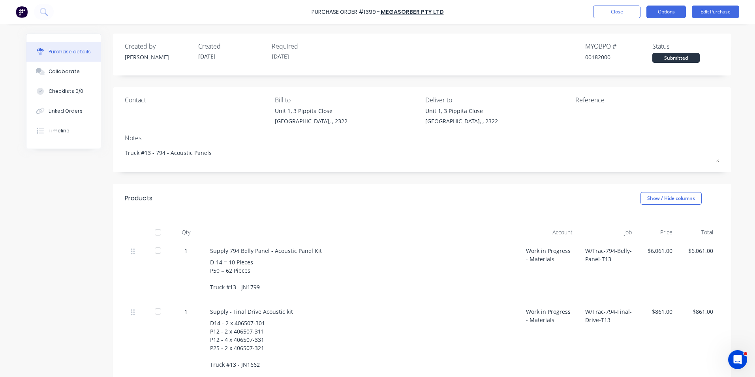
click at [666, 10] on button "Options" at bounding box center [666, 12] width 39 height 13
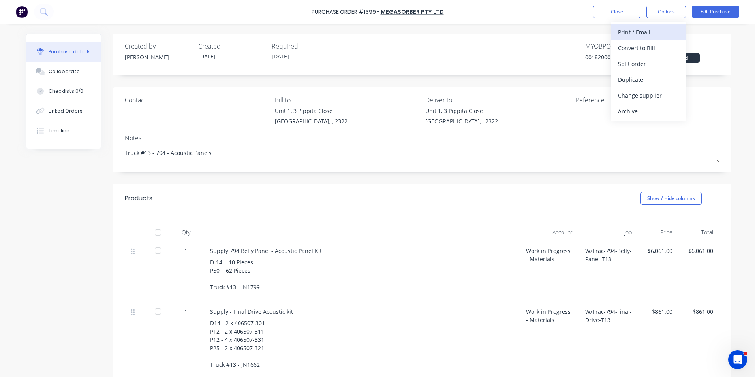
click at [643, 31] on div "Print / Email" at bounding box center [648, 31] width 61 height 11
click at [638, 47] on div "With pricing" at bounding box center [648, 47] width 61 height 11
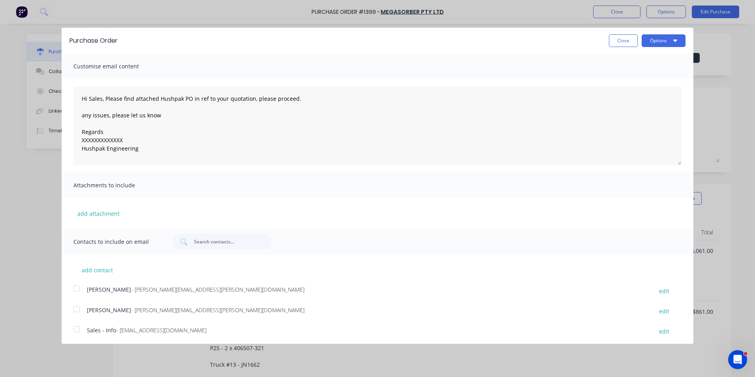
click at [77, 289] on div at bounding box center [77, 288] width 16 height 16
click at [653, 41] on button "Options" at bounding box center [664, 40] width 44 height 13
click at [619, 76] on div "Email" at bounding box center [648, 76] width 61 height 11
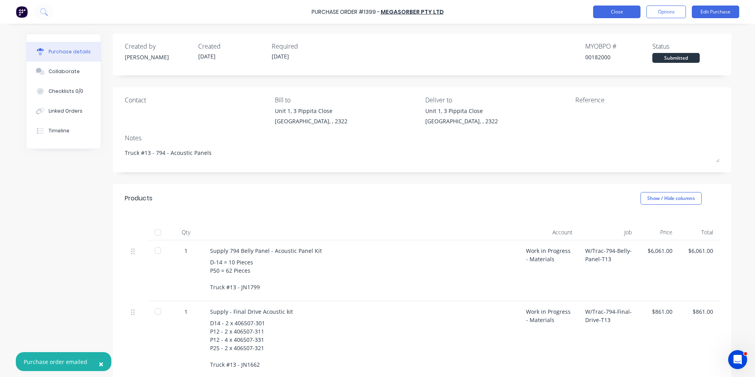
click at [617, 11] on button "Close" at bounding box center [616, 12] width 47 height 13
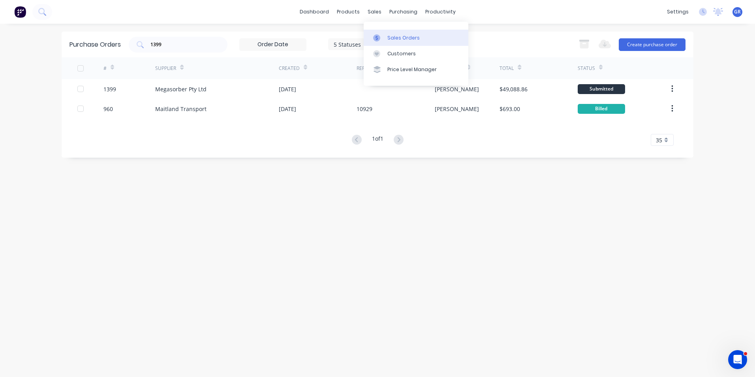
click at [403, 38] on div "Sales Orders" at bounding box center [403, 37] width 32 height 7
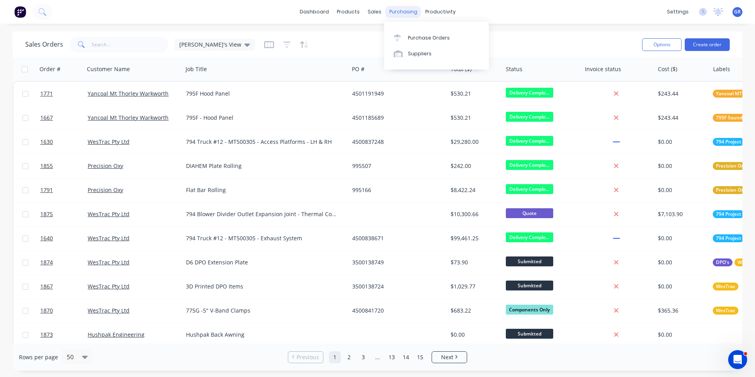
click at [404, 12] on div "purchasing" at bounding box center [403, 12] width 36 height 12
click at [427, 37] on div "Purchase Orders" at bounding box center [429, 37] width 42 height 7
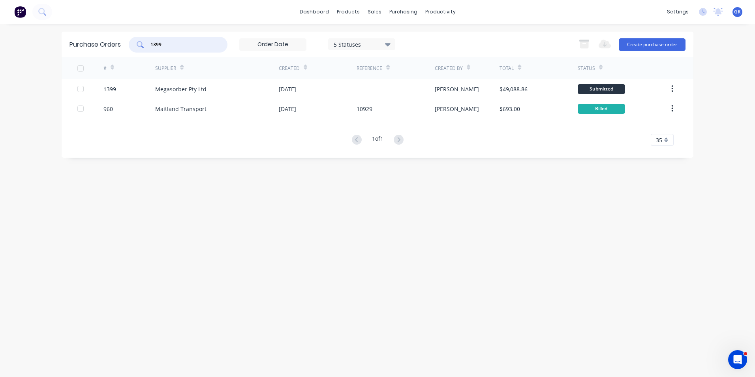
drag, startPoint x: 172, startPoint y: 44, endPoint x: 146, endPoint y: 44, distance: 26.1
click at [146, 44] on div "1399" at bounding box center [178, 45] width 99 height 16
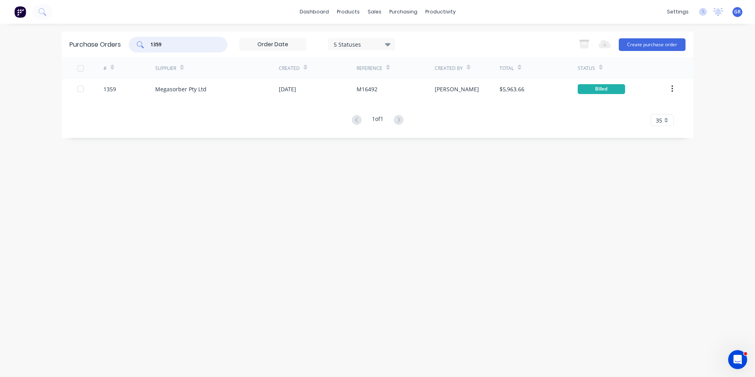
type input "1359"
drag, startPoint x: 165, startPoint y: 46, endPoint x: 141, endPoint y: 46, distance: 24.1
click at [141, 46] on div "1359" at bounding box center [178, 45] width 99 height 16
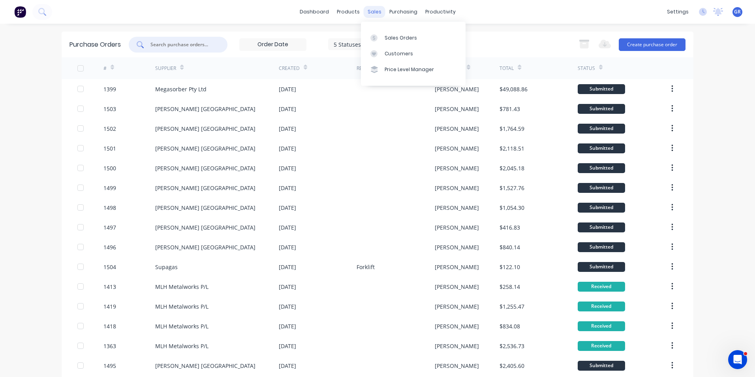
click at [374, 13] on div "sales" at bounding box center [375, 12] width 22 height 12
click at [391, 35] on div "Sales Orders" at bounding box center [401, 37] width 32 height 7
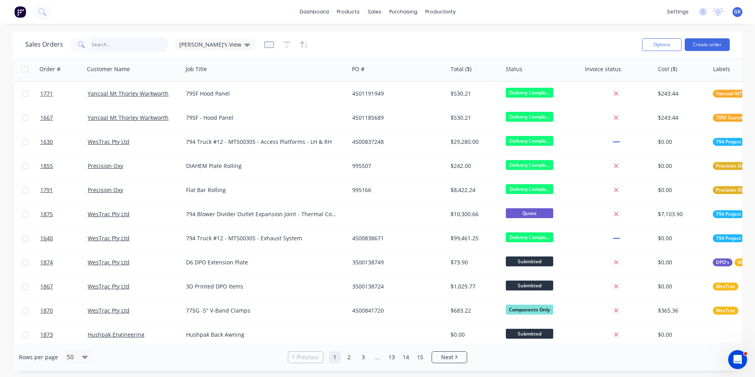
click at [99, 45] on input "text" at bounding box center [130, 45] width 77 height 16
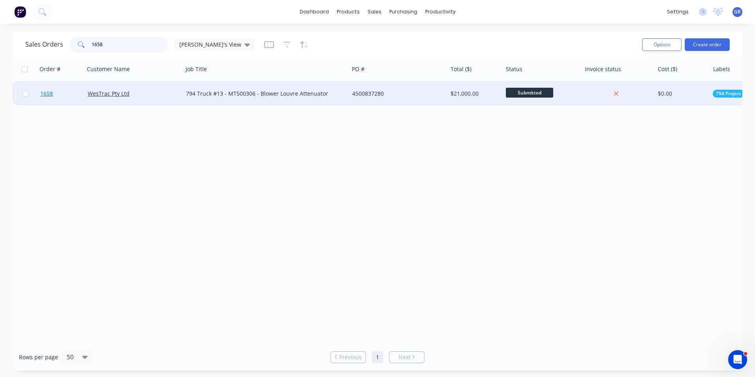
type input "1658"
click at [51, 94] on span "1658" at bounding box center [46, 94] width 13 height 8
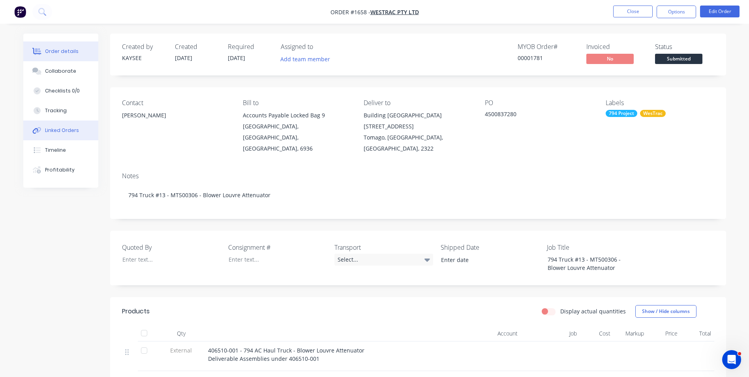
click at [64, 128] on div "Linked Orders" at bounding box center [62, 130] width 34 height 7
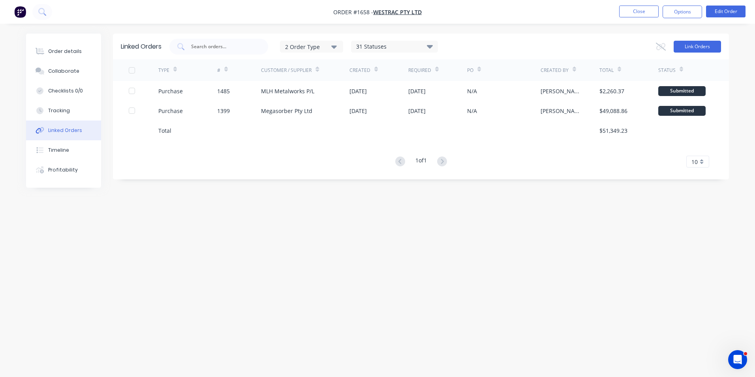
click at [690, 45] on button "Link Orders" at bounding box center [697, 47] width 47 height 12
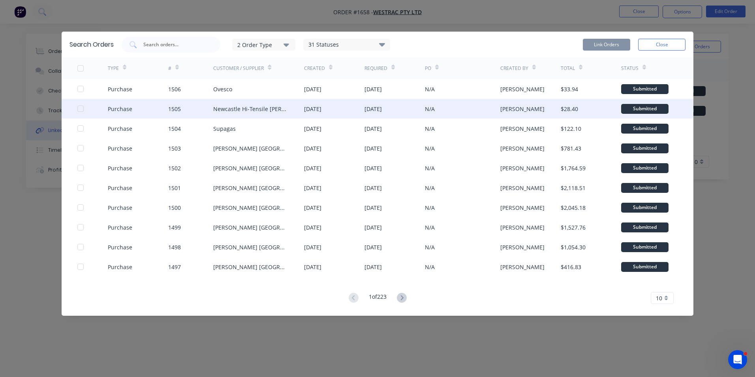
click at [80, 108] on div at bounding box center [81, 109] width 16 height 16
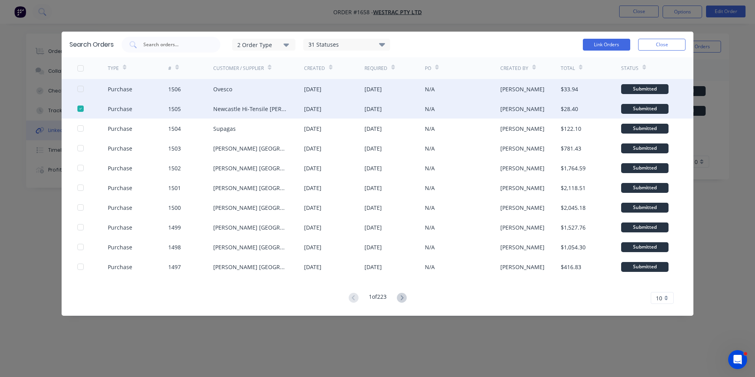
click at [82, 88] on div at bounding box center [81, 89] width 16 height 16
click at [610, 39] on button "Link Orders" at bounding box center [606, 45] width 47 height 12
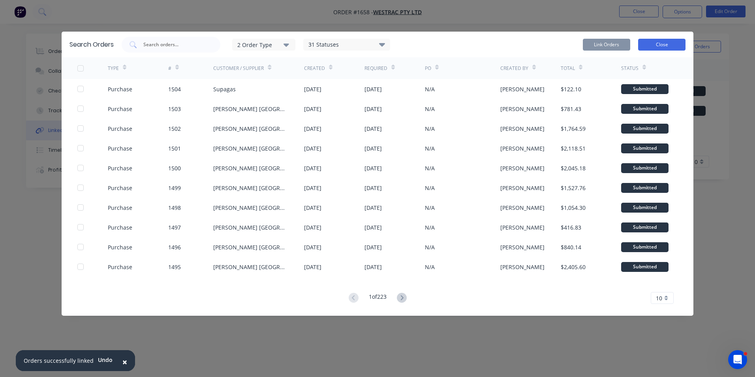
click at [666, 44] on button "Close" at bounding box center [661, 45] width 47 height 12
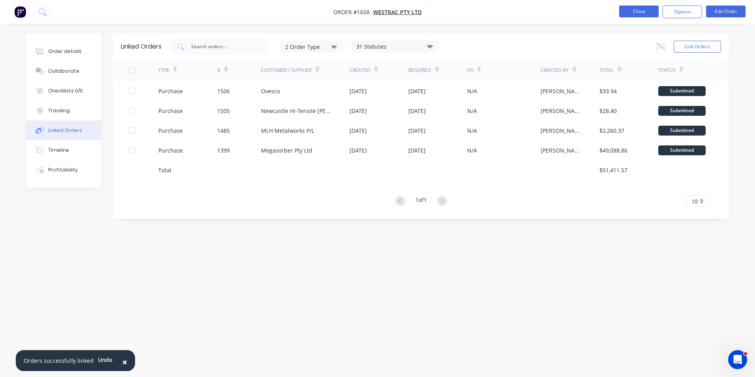
click at [641, 12] on button "Close" at bounding box center [638, 12] width 39 height 12
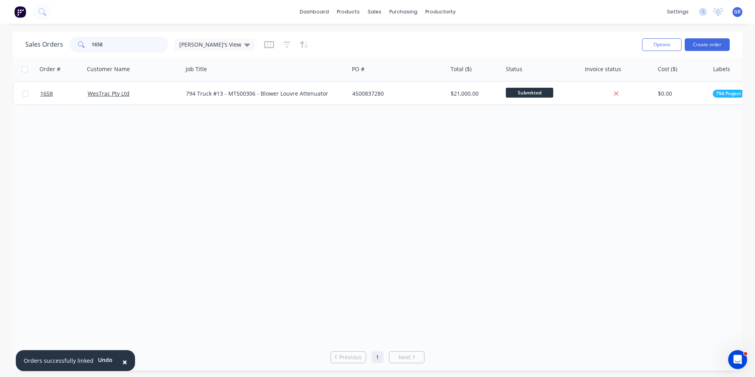
drag, startPoint x: 106, startPoint y: 44, endPoint x: 75, endPoint y: 45, distance: 31.2
click at [75, 45] on div "1658" at bounding box center [119, 45] width 99 height 16
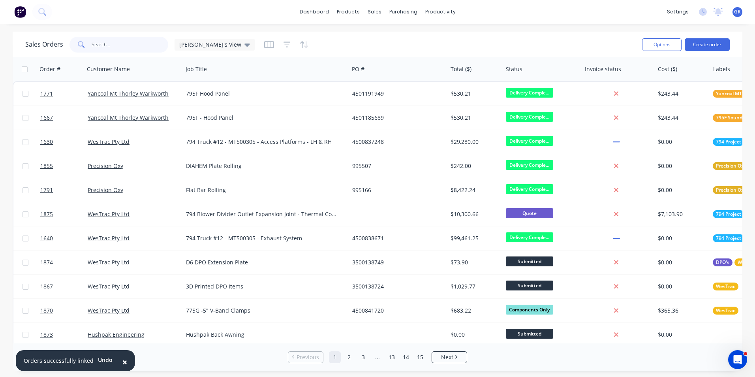
click at [97, 43] on input "text" at bounding box center [130, 45] width 77 height 16
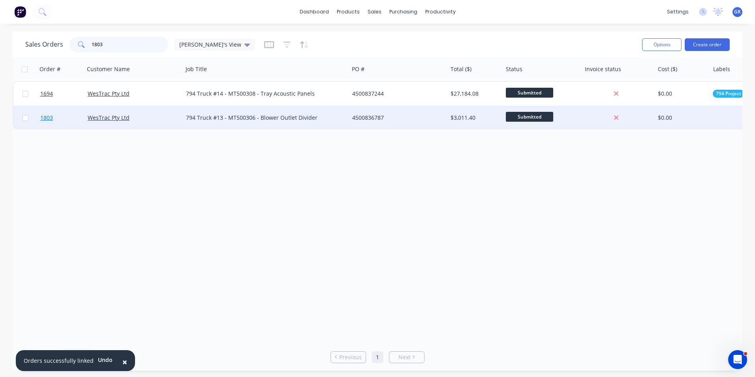
type input "1803"
click at [47, 117] on span "1803" at bounding box center [46, 118] width 13 height 8
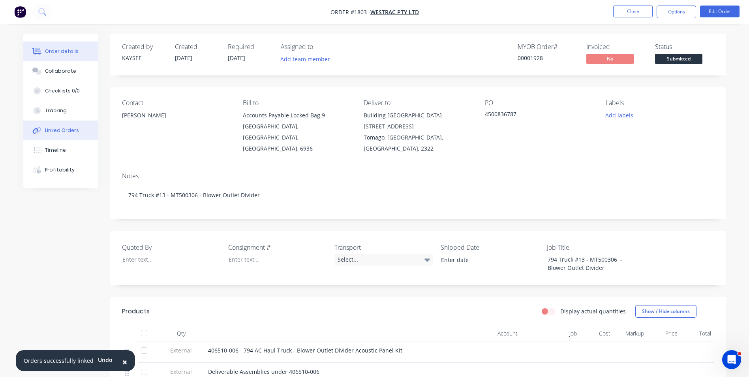
click at [64, 127] on div "Linked Orders" at bounding box center [62, 130] width 34 height 7
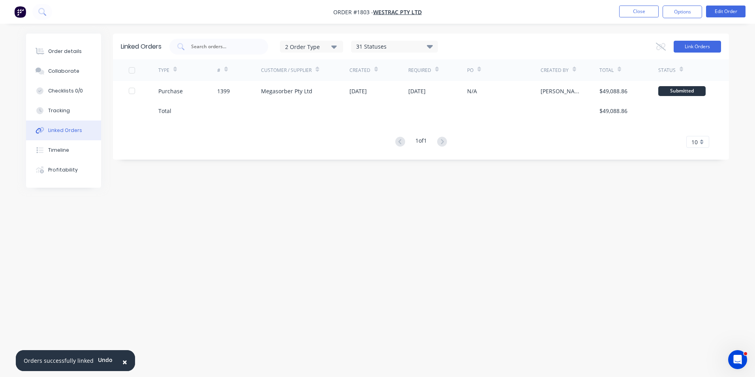
click at [688, 47] on button "Link Orders" at bounding box center [697, 47] width 47 height 12
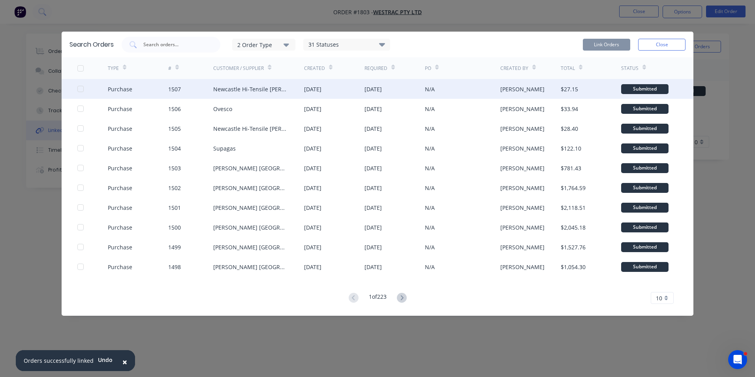
click at [81, 88] on div at bounding box center [81, 89] width 16 height 16
click at [603, 41] on button "Link Orders" at bounding box center [606, 45] width 47 height 12
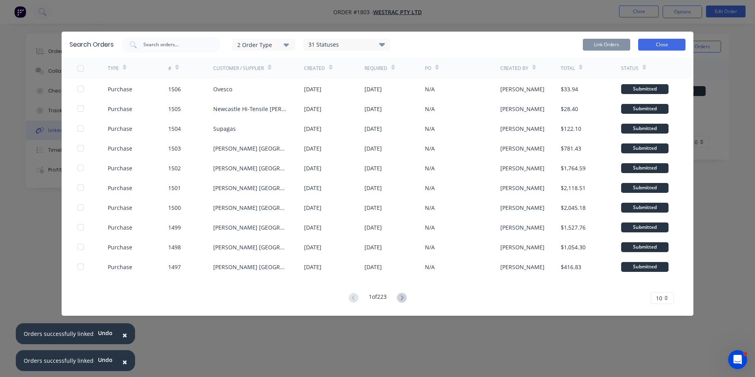
click at [666, 46] on button "Close" at bounding box center [661, 45] width 47 height 12
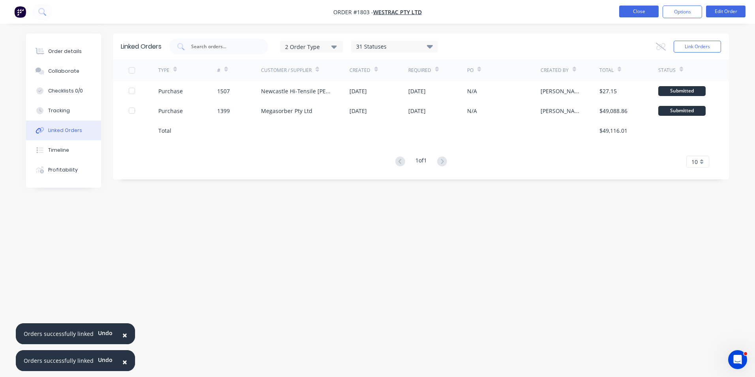
click at [644, 11] on button "Close" at bounding box center [638, 12] width 39 height 12
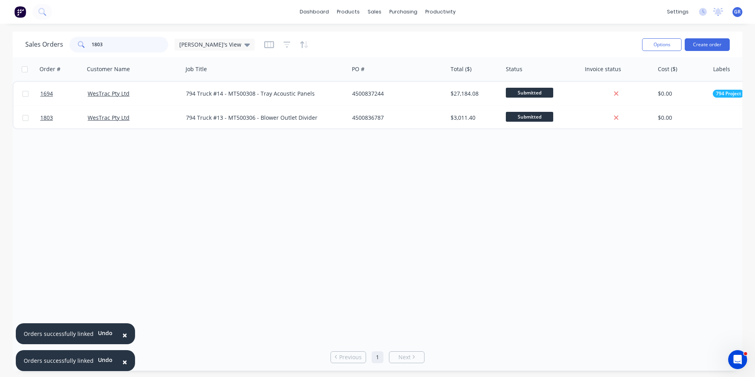
drag, startPoint x: 109, startPoint y: 44, endPoint x: 70, endPoint y: 42, distance: 39.2
click at [67, 43] on div "Sales Orders 1803 Greg's View" at bounding box center [139, 45] width 229 height 16
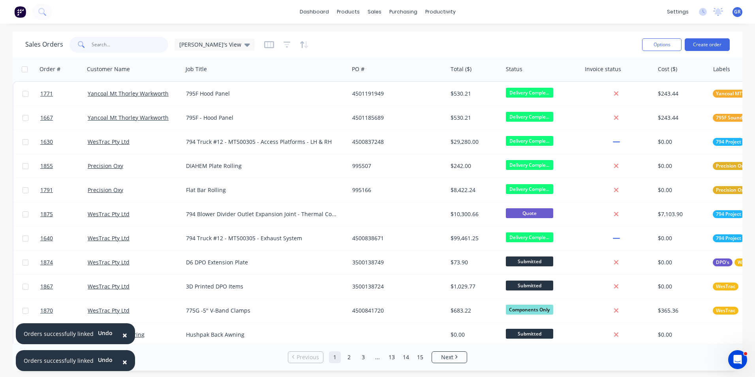
click at [95, 44] on input "text" at bounding box center [130, 45] width 77 height 16
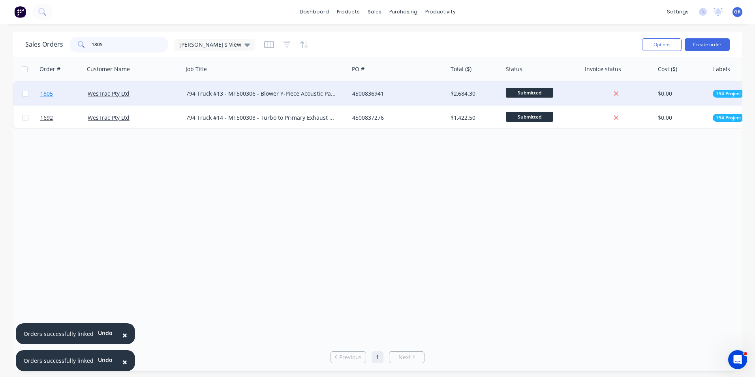
type input "1805"
click at [48, 92] on span "1805" at bounding box center [46, 94] width 13 height 8
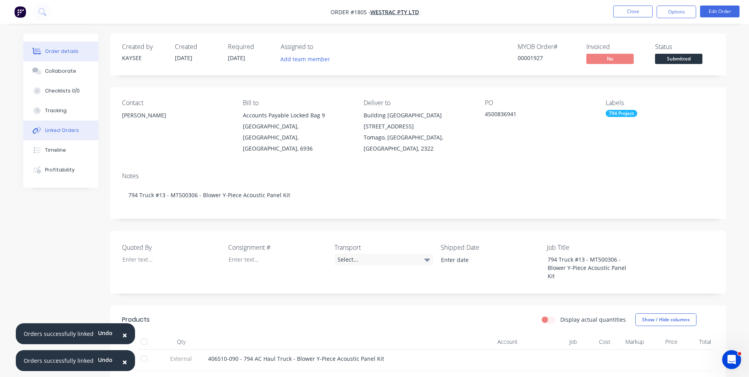
click at [65, 128] on div "Linked Orders" at bounding box center [62, 130] width 34 height 7
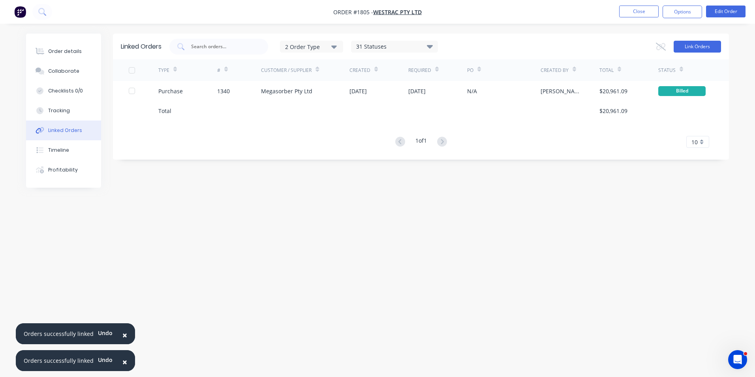
click at [691, 48] on button "Link Orders" at bounding box center [697, 47] width 47 height 12
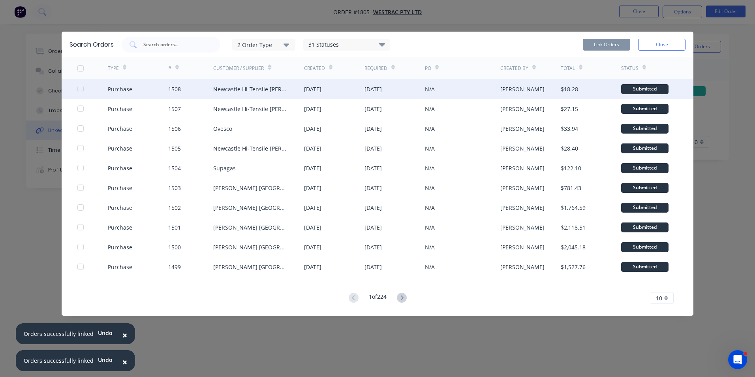
click at [80, 88] on div at bounding box center [81, 89] width 16 height 16
click at [603, 41] on button "Link Orders" at bounding box center [606, 45] width 47 height 12
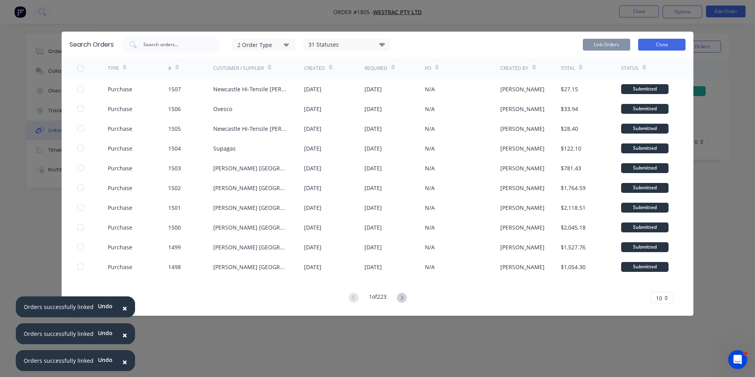
click at [661, 43] on button "Close" at bounding box center [661, 45] width 47 height 12
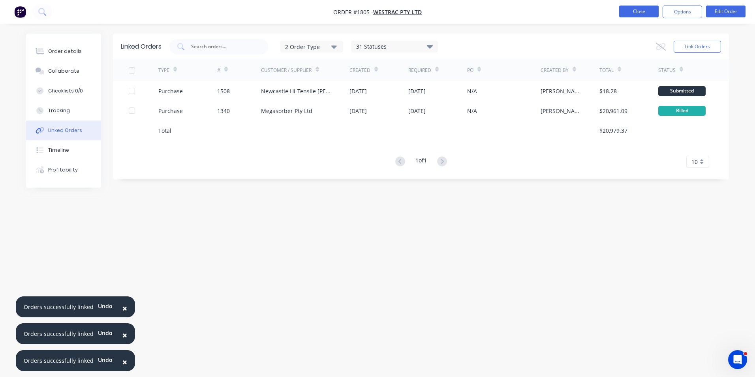
click at [646, 13] on button "Close" at bounding box center [638, 12] width 39 height 12
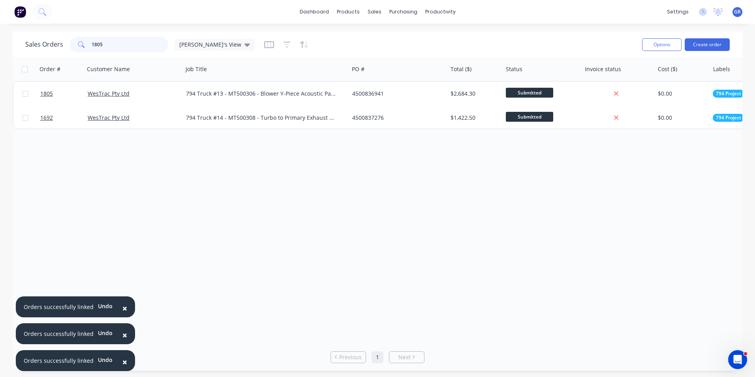
drag, startPoint x: 103, startPoint y: 45, endPoint x: 74, endPoint y: 45, distance: 28.8
click at [72, 46] on div "1805" at bounding box center [119, 45] width 99 height 16
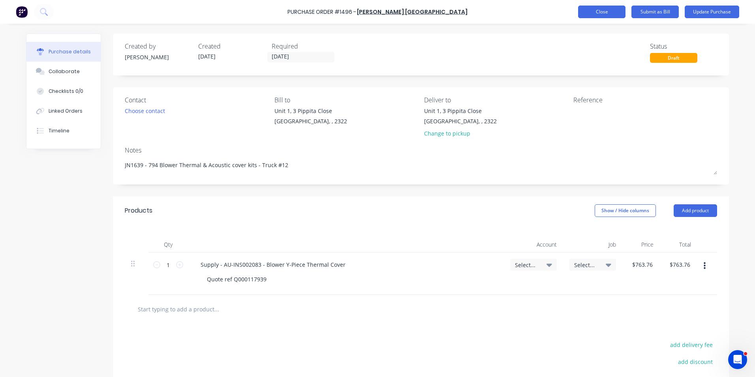
type textarea "x"
click at [597, 14] on button "Close" at bounding box center [601, 12] width 47 height 13
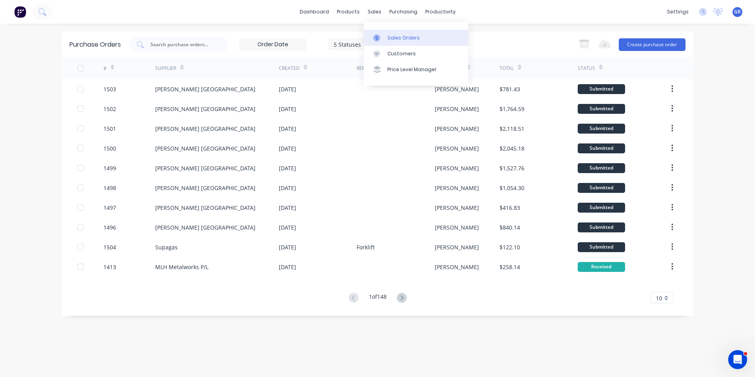
click at [397, 35] on div "Sales Orders" at bounding box center [403, 37] width 32 height 7
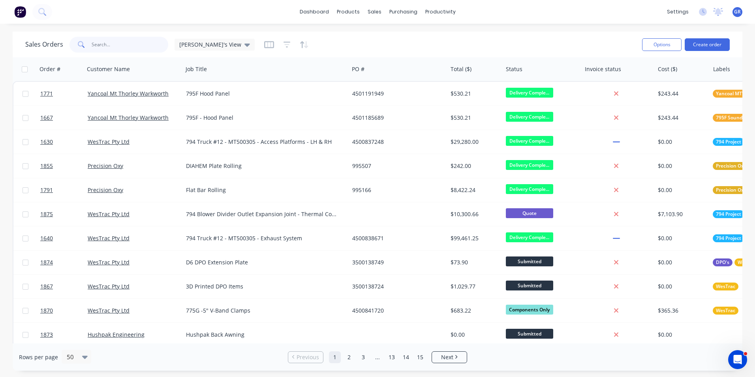
click at [102, 41] on input "text" at bounding box center [130, 45] width 77 height 16
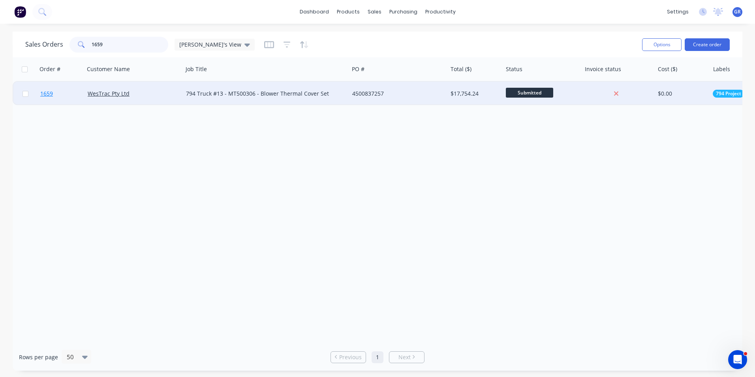
type input "1659"
click at [48, 94] on span "1659" at bounding box center [46, 94] width 13 height 8
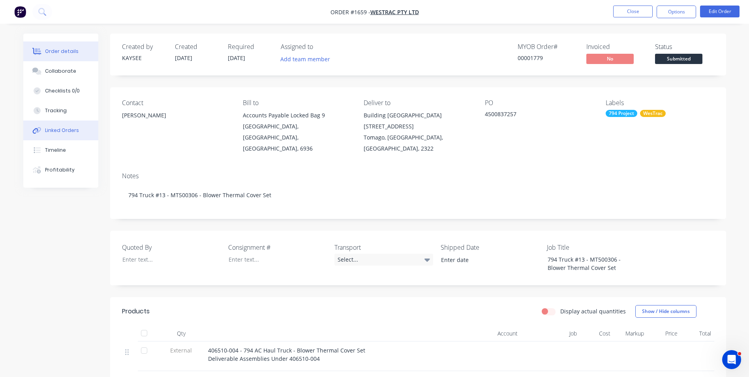
click at [60, 128] on div "Linked Orders" at bounding box center [62, 130] width 34 height 7
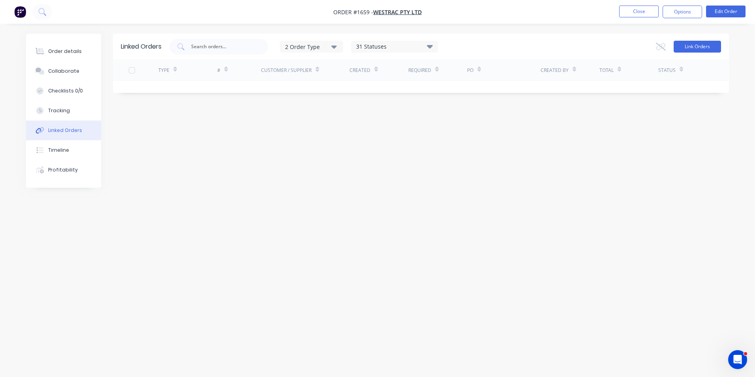
click at [690, 47] on button "Link Orders" at bounding box center [697, 47] width 47 height 12
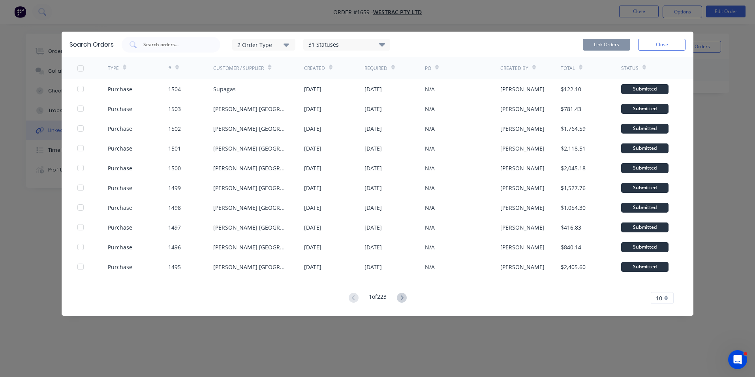
click at [660, 296] on span "10" at bounding box center [659, 298] width 6 height 8
click at [660, 286] on div "35" at bounding box center [662, 285] width 22 height 14
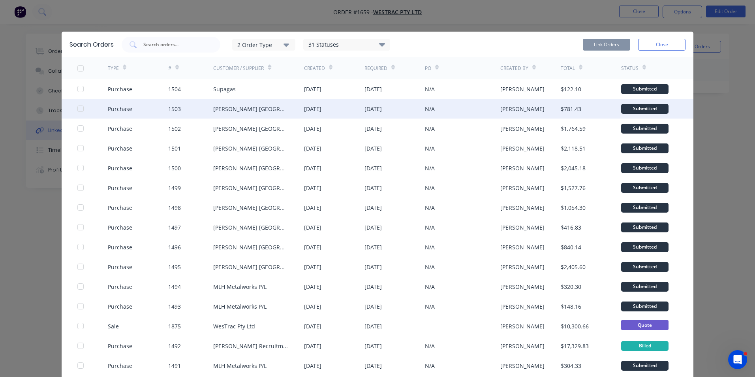
click at [78, 109] on div at bounding box center [81, 109] width 16 height 16
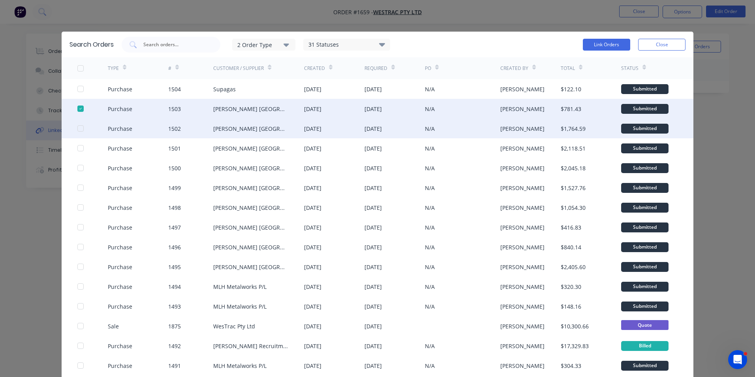
click at [77, 130] on div at bounding box center [81, 128] width 16 height 16
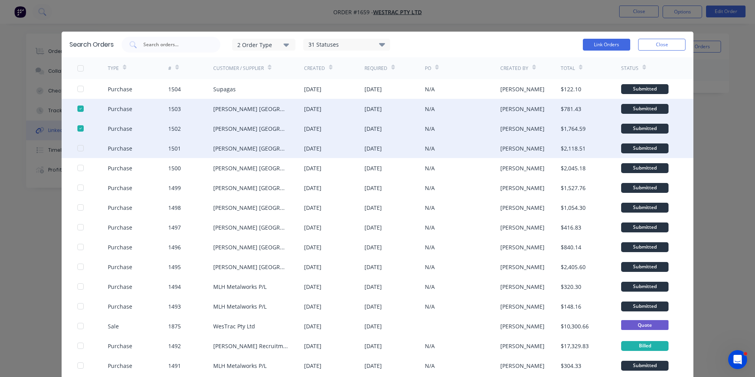
click at [77, 148] on div at bounding box center [81, 148] width 16 height 16
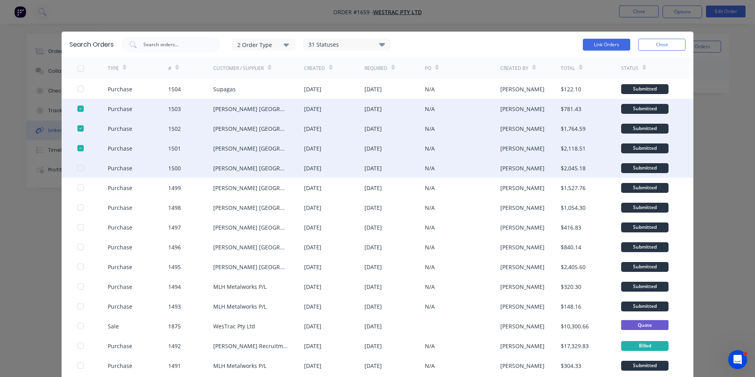
click at [77, 167] on div at bounding box center [81, 168] width 16 height 16
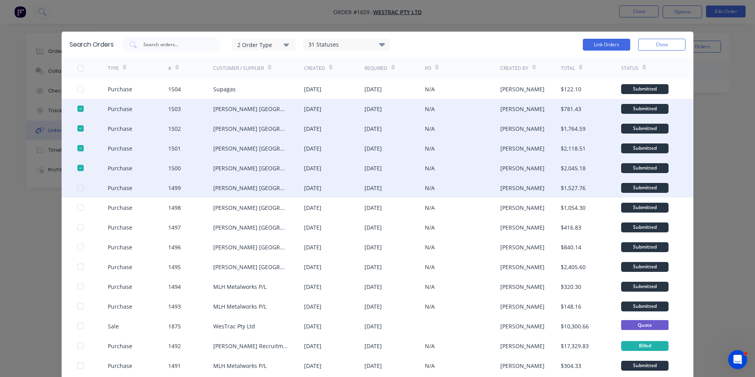
click at [78, 186] on div at bounding box center [81, 188] width 16 height 16
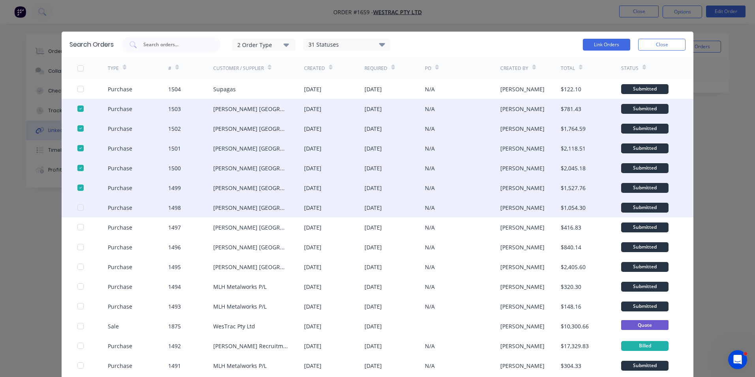
click at [79, 208] on div at bounding box center [81, 207] width 16 height 16
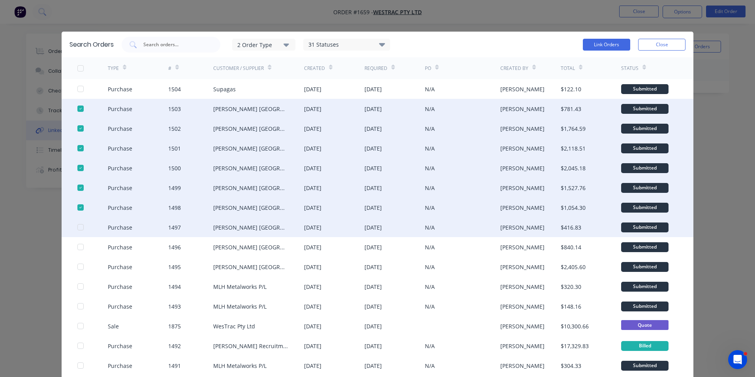
click at [78, 226] on div at bounding box center [81, 227] width 16 height 16
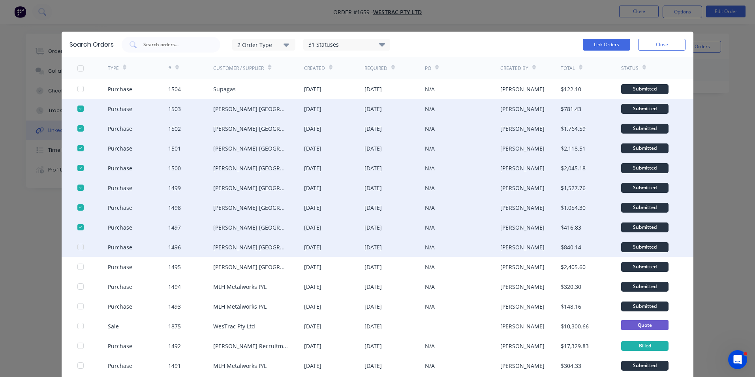
click at [78, 245] on div at bounding box center [81, 247] width 16 height 16
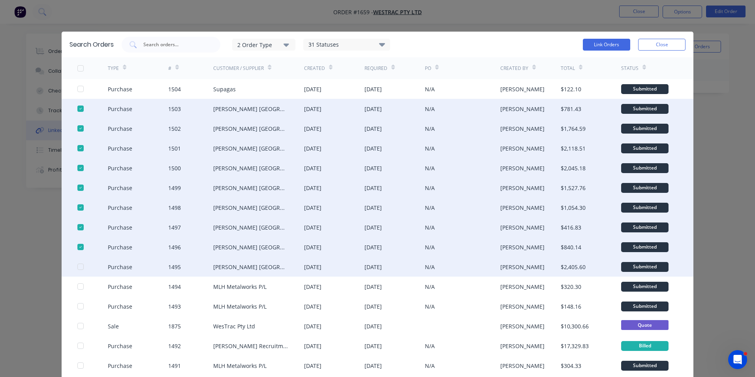
click at [79, 266] on div at bounding box center [81, 267] width 16 height 16
click at [609, 44] on button "Link Orders" at bounding box center [606, 45] width 47 height 12
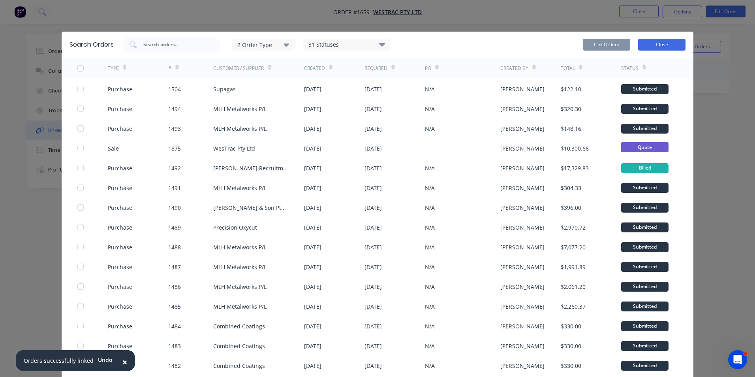
click at [660, 44] on button "Close" at bounding box center [661, 45] width 47 height 12
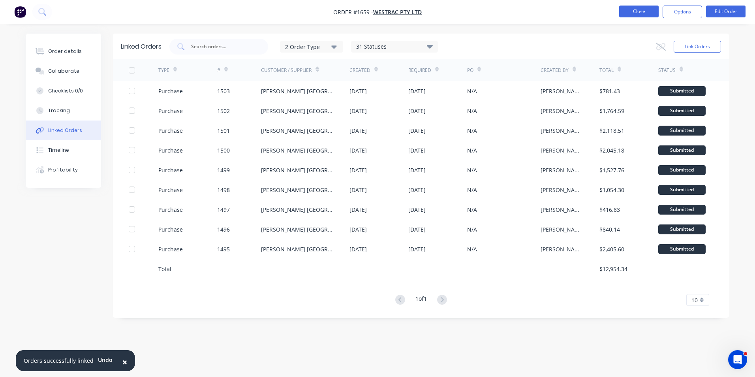
click at [647, 10] on button "Close" at bounding box center [638, 12] width 39 height 12
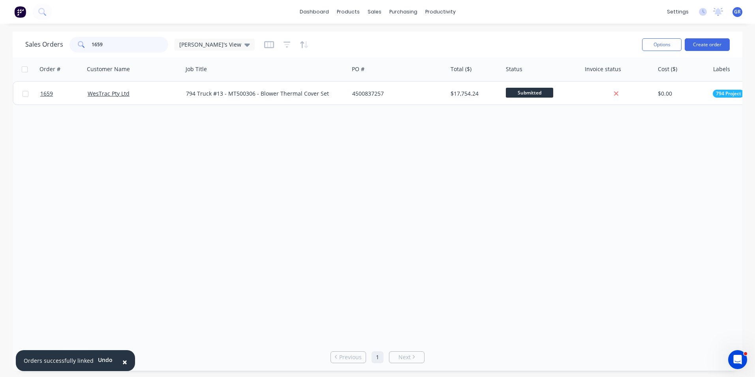
drag, startPoint x: 112, startPoint y: 44, endPoint x: 85, endPoint y: 46, distance: 26.5
click at [85, 46] on div "1659" at bounding box center [119, 45] width 99 height 16
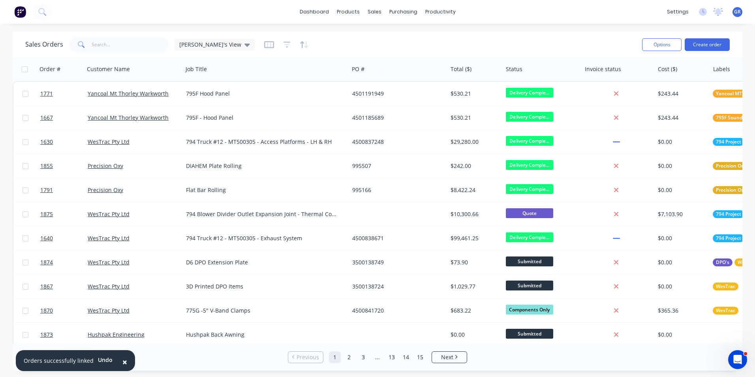
click at [122, 25] on div "× Orders successfully linked Undo dashboard products sales purchasing productiv…" at bounding box center [377, 188] width 755 height 377
click at [421, 38] on div "Purchase Orders" at bounding box center [429, 37] width 42 height 7
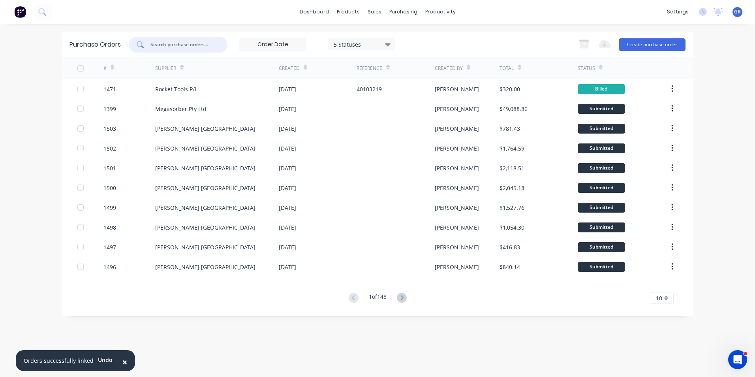
click at [169, 43] on input "text" at bounding box center [183, 45] width 66 height 8
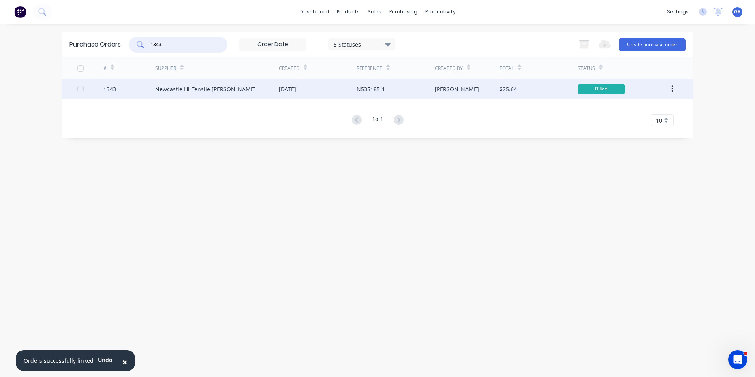
type input "1343"
click at [110, 89] on div "1343" at bounding box center [109, 89] width 13 height 8
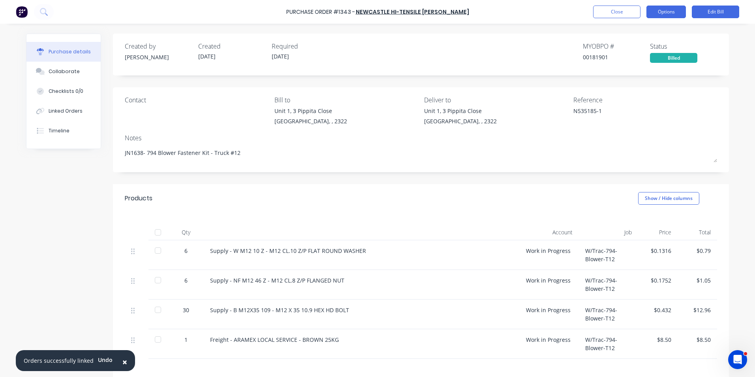
click at [668, 12] on button "Options" at bounding box center [666, 12] width 39 height 13
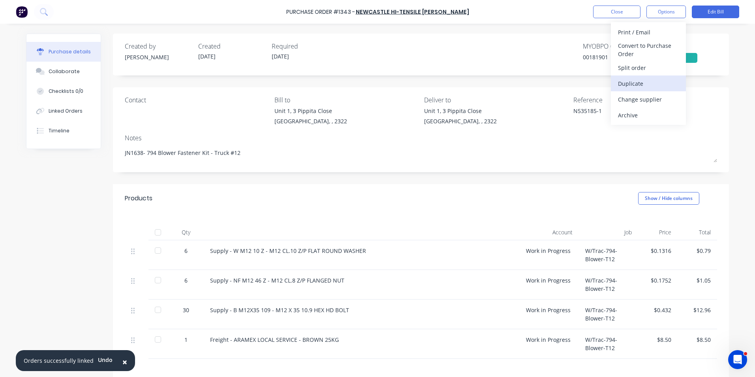
click at [636, 83] on div "Duplicate" at bounding box center [648, 83] width 61 height 11
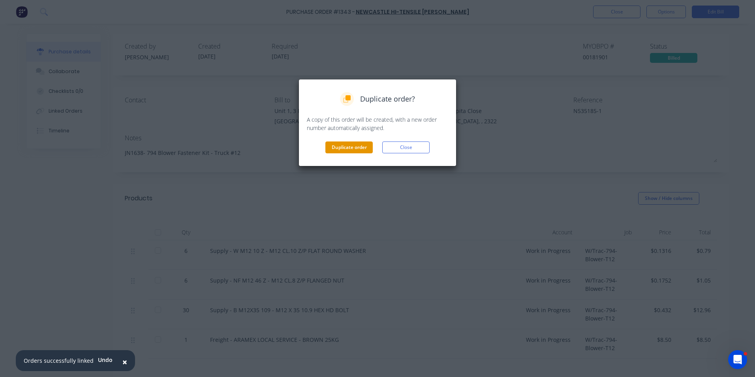
click at [354, 147] on button "Duplicate order" at bounding box center [348, 147] width 47 height 12
type textarea "x"
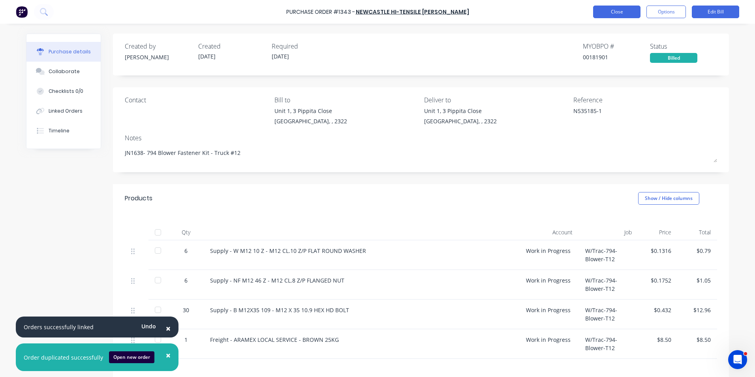
click at [624, 13] on button "Close" at bounding box center [616, 12] width 47 height 13
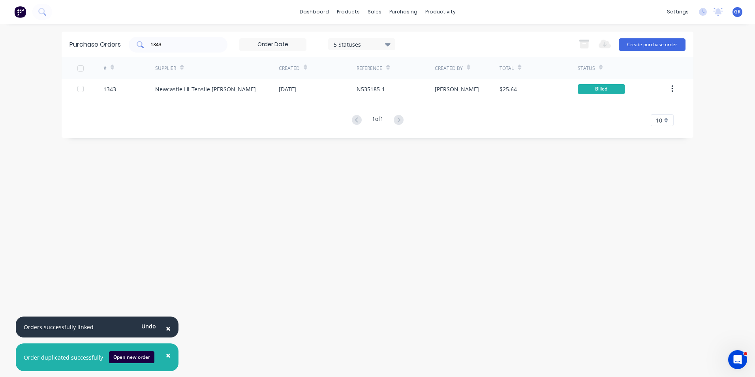
click at [164, 47] on input "1343" at bounding box center [183, 45] width 66 height 8
drag, startPoint x: 165, startPoint y: 45, endPoint x: 148, endPoint y: 44, distance: 17.0
click at [148, 44] on div "1343" at bounding box center [178, 45] width 99 height 16
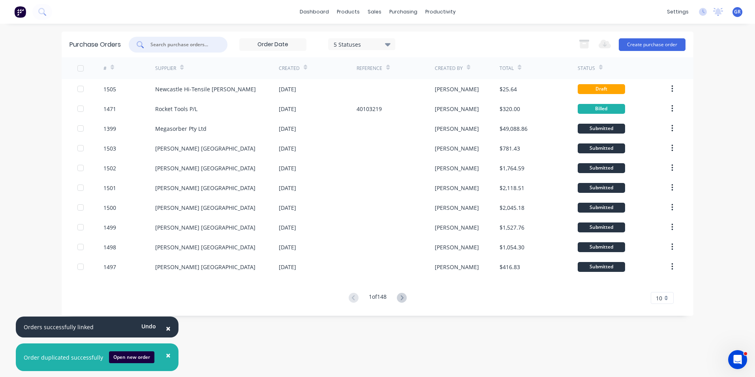
click at [159, 43] on input "text" at bounding box center [183, 45] width 66 height 8
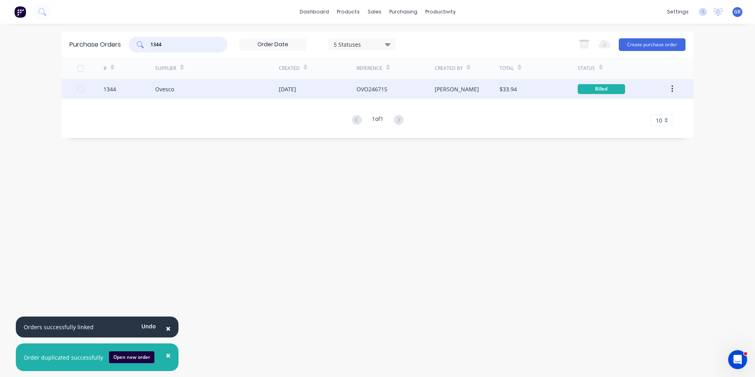
type input "1344"
click at [672, 87] on icon "button" at bounding box center [672, 89] width 2 height 9
click at [628, 125] on div "Duplicate" at bounding box center [644, 125] width 61 height 11
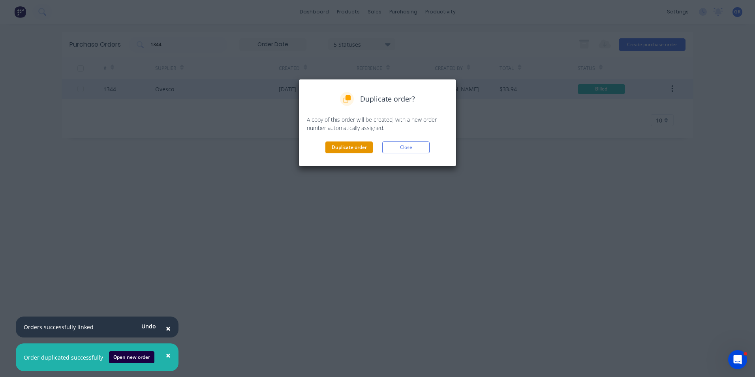
click at [354, 144] on button "Duplicate order" at bounding box center [348, 147] width 47 height 12
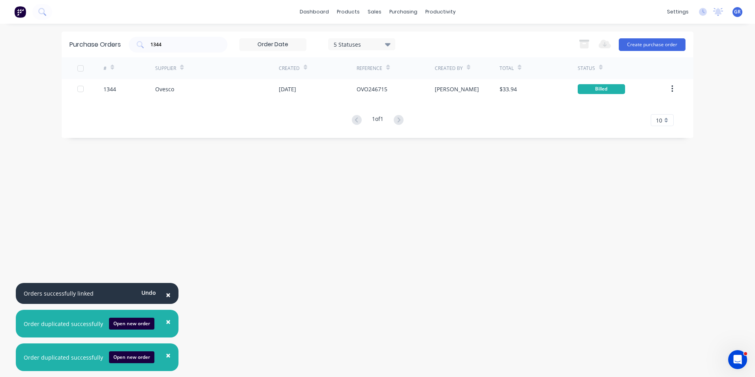
click at [166, 293] on span "×" at bounding box center [168, 294] width 5 height 11
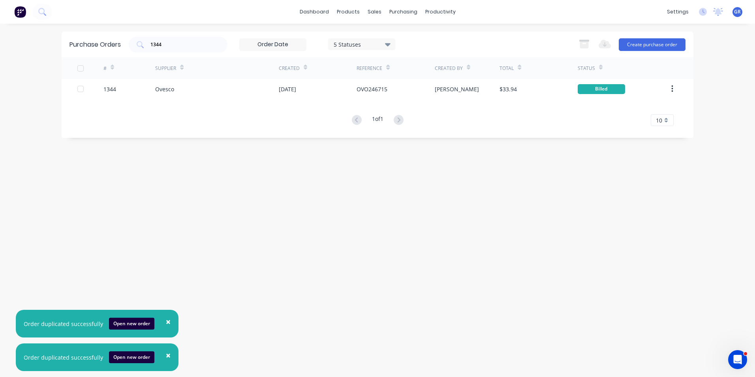
click at [166, 320] on span "×" at bounding box center [168, 321] width 5 height 11
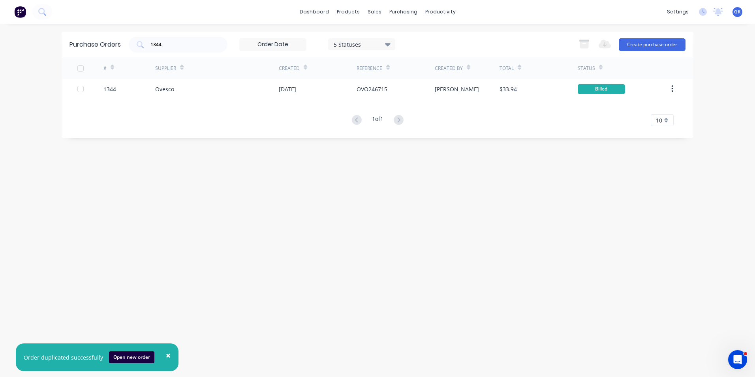
click at [166, 354] on span "×" at bounding box center [168, 355] width 5 height 11
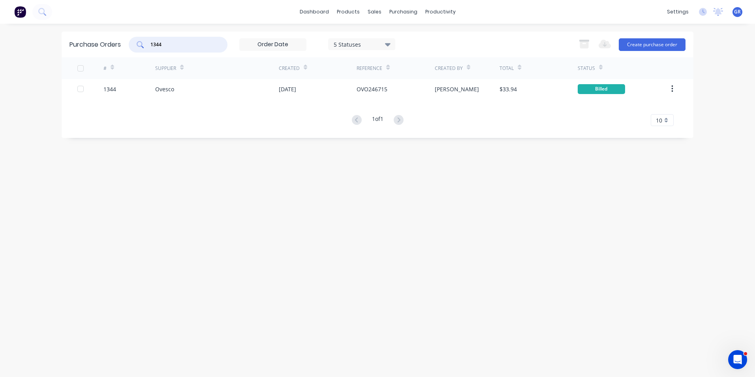
drag, startPoint x: 179, startPoint y: 43, endPoint x: 135, endPoint y: 46, distance: 44.0
click at [135, 46] on div "1344" at bounding box center [178, 45] width 99 height 16
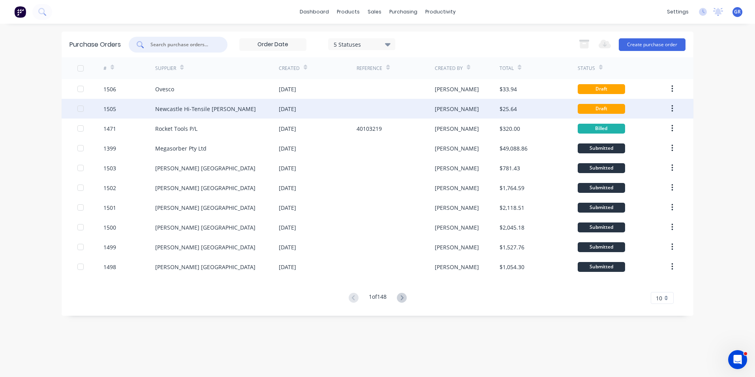
click at [111, 107] on div "1505" at bounding box center [109, 109] width 13 height 8
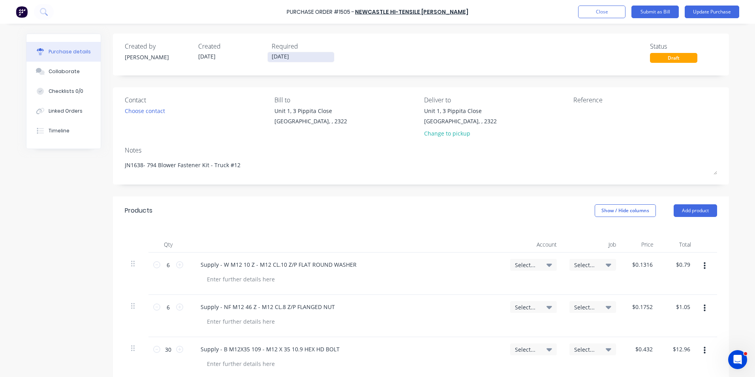
click at [285, 57] on input "[DATE]" at bounding box center [301, 57] width 66 height 10
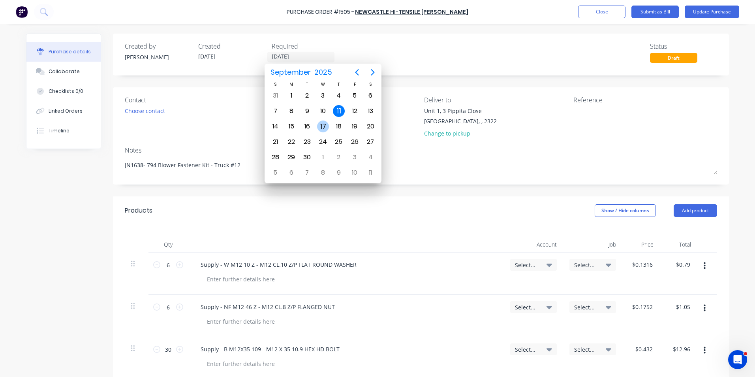
click at [324, 124] on div "17" at bounding box center [323, 126] width 12 height 12
type textarea "x"
type input "[DATE]"
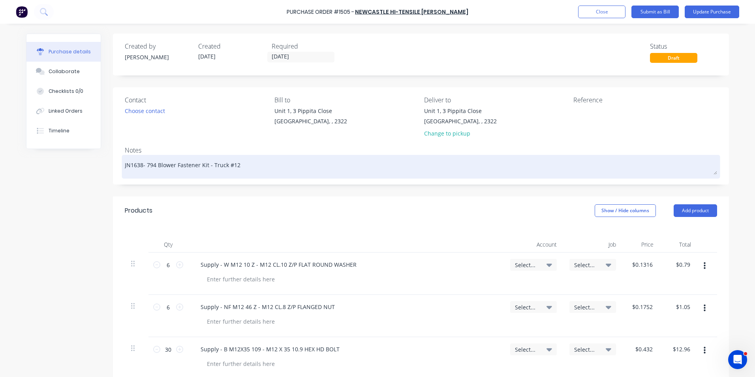
click at [134, 166] on textarea "JN1638- 794 Blower Fastener Kit - Truck #12" at bounding box center [421, 166] width 592 height 18
type textarea "x"
type textarea "JN1658- 794 Blower Fastener Kit - Truck #12"
click at [231, 165] on textarea "JN1658- 794 Blower Fastener Kit - Truck #12" at bounding box center [421, 166] width 592 height 18
type textarea "x"
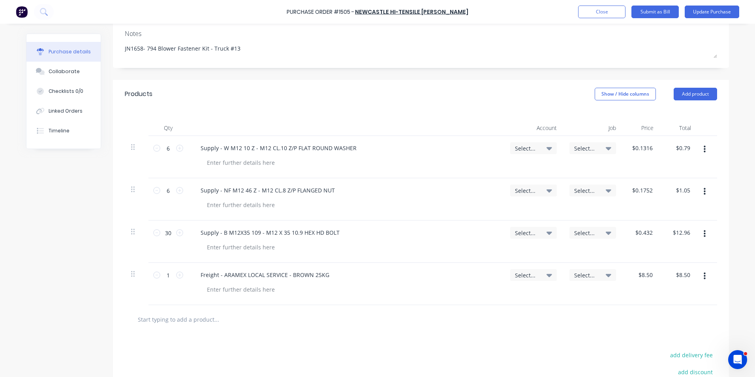
scroll to position [118, 0]
type textarea "JN1658- 794 Blower Fastener Kit - Truck #13"
type textarea "x"
type textarea "JN1658- 794 Blower Fastener Kit - Truck #13"
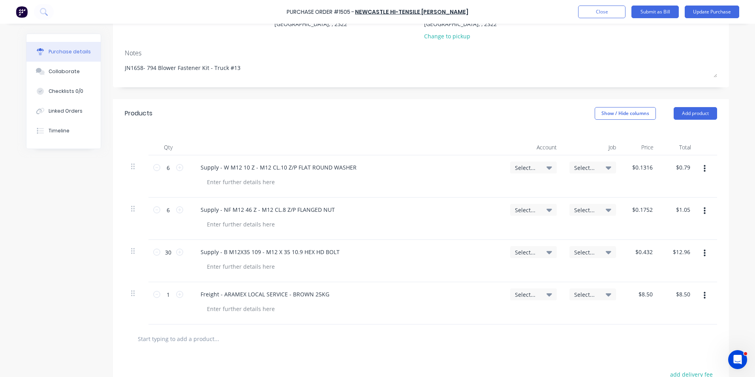
scroll to position [79, 0]
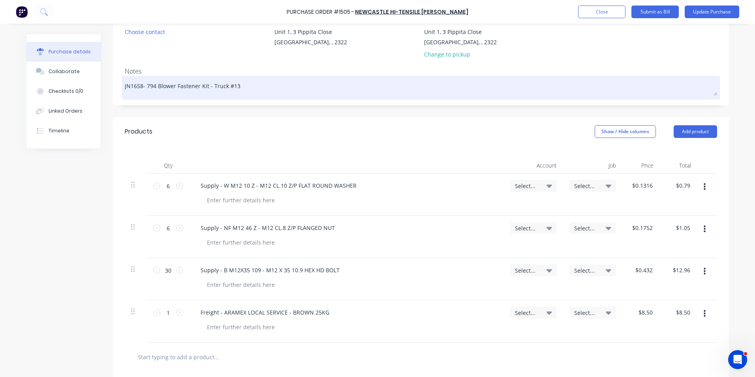
drag, startPoint x: 203, startPoint y: 86, endPoint x: 144, endPoint y: 85, distance: 58.5
click at [144, 85] on textarea "JN1658- 794 Blower Fastener Kit - Truck #13" at bounding box center [421, 87] width 592 height 18
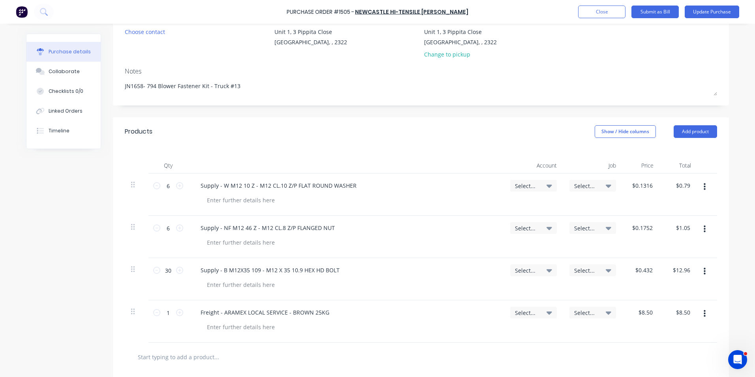
click at [704, 312] on icon "button" at bounding box center [705, 313] width 2 height 9
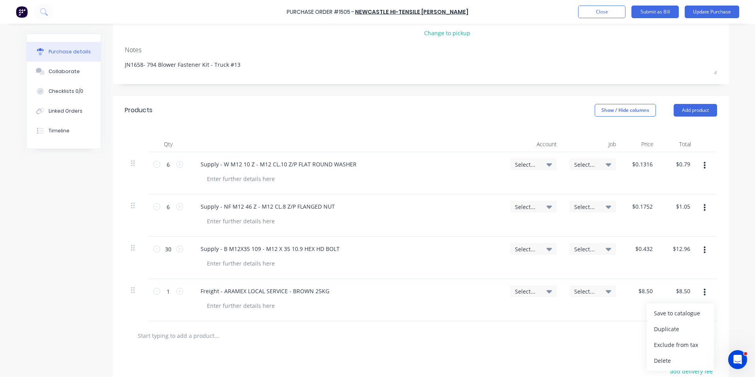
scroll to position [158, 0]
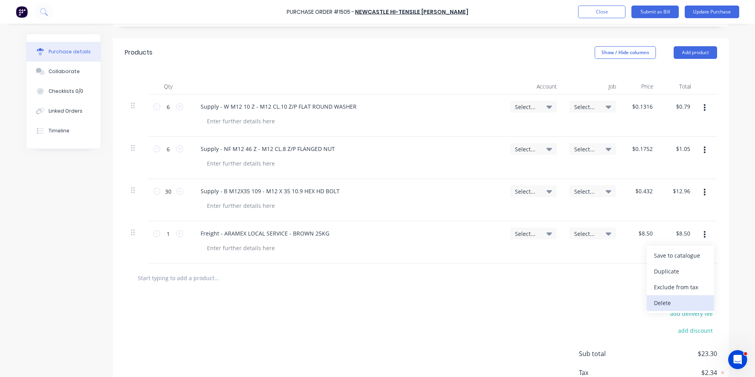
click at [666, 302] on button "Delete" at bounding box center [680, 303] width 67 height 16
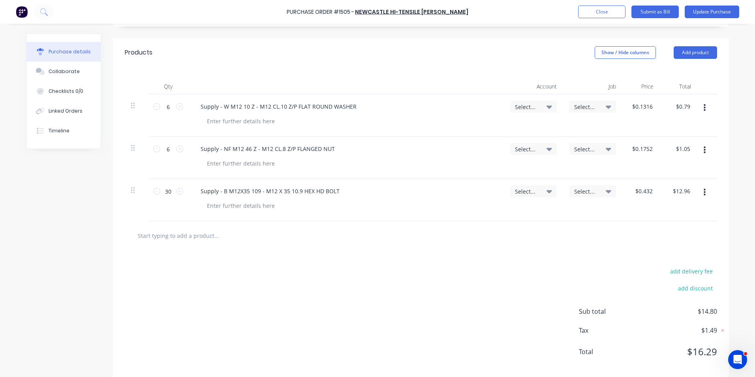
click at [703, 192] on button "button" at bounding box center [705, 192] width 19 height 14
click at [662, 260] on button "Delete" at bounding box center [680, 261] width 67 height 16
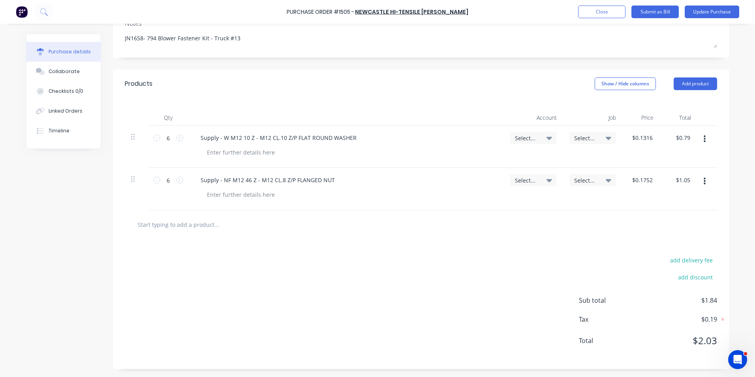
click at [704, 182] on icon "button" at bounding box center [705, 181] width 2 height 9
click at [655, 251] on button "Delete" at bounding box center [680, 250] width 67 height 16
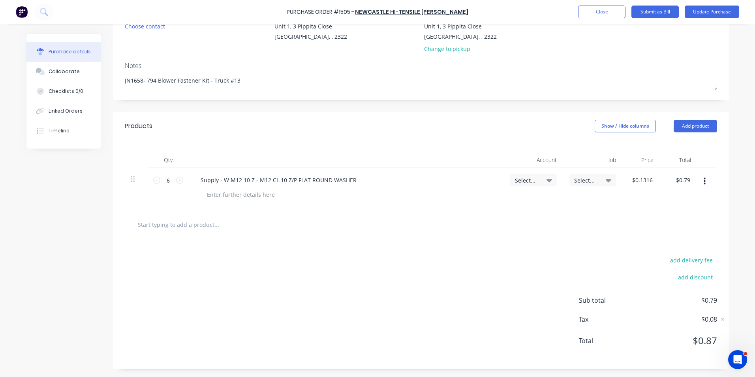
scroll to position [85, 0]
drag, startPoint x: 353, startPoint y: 179, endPoint x: 196, endPoint y: 176, distance: 157.2
click at [196, 176] on div "Supply - W M12 10 Z - M12 CL.10 Z/P FLAT ROUND WASHER" at bounding box center [278, 179] width 169 height 11
type textarea "x"
paste div
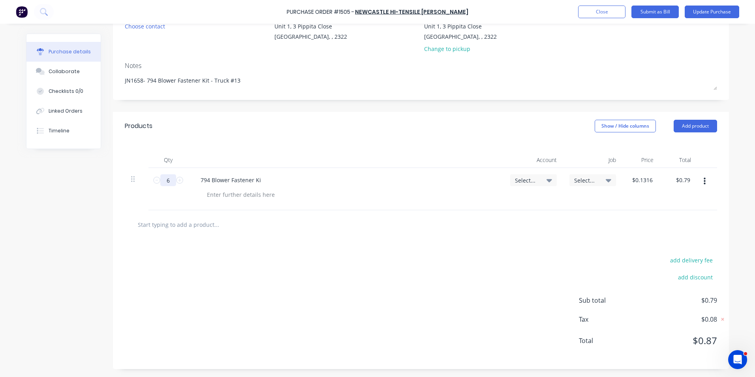
drag, startPoint x: 168, startPoint y: 180, endPoint x: 162, endPoint y: 181, distance: 5.5
click at [162, 181] on input "6" at bounding box center [168, 180] width 16 height 12
type textarea "x"
type input "1"
type input "$0.13"
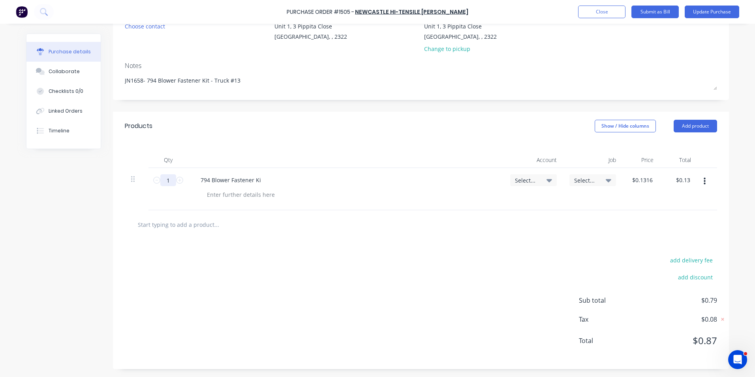
type textarea "x"
type input "1"
click at [197, 181] on div "794 Blower Fastener Ki" at bounding box center [230, 179] width 73 height 11
click at [280, 180] on div "Supply - 794 Blower Fastener Ki" at bounding box center [242, 179] width 96 height 11
click at [317, 180] on div "Supply - 794 Blower Fastener Kit as per quote" at bounding box center [261, 179] width 134 height 11
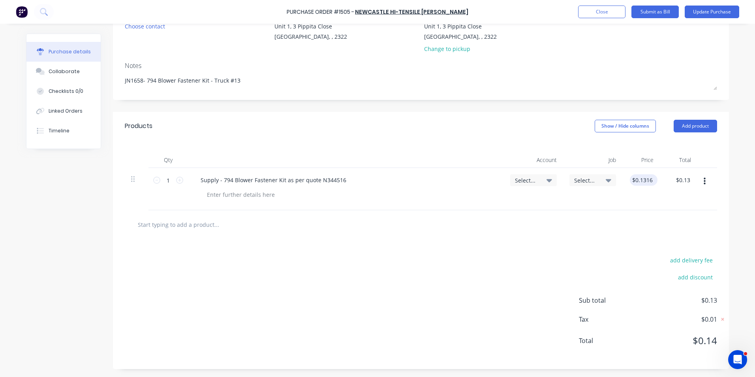
type textarea "x"
type input "0.13"
click at [634, 181] on div "0.13 $0.1316" at bounding box center [641, 189] width 38 height 42
type textarea "x"
type input "$0.13"
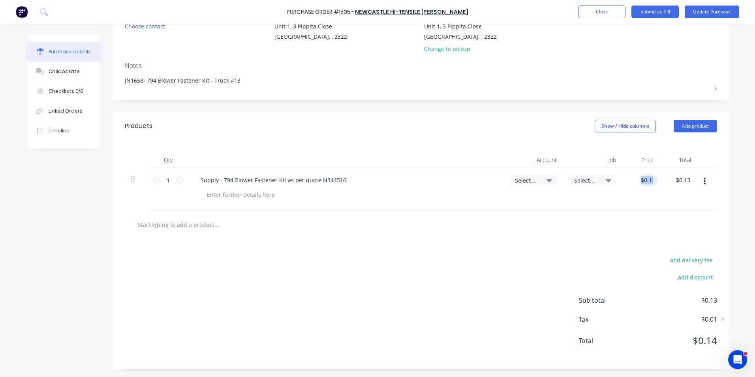
click at [634, 181] on div "$0.13 0.13" at bounding box center [641, 189] width 38 height 42
type textarea "x"
type input "0.13"
click at [645, 179] on input "0.13" at bounding box center [646, 179] width 15 height 11
type textarea "x"
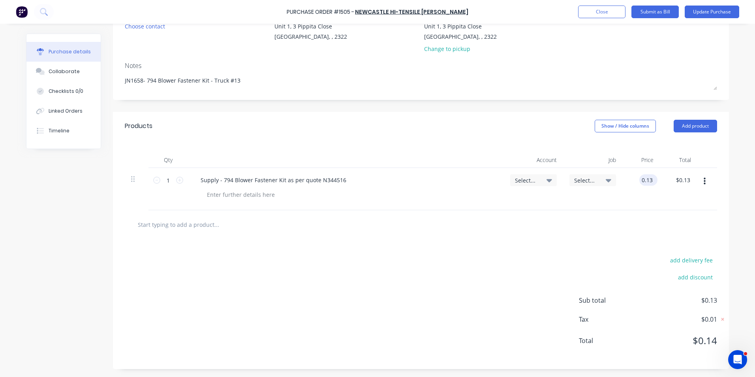
click at [645, 179] on input "0.13" at bounding box center [646, 179] width 15 height 11
type input "25.8178"
type textarea "x"
type input "$25.82"
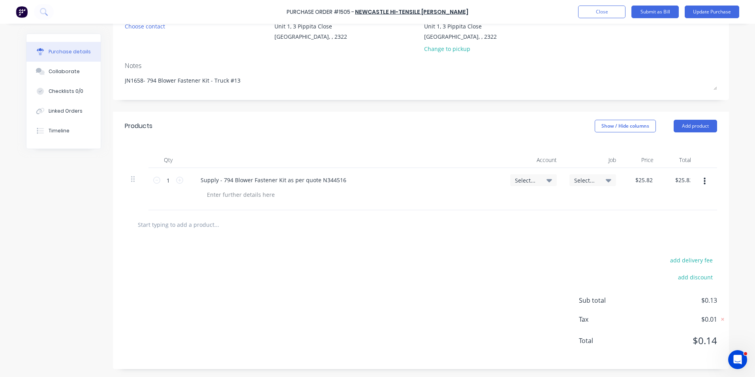
click at [643, 214] on div at bounding box center [421, 224] width 592 height 29
type textarea "x"
type input "25.82"
click at [684, 177] on input "25.82" at bounding box center [683, 179] width 18 height 11
click at [678, 180] on input "25.82" at bounding box center [683, 179] width 18 height 11
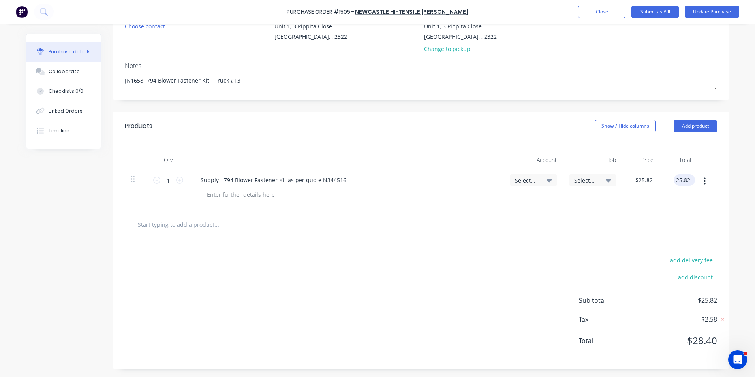
type textarea "x"
click at [678, 180] on input "25.82" at bounding box center [683, 179] width 18 height 11
type input "25.8178"
type textarea "x"
type input "$25.82"
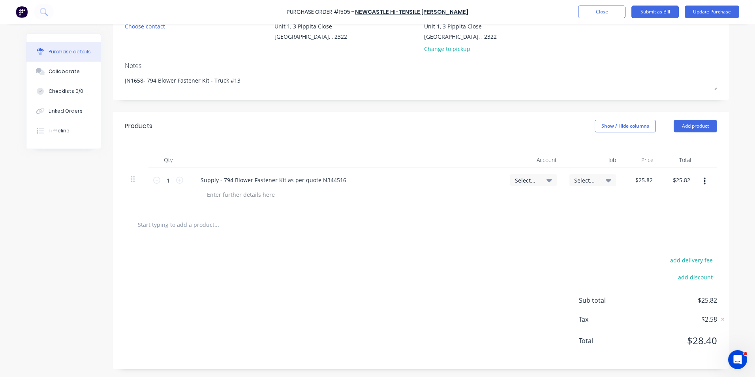
click at [681, 200] on div "$25.82 25.8178" at bounding box center [679, 189] width 38 height 42
type textarea "x"
type input "25.82"
click at [678, 180] on input "25.82" at bounding box center [683, 179] width 18 height 11
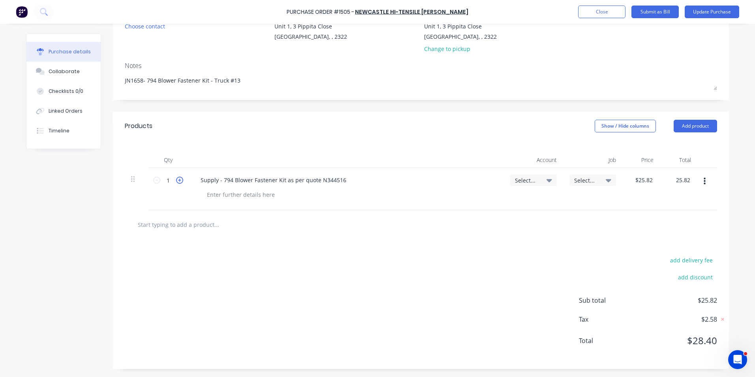
type textarea "x"
type input "$25.82"
click at [177, 181] on icon at bounding box center [179, 180] width 7 height 7
type textarea "x"
type input "2"
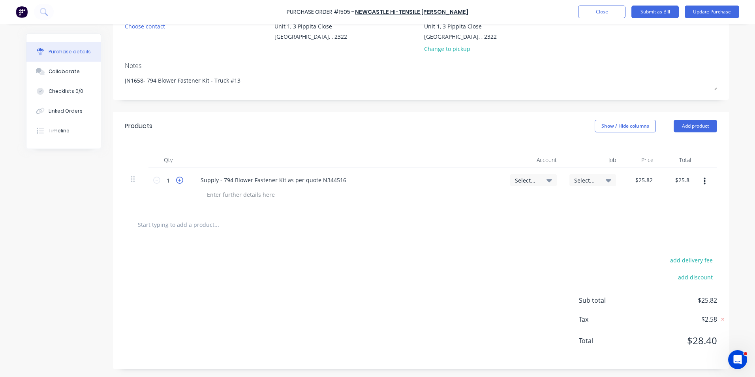
type input "$51.64"
type textarea "x"
type input "51.64"
click at [679, 179] on input "51.64" at bounding box center [683, 179] width 18 height 11
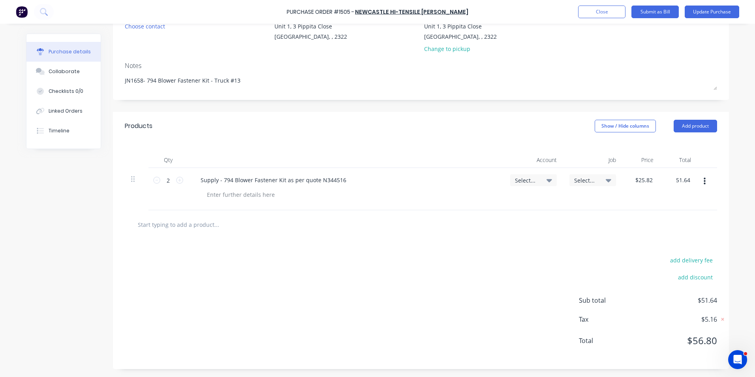
type textarea "x"
type input "$51.64"
type textarea "x"
type input "51.64"
click at [681, 180] on input "51.64" at bounding box center [681, 179] width 21 height 11
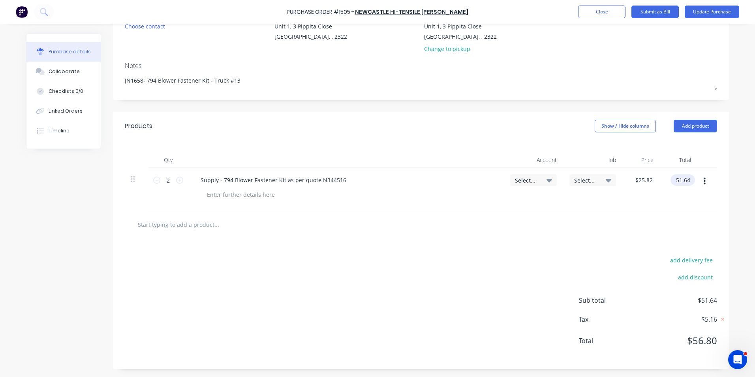
type textarea "x"
click at [681, 180] on input "51.64" at bounding box center [683, 179] width 18 height 11
type input "51.6356"
type textarea "x"
type input "$51.64"
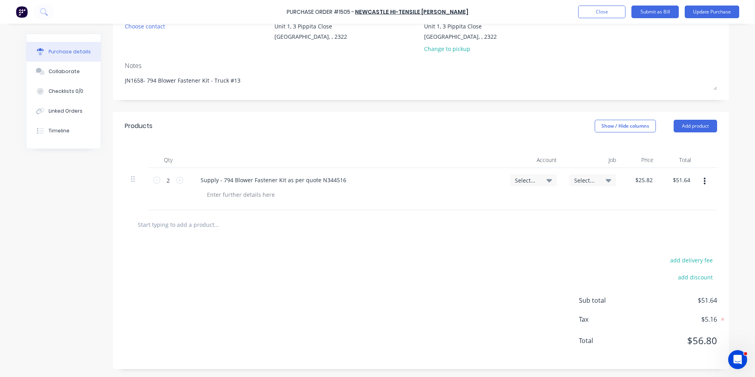
click at [685, 207] on div "$51.64 51.6356" at bounding box center [679, 189] width 38 height 42
click at [153, 180] on icon at bounding box center [156, 180] width 7 height 7
type textarea "x"
type input "1"
type input "$25.82"
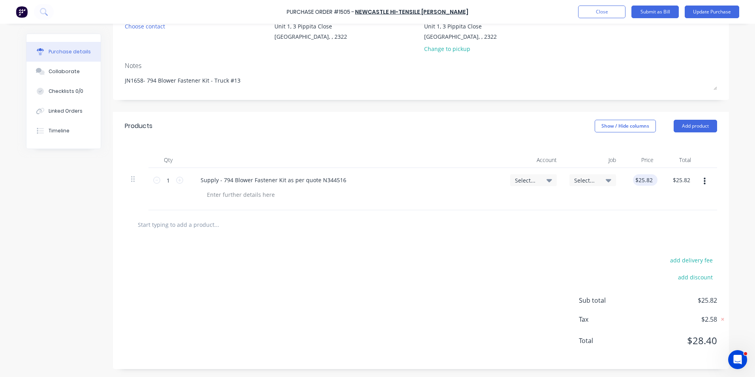
type textarea "x"
type input "25.82"
click at [645, 180] on input "25.82" at bounding box center [643, 179] width 21 height 11
click at [645, 180] on input "25.82" at bounding box center [645, 179] width 18 height 11
type textarea "x"
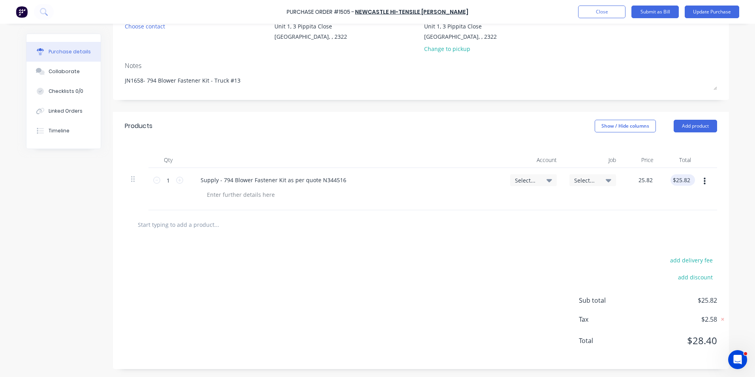
type input "$25.82"
type input "25.82"
click at [681, 180] on input "25.82" at bounding box center [681, 179] width 21 height 11
click at [681, 180] on input "25.82" at bounding box center [683, 179] width 18 height 11
type textarea "x"
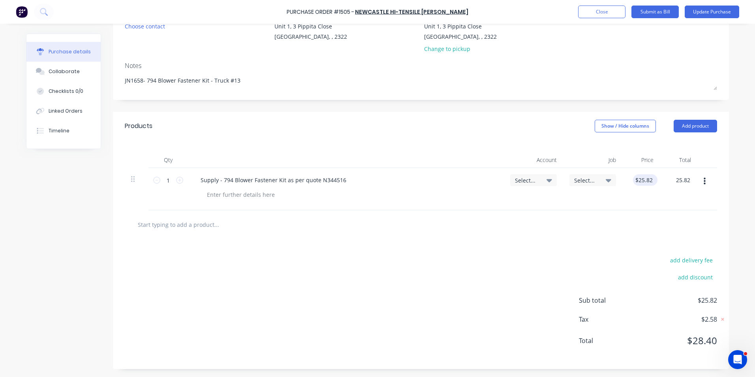
type input "25.82"
type input "$25.82"
click at [644, 178] on input "25.82" at bounding box center [645, 179] width 18 height 11
type textarea "x"
click at [644, 178] on input "25.82" at bounding box center [645, 179] width 18 height 11
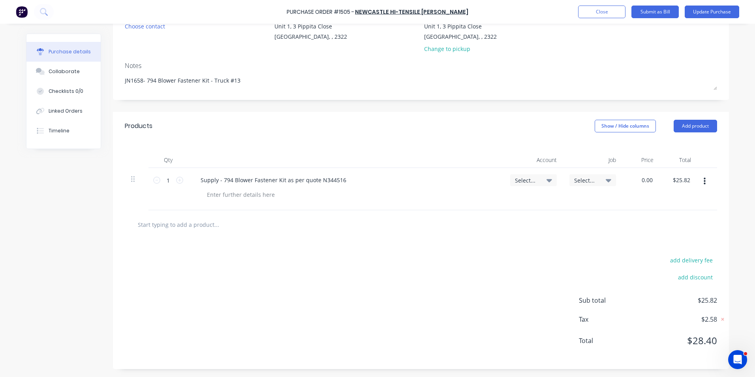
type input "0.00"
type textarea "x"
type input "$0.00"
click at [634, 199] on div "$0.00 0.00" at bounding box center [641, 189] width 38 height 42
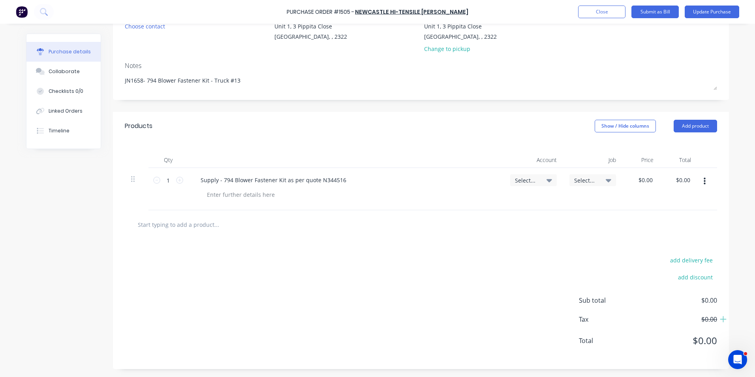
click at [525, 178] on span "Select..." at bounding box center [527, 180] width 24 height 8
type textarea "x"
click at [490, 205] on input at bounding box center [507, 204] width 81 height 16
type input "1-14"
click at [474, 258] on div "1-1400 / Work in Progress - Materials" at bounding box center [501, 260] width 111 height 16
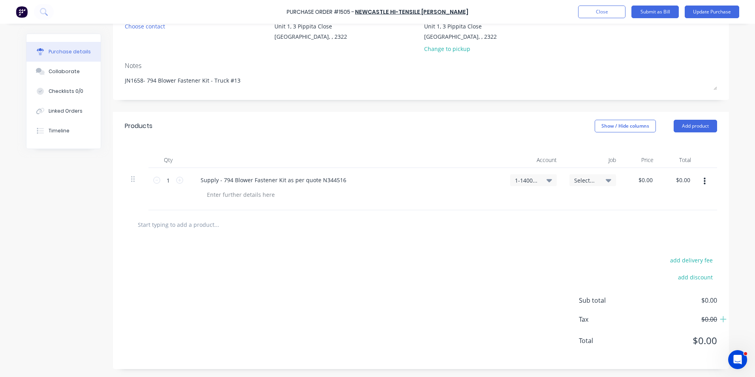
click at [586, 179] on span "Select..." at bounding box center [586, 180] width 24 height 8
type textarea "x"
click at [542, 205] on input at bounding box center [567, 204] width 81 height 16
type input "1658"
click at [567, 238] on div "1658 / W/Trac-794-Blower-T13" at bounding box center [561, 239] width 111 height 16
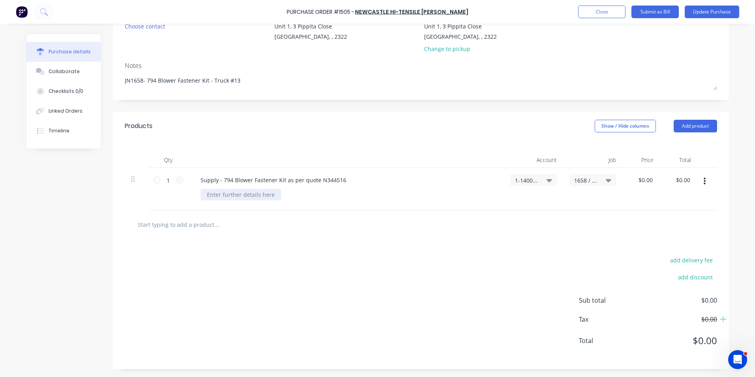
type textarea "x"
click at [210, 193] on div at bounding box center [241, 194] width 81 height 11
type textarea "x"
type input "0.00"
click at [647, 179] on input "0.00" at bounding box center [646, 179] width 15 height 11
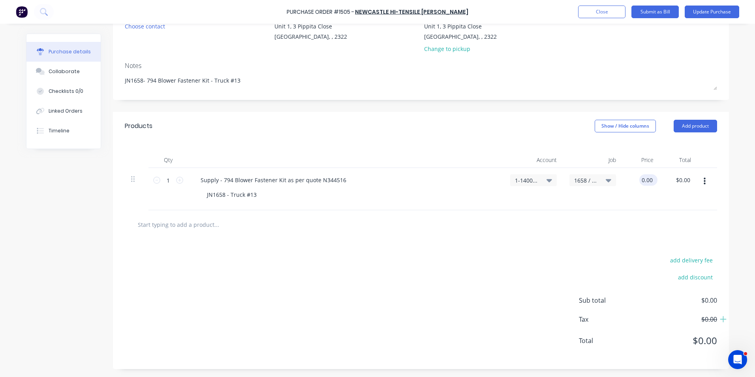
click at [645, 179] on input "0.00" at bounding box center [646, 179] width 15 height 11
type textarea "x"
click at [645, 179] on input "0.00" at bounding box center [646, 179] width 15 height 11
type input "25.8178"
type textarea "x"
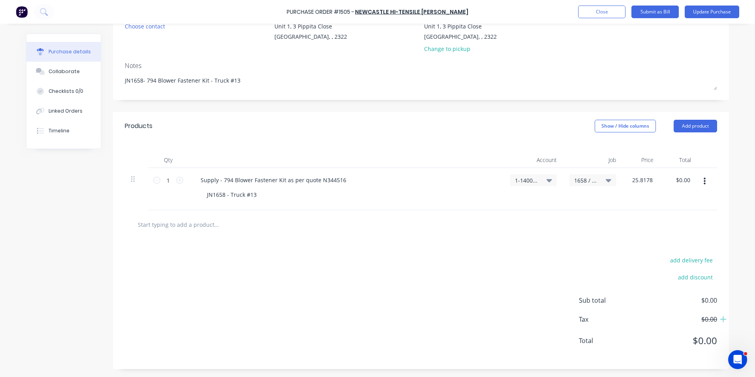
type input "$25.82"
click at [651, 203] on div "$25.82 $25.82" at bounding box center [641, 189] width 38 height 42
type textarea "x"
type input "25.82"
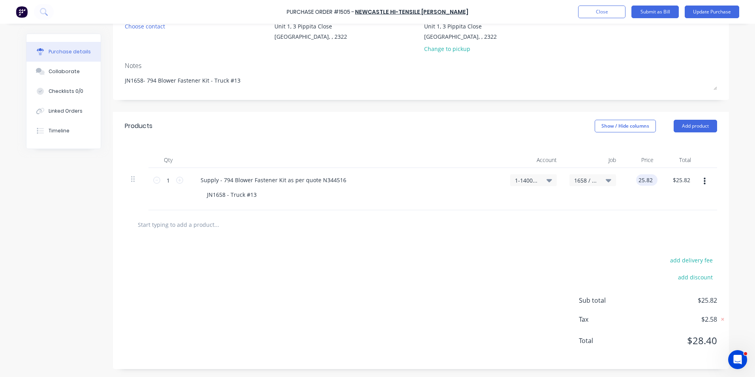
click at [649, 180] on input "25.82" at bounding box center [645, 179] width 18 height 11
click at [648, 180] on input "25.82" at bounding box center [645, 179] width 18 height 11
click at [650, 181] on input "25.82" at bounding box center [645, 179] width 18 height 11
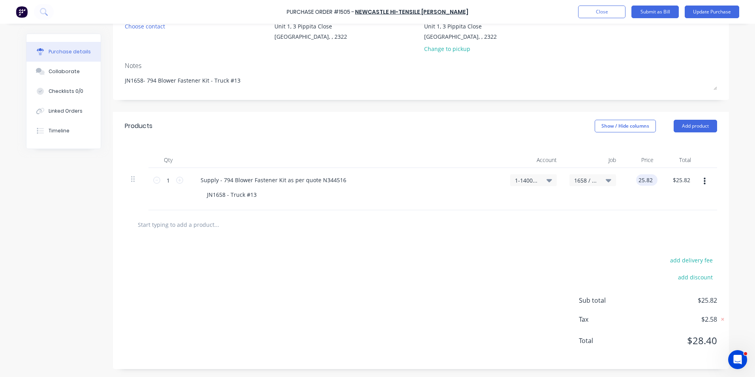
type textarea "x"
click at [647, 182] on input "25.82" at bounding box center [645, 179] width 18 height 11
type input "25.81"
type textarea "x"
type input "$25.81"
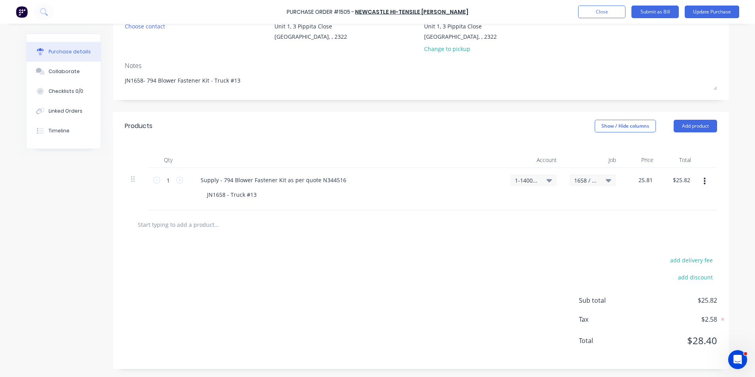
type input "$25.81"
click at [660, 209] on div "$25.81 $25.82" at bounding box center [679, 189] width 38 height 42
type textarea "x"
click at [648, 180] on input "25.81" at bounding box center [645, 179] width 18 height 11
type input "25.83"
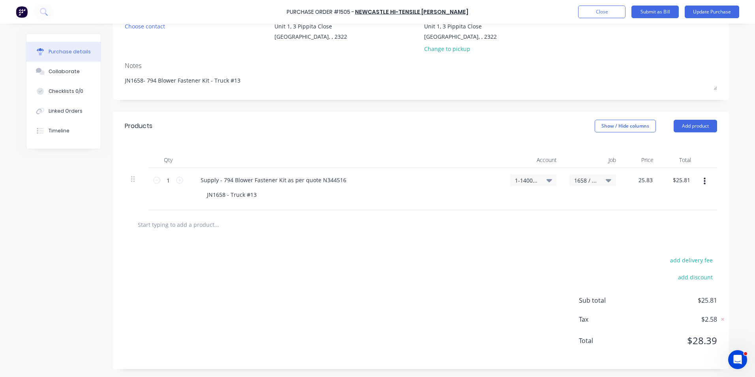
type textarea "x"
type input "$25.83"
click at [661, 207] on div "$25.83 $25.81" at bounding box center [679, 189] width 38 height 42
type textarea "x"
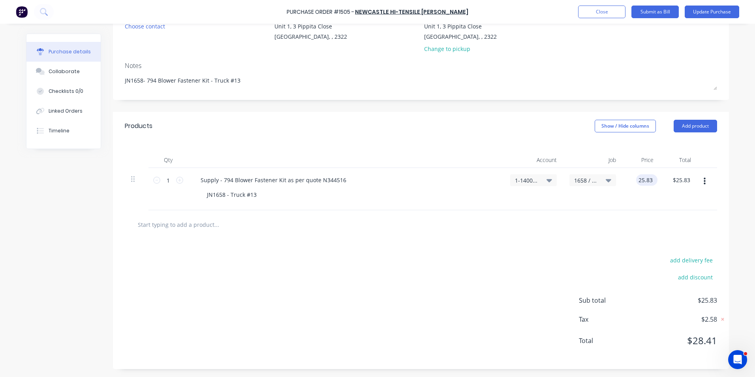
click at [648, 181] on input "25.83" at bounding box center [645, 179] width 18 height 11
type input "25.82"
type textarea "x"
type input "$25.82"
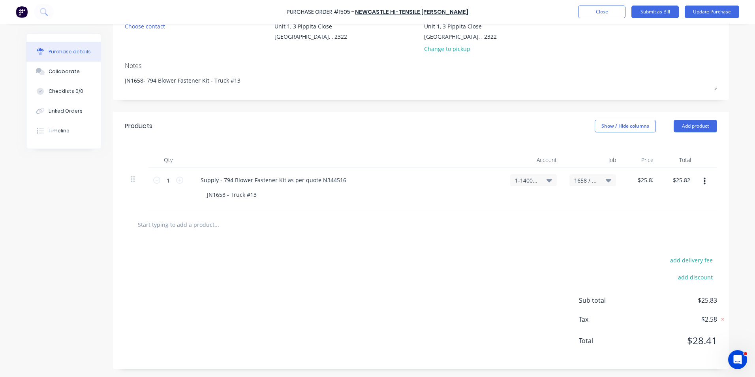
click at [639, 212] on div at bounding box center [421, 224] width 592 height 29
click at [709, 10] on button "Update Purchase" at bounding box center [712, 12] width 55 height 13
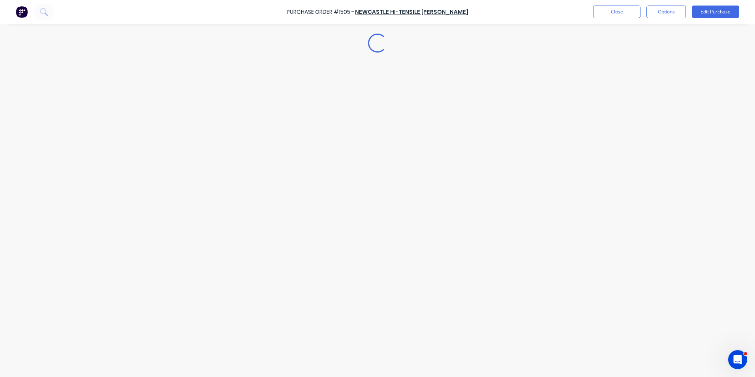
scroll to position [0, 0]
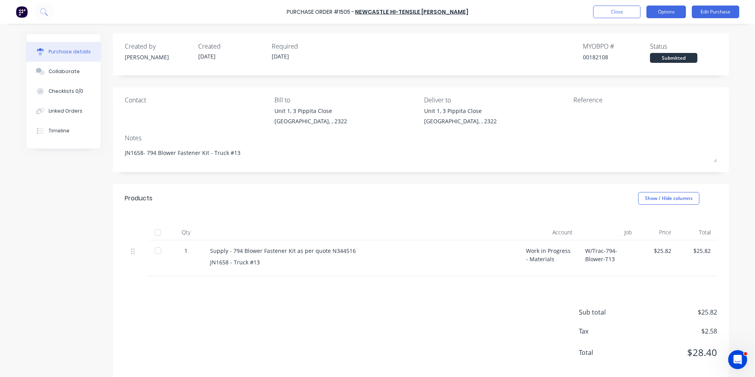
click at [672, 12] on button "Options" at bounding box center [666, 12] width 39 height 13
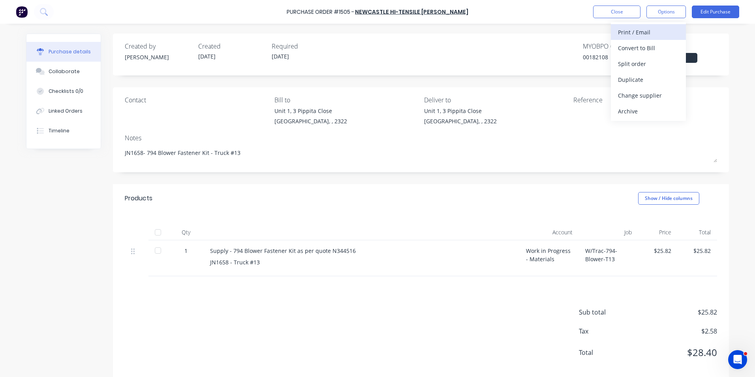
click at [644, 32] on div "Print / Email" at bounding box center [648, 31] width 61 height 11
click at [633, 46] on div "With pricing" at bounding box center [648, 47] width 61 height 11
type textarea "x"
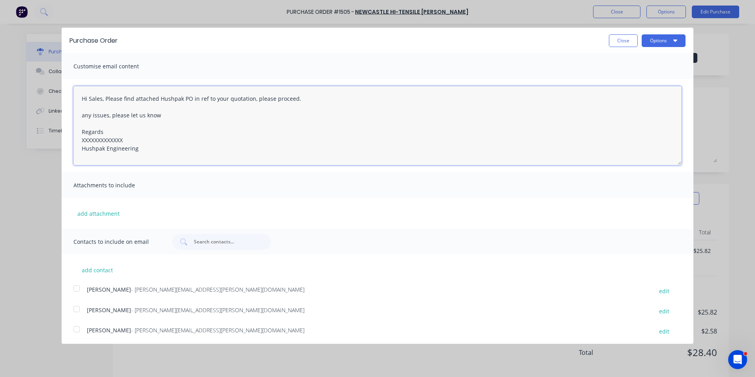
drag, startPoint x: 125, startPoint y: 139, endPoint x: 67, endPoint y: 141, distance: 58.1
click at [67, 141] on div "Hi Sales, Please find attached Hushpak PO in ref to your quotation, please proc…" at bounding box center [378, 125] width 632 height 93
type textarea "Hi Sales, Please find attached Hushpak PO in ref to your quotation, please proc…"
click at [87, 211] on button "add attachment" at bounding box center [98, 213] width 50 height 12
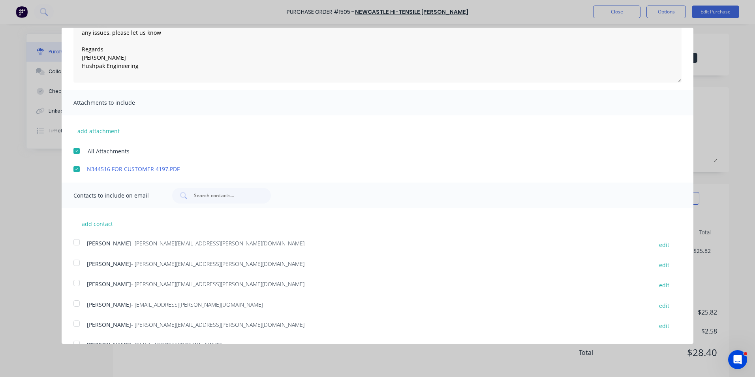
scroll to position [140, 0]
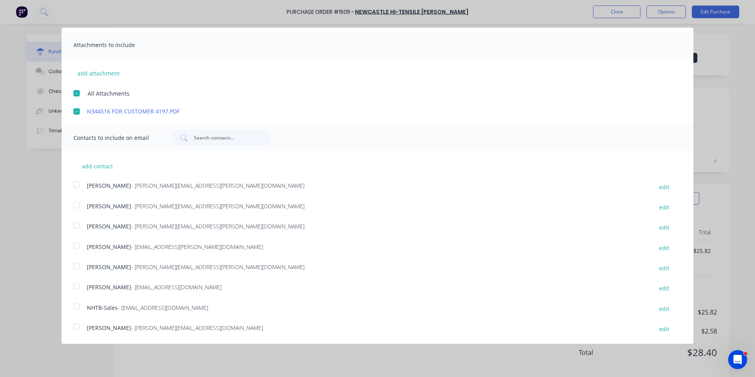
click at [77, 224] on div at bounding box center [77, 225] width 16 height 16
click at [76, 306] on div at bounding box center [77, 307] width 16 height 16
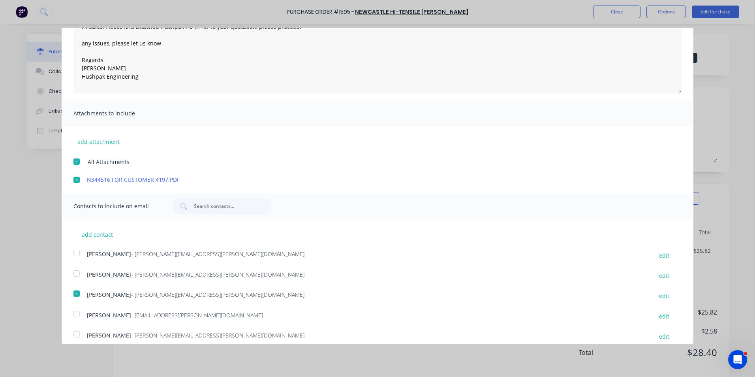
scroll to position [0, 0]
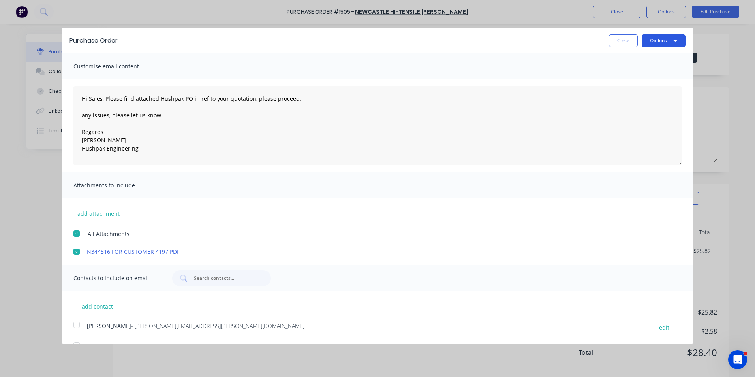
click at [651, 40] on button "Options" at bounding box center [664, 40] width 44 height 13
click at [618, 74] on div "Email" at bounding box center [648, 76] width 61 height 11
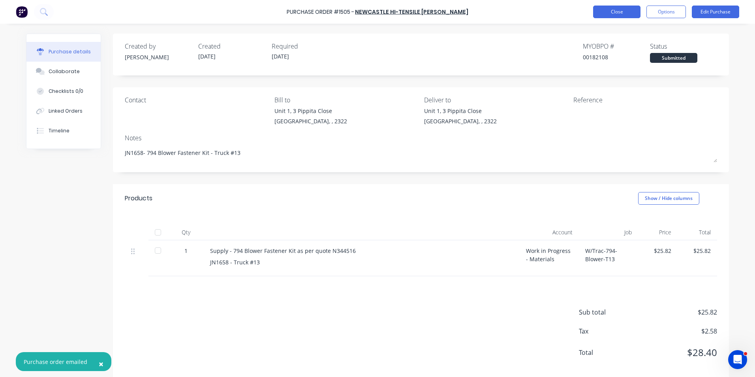
click at [615, 13] on button "Close" at bounding box center [616, 12] width 47 height 13
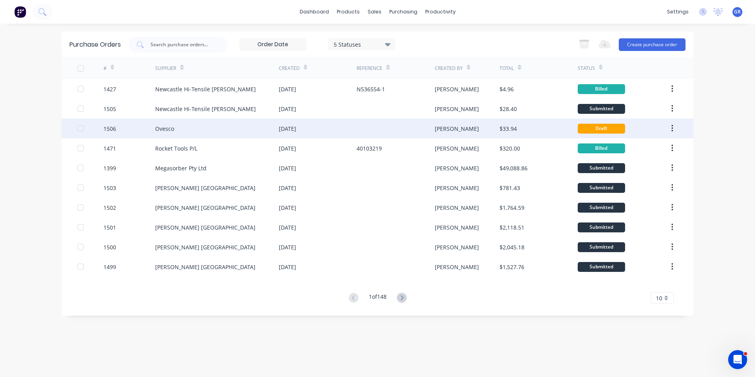
click at [114, 128] on div "1506" at bounding box center [109, 128] width 13 height 8
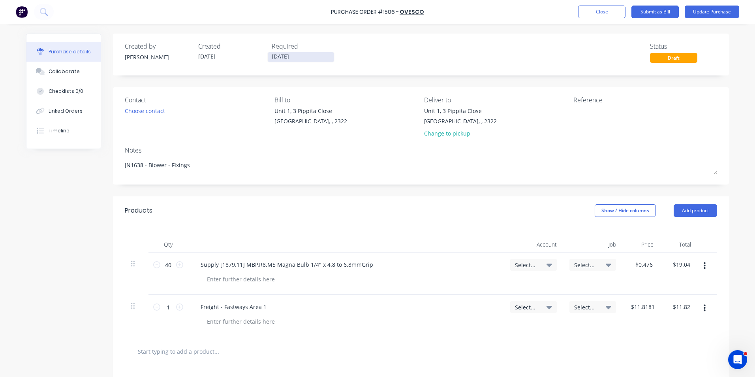
click at [285, 56] on input "[DATE]" at bounding box center [301, 57] width 66 height 10
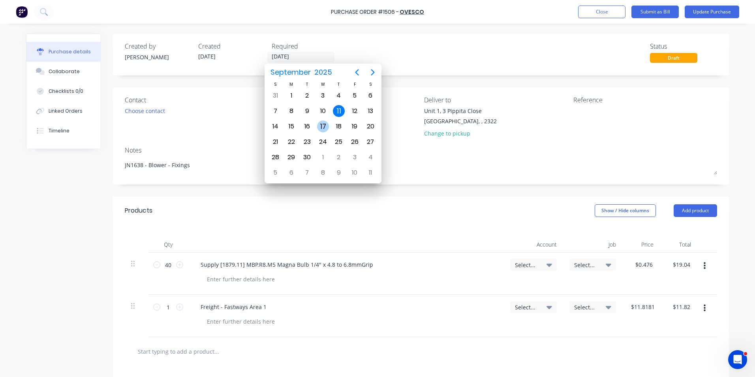
click at [321, 126] on div "17" at bounding box center [323, 126] width 12 height 12
type textarea "x"
type input "[DATE]"
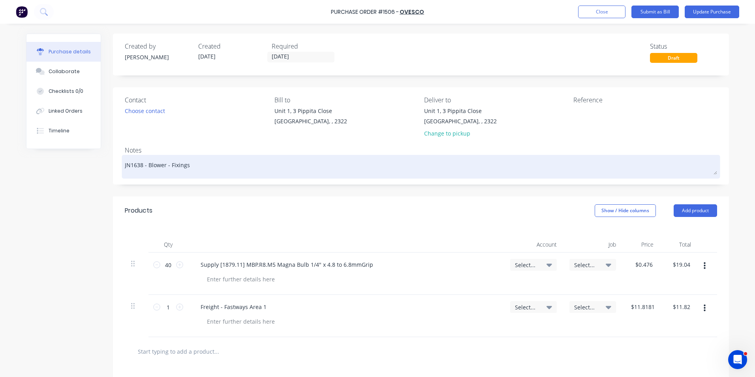
click at [135, 167] on textarea "JN1638 - Blower - Fixings" at bounding box center [421, 166] width 592 height 18
type textarea "x"
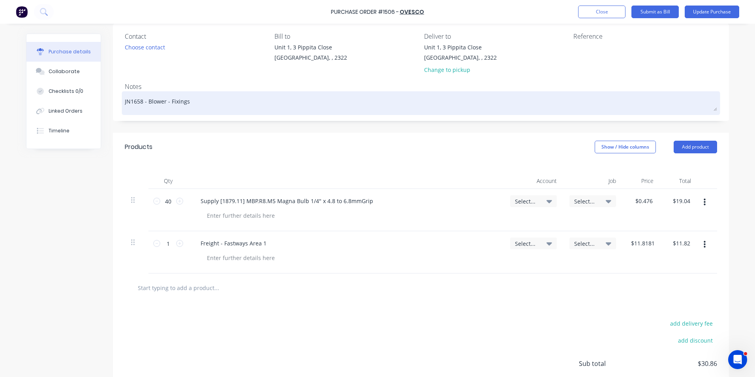
scroll to position [79, 0]
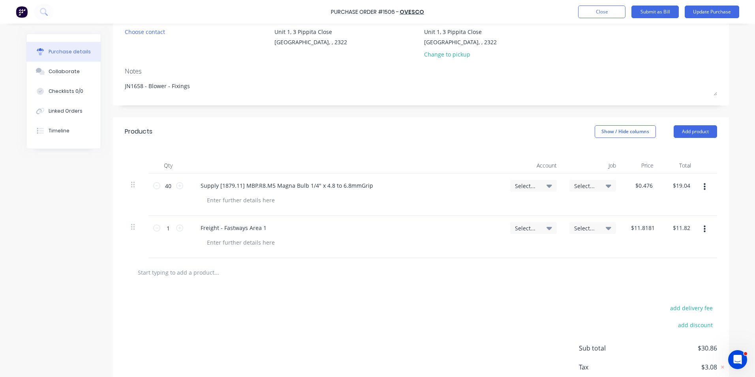
type textarea "JN1658 - Blower - Fixings"
type textarea "x"
type textarea "JN1658 - Blower - Fixings"
click at [518, 185] on span "Select..." at bounding box center [527, 186] width 24 height 8
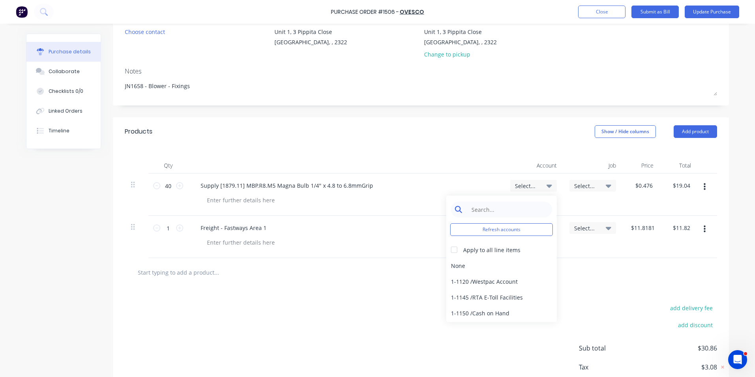
type textarea "x"
click at [485, 210] on input at bounding box center [507, 209] width 81 height 16
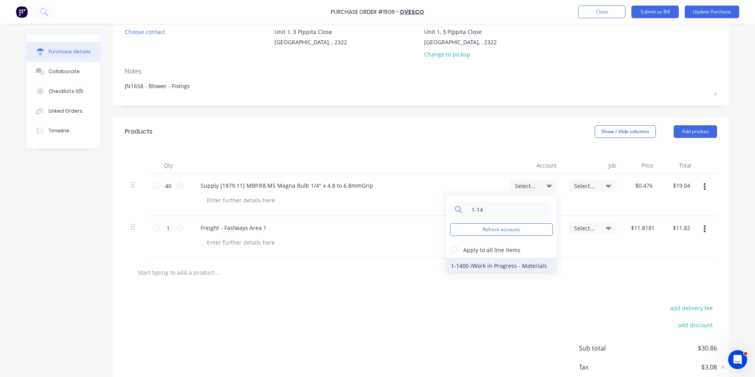
type input "1-14"
click at [471, 263] on div "1-1400 / Work in Progress - Materials" at bounding box center [501, 266] width 111 height 16
click at [583, 186] on span "Select..." at bounding box center [586, 186] width 24 height 8
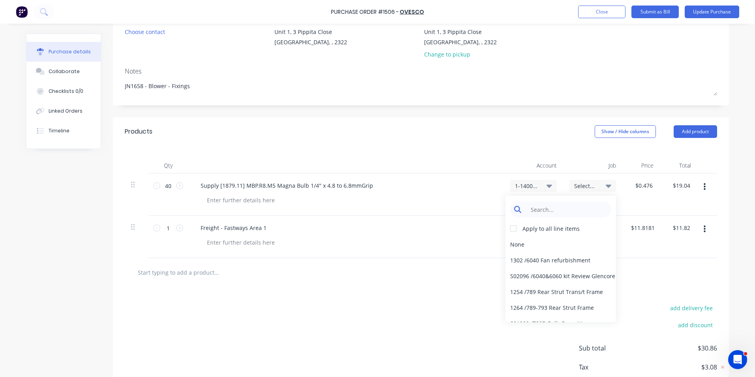
type textarea "x"
click at [552, 208] on input at bounding box center [567, 209] width 81 height 16
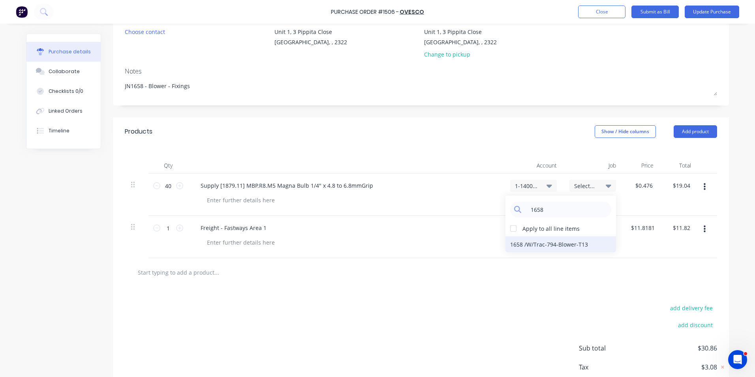
type input "1658"
click at [529, 244] on div "1658 / W/Trac-794-Blower-T13" at bounding box center [561, 244] width 111 height 16
click at [527, 228] on span "Select..." at bounding box center [527, 228] width 24 height 8
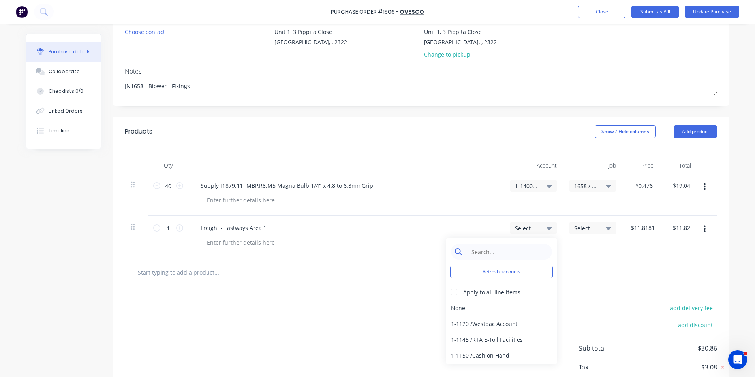
type textarea "x"
click at [505, 250] on input at bounding box center [507, 252] width 81 height 16
type input "1-14"
drag, startPoint x: 489, startPoint y: 308, endPoint x: 494, endPoint y: 305, distance: 6.2
click at [489, 309] on div "1-1400 / Work in Progress - Materials" at bounding box center [501, 308] width 111 height 16
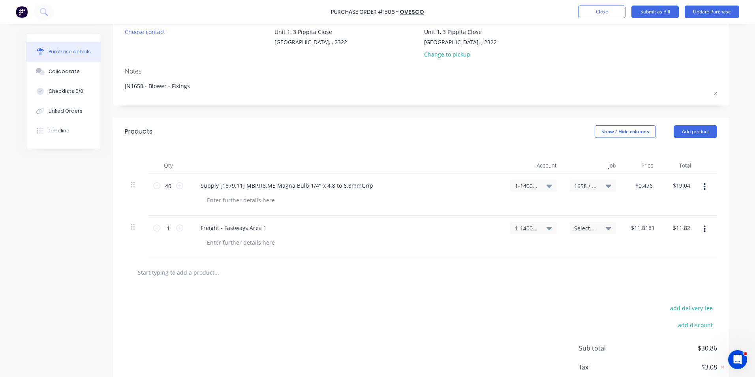
click at [580, 227] on span "Select..." at bounding box center [586, 228] width 24 height 8
type textarea "x"
click at [561, 250] on input at bounding box center [567, 252] width 81 height 16
type input "1658"
click at [563, 286] on div "1658 / W/Trac-794-Blower-T13" at bounding box center [561, 286] width 111 height 16
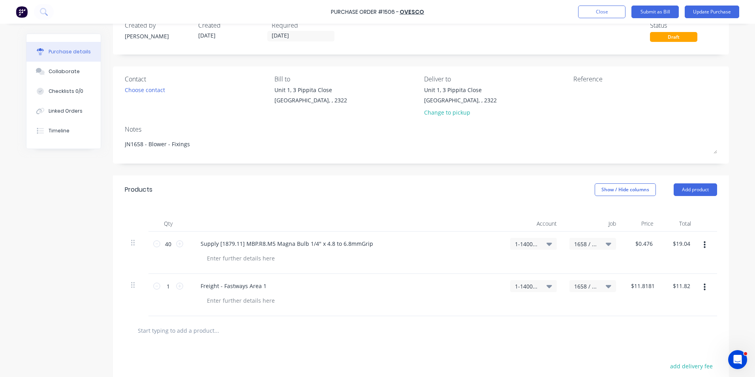
scroll to position [0, 0]
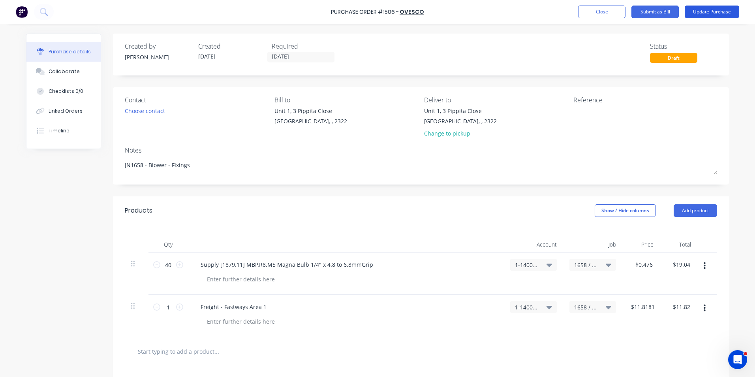
click at [700, 13] on button "Update Purchase" at bounding box center [712, 12] width 55 height 13
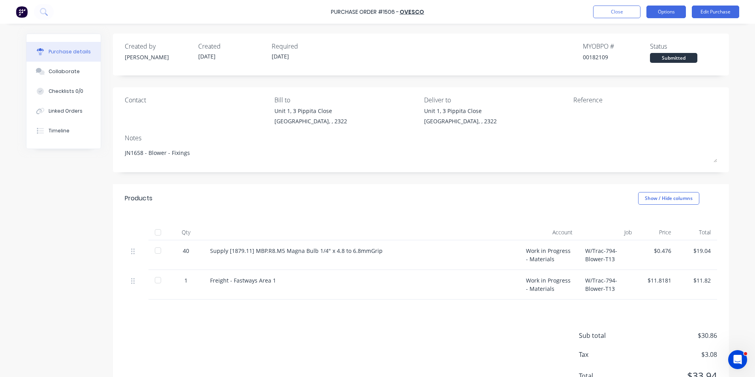
click at [669, 14] on button "Options" at bounding box center [666, 12] width 39 height 13
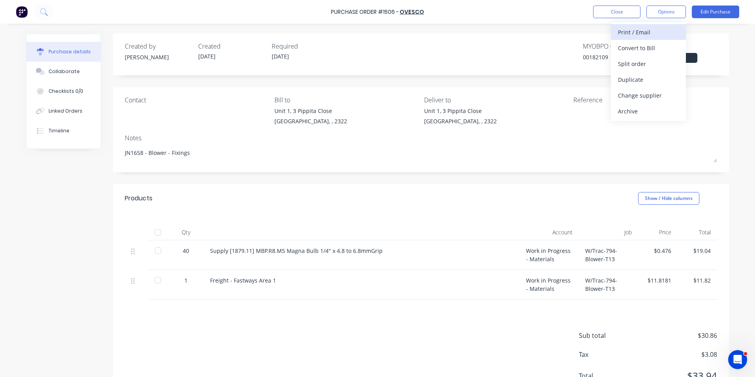
click at [637, 32] on div "Print / Email" at bounding box center [648, 31] width 61 height 11
click at [633, 46] on div "With pricing" at bounding box center [648, 47] width 61 height 11
type textarea "x"
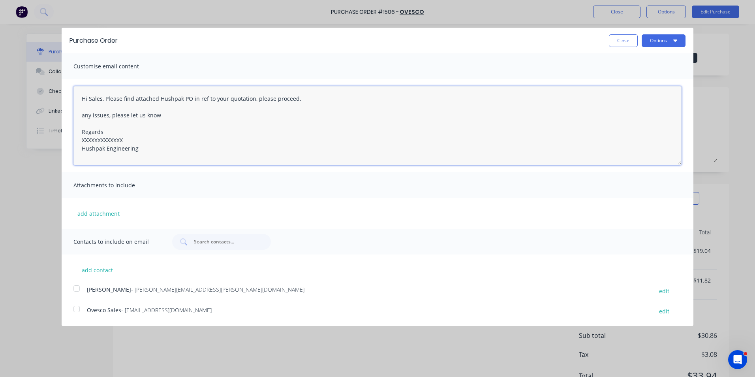
drag, startPoint x: 127, startPoint y: 139, endPoint x: 69, endPoint y: 139, distance: 58.1
click at [69, 139] on div "Hi Sales, Please find attached Hushpak PO in ref to your quotation, please proc…" at bounding box center [378, 125] width 632 height 93
type textarea "Hi Sales, Please find attached Hushpak PO in ref to your quotation, please proc…"
click at [110, 212] on button "add attachment" at bounding box center [98, 213] width 50 height 12
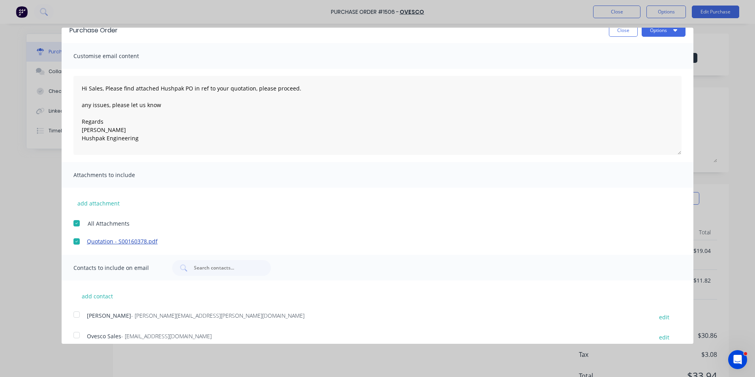
scroll to position [19, 0]
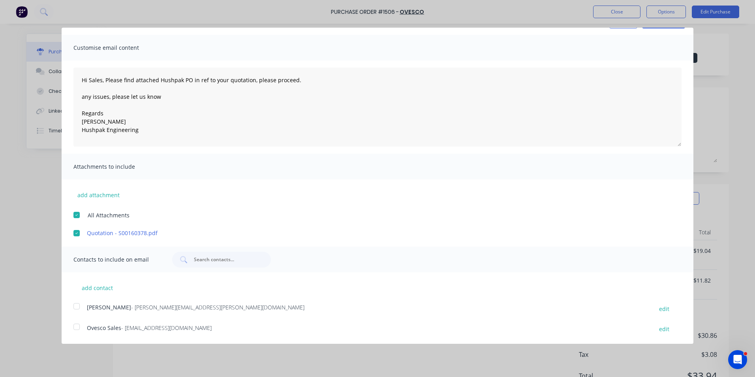
click at [76, 305] on div at bounding box center [77, 306] width 16 height 16
click at [76, 326] on div at bounding box center [77, 327] width 16 height 16
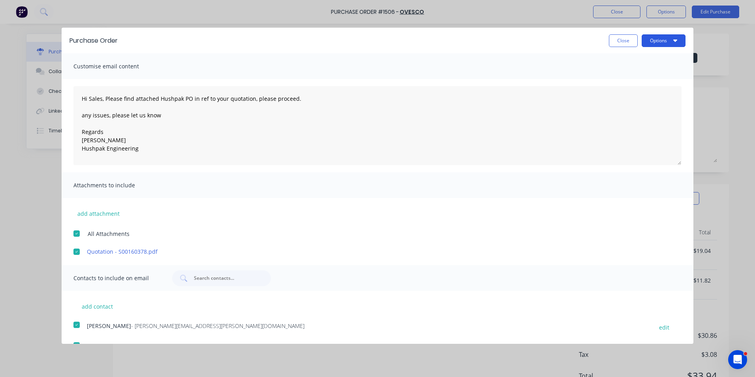
click at [649, 41] on button "Options" at bounding box center [664, 40] width 44 height 13
click at [620, 76] on div "Email" at bounding box center [648, 76] width 61 height 11
type textarea "x"
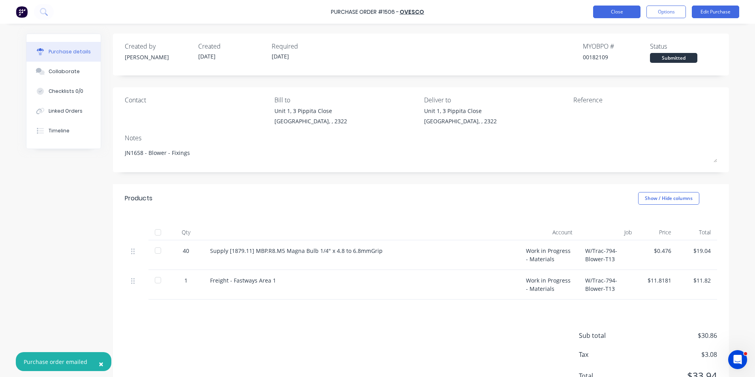
click at [623, 12] on button "Close" at bounding box center [616, 12] width 47 height 13
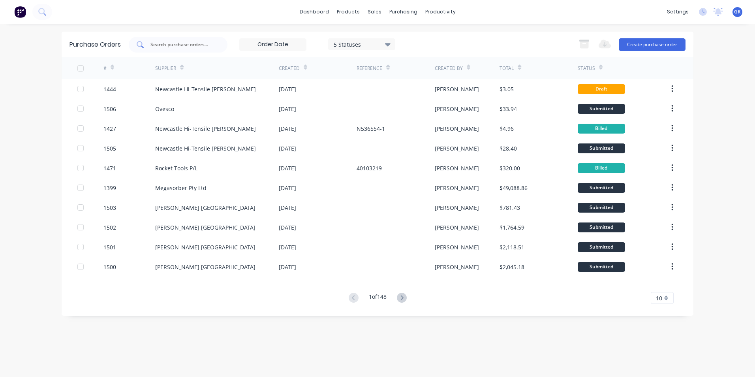
click at [165, 43] on input "text" at bounding box center [183, 45] width 66 height 8
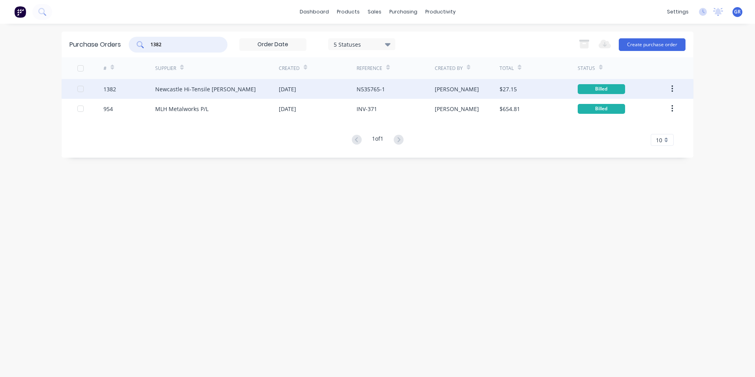
type input "1382"
click at [672, 88] on icon "button" at bounding box center [672, 89] width 2 height 9
click at [626, 126] on div "Duplicate" at bounding box center [644, 125] width 61 height 11
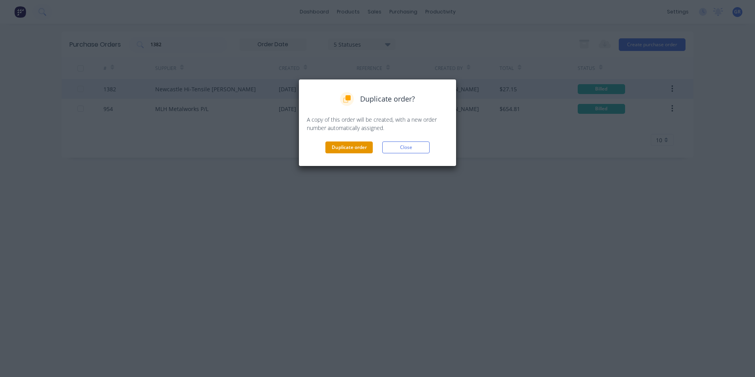
click at [353, 143] on button "Duplicate order" at bounding box center [348, 147] width 47 height 12
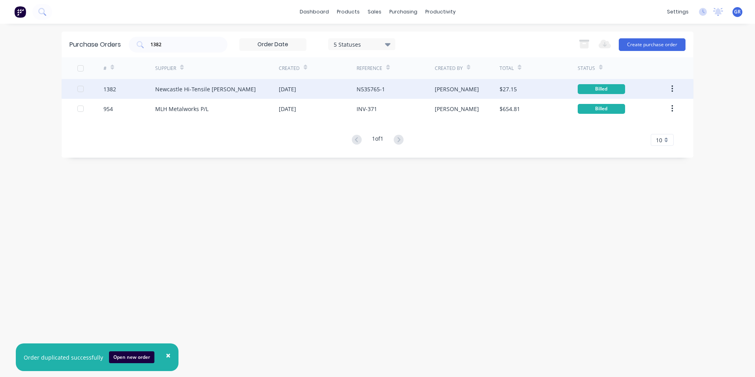
click at [111, 85] on div "1382" at bounding box center [109, 89] width 13 height 8
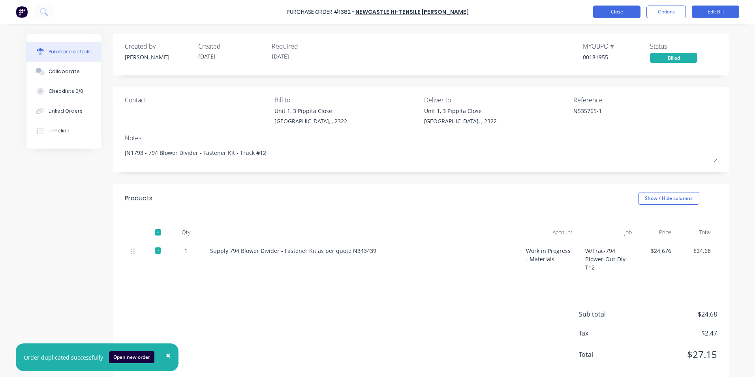
click at [628, 11] on button "Close" at bounding box center [616, 12] width 47 height 13
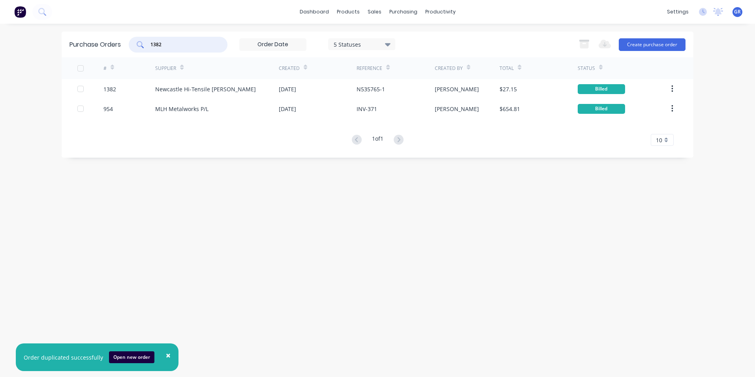
drag, startPoint x: 167, startPoint y: 44, endPoint x: 137, endPoint y: 44, distance: 30.4
click at [137, 44] on div "1382" at bounding box center [178, 45] width 99 height 16
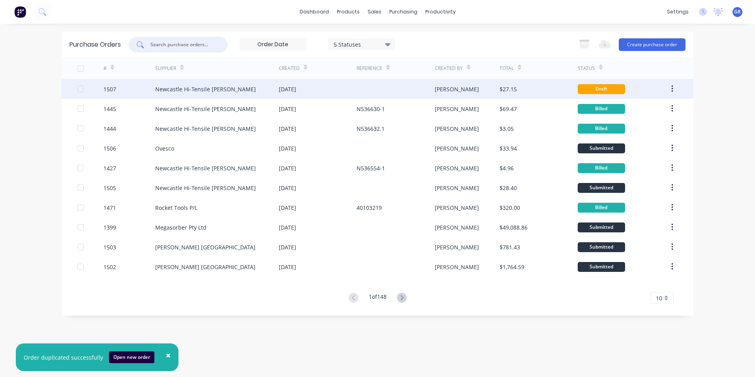
click at [111, 88] on div "1507" at bounding box center [109, 89] width 13 height 8
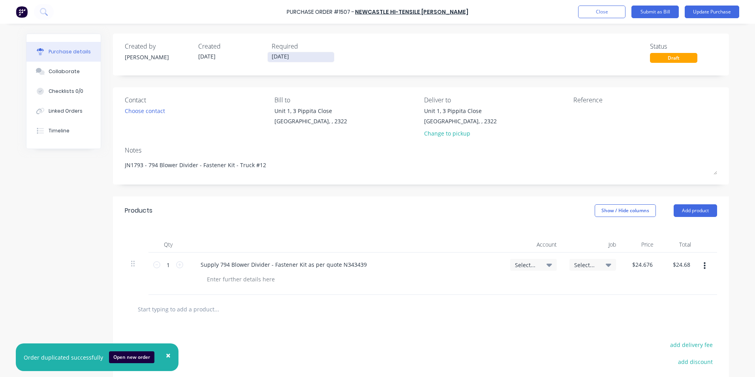
click at [282, 53] on input "[DATE]" at bounding box center [301, 57] width 66 height 10
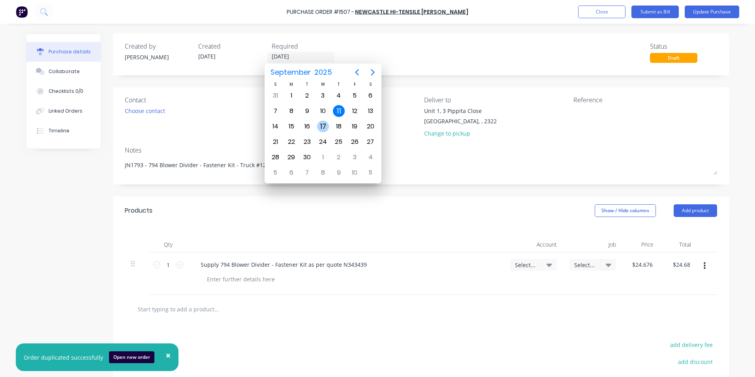
click at [325, 124] on div "17" at bounding box center [323, 126] width 12 height 12
type textarea "x"
type input "[DATE]"
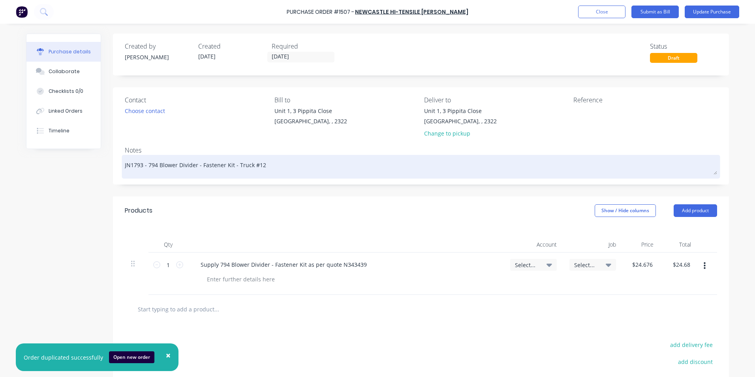
drag, startPoint x: 137, startPoint y: 167, endPoint x: 132, endPoint y: 167, distance: 5.5
click at [132, 167] on textarea "JN1793 - 794 Blower Divider - Fastener Kit - Truck #12" at bounding box center [421, 166] width 592 height 18
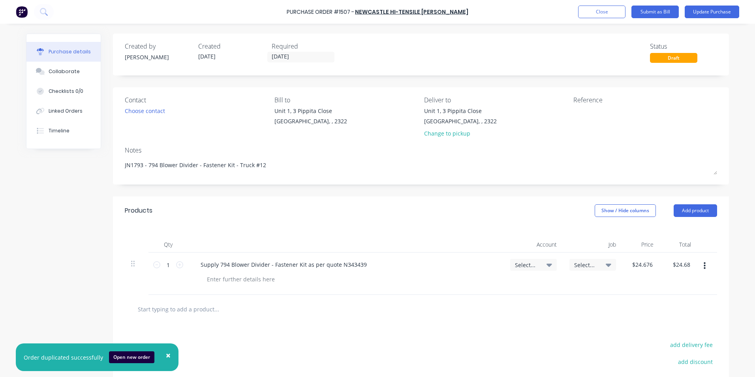
type textarea "x"
type textarea "JN183 - 794 Blower Divider - Fastener Kit - Truck #12"
type textarea "x"
type textarea "JN1803 - 794 Blower Divider - Fastener Kit - Truck #12"
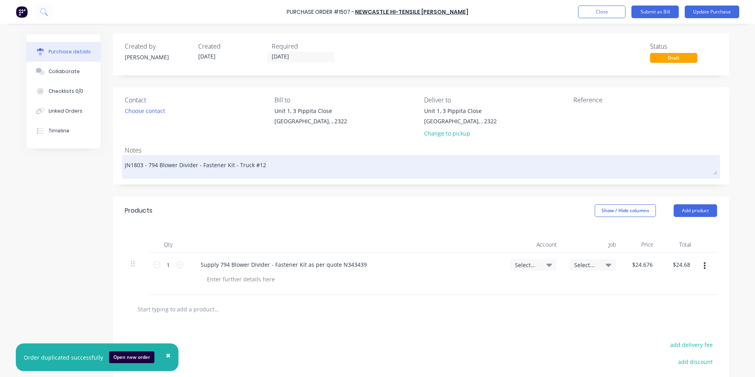
click at [257, 166] on textarea "JN1803 - 794 Blower Divider - Fastener Kit - Truck #12" at bounding box center [421, 166] width 592 height 18
type textarea "x"
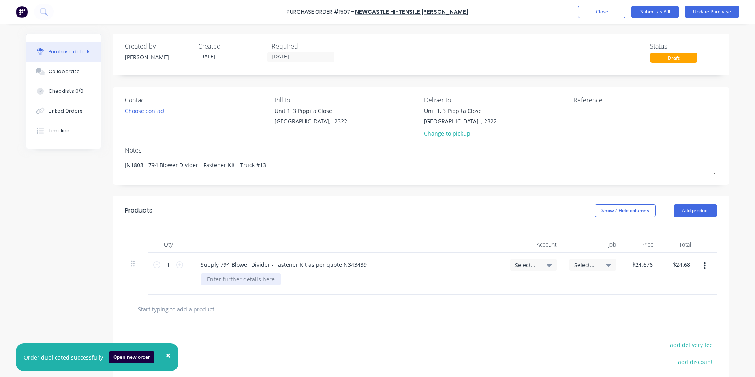
type textarea "JN1803 - 794 Blower Divider - Fastener Kit - Truck #13"
type textarea "x"
type textarea "JN1803 - 794 Blower Divider - Fastener Kit - Truck #13"
click at [232, 278] on div at bounding box center [241, 278] width 81 height 11
click at [528, 264] on span "Select..." at bounding box center [527, 265] width 24 height 8
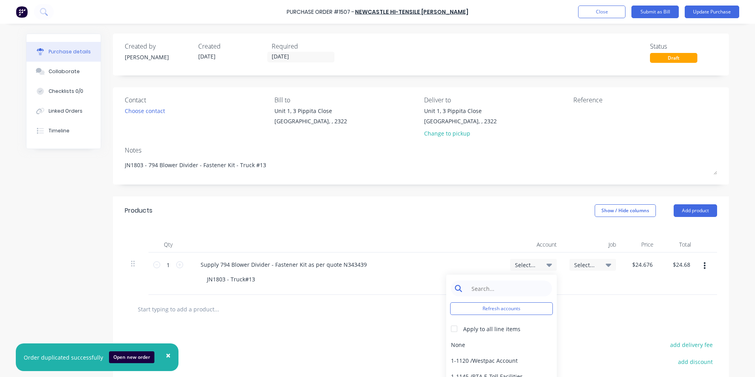
type textarea "x"
click at [488, 288] on input at bounding box center [507, 288] width 81 height 16
type input "1-14"
click at [489, 345] on div "1-1400 / Work in Progress - Materials" at bounding box center [501, 345] width 111 height 16
click at [584, 266] on span "Select..." at bounding box center [586, 265] width 24 height 8
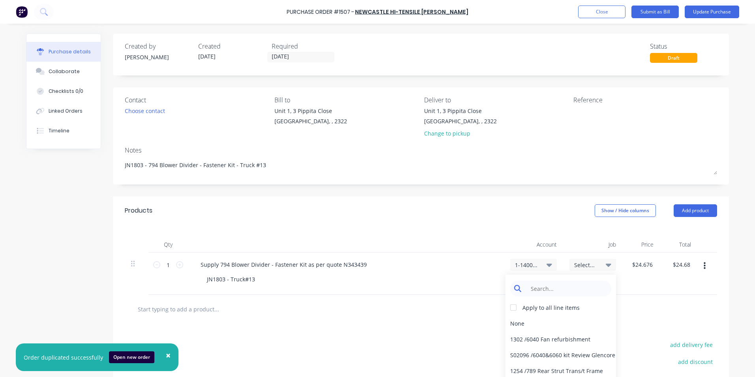
type textarea "x"
click at [536, 290] on input at bounding box center [567, 288] width 81 height 16
type input "1803"
click at [535, 323] on div "1803 / W/Trac-794 Blower-Out-Div-T13" at bounding box center [561, 323] width 111 height 16
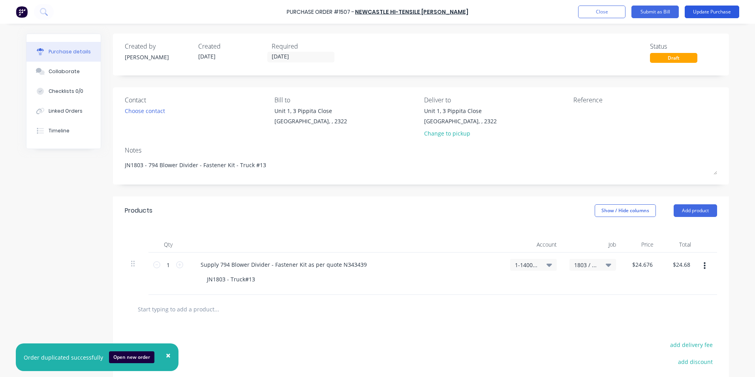
click at [701, 9] on button "Update Purchase" at bounding box center [712, 12] width 55 height 13
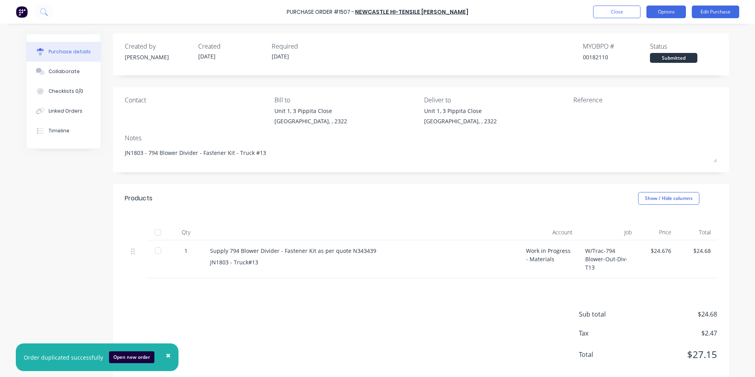
click at [661, 7] on button "Options" at bounding box center [666, 12] width 39 height 13
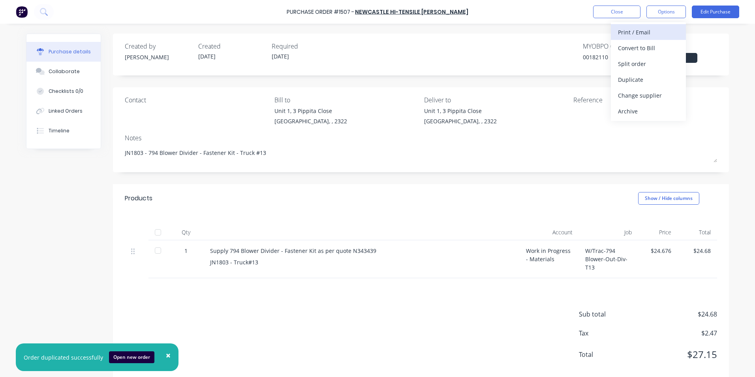
click at [638, 32] on div "Print / Email" at bounding box center [648, 31] width 61 height 11
click at [636, 47] on div "With pricing" at bounding box center [648, 47] width 61 height 11
type textarea "x"
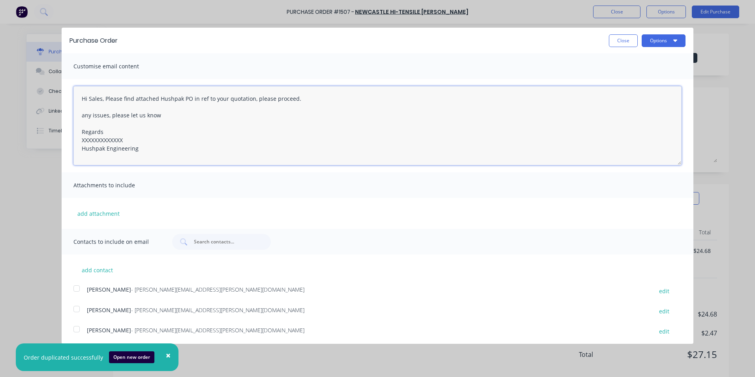
drag, startPoint x: 126, startPoint y: 136, endPoint x: 79, endPoint y: 138, distance: 47.4
click at [79, 138] on textarea "Hi Sales, Please find attached Hushpak PO in ref to your quotation, please proc…" at bounding box center [377, 125] width 608 height 79
type textarea "Hi Sales, Please find attached Hushpak PO in ref to your quotation, please proc…"
click at [105, 212] on button "add attachment" at bounding box center [98, 213] width 50 height 12
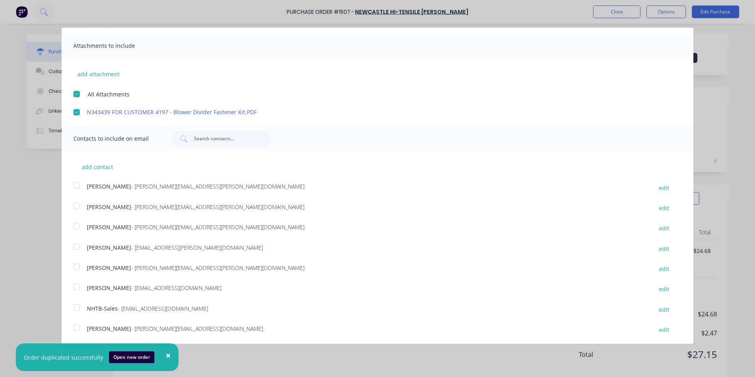
scroll to position [140, 0]
click at [78, 225] on div at bounding box center [77, 225] width 16 height 16
click at [77, 306] on div at bounding box center [77, 307] width 16 height 16
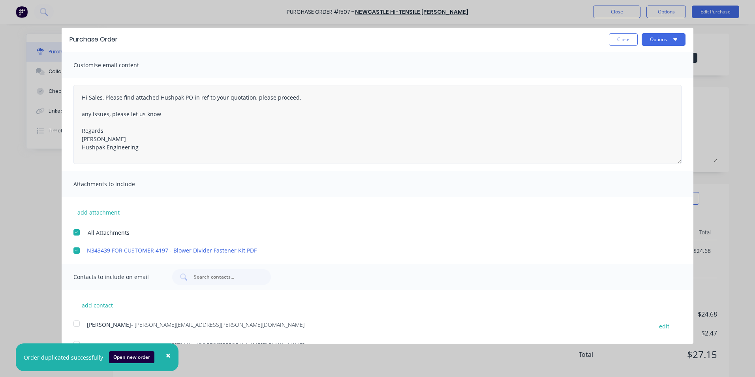
scroll to position [0, 0]
click at [653, 39] on button "Options" at bounding box center [664, 40] width 44 height 13
click at [621, 76] on div "Email" at bounding box center [648, 76] width 61 height 11
click at [166, 355] on span "×" at bounding box center [168, 355] width 5 height 11
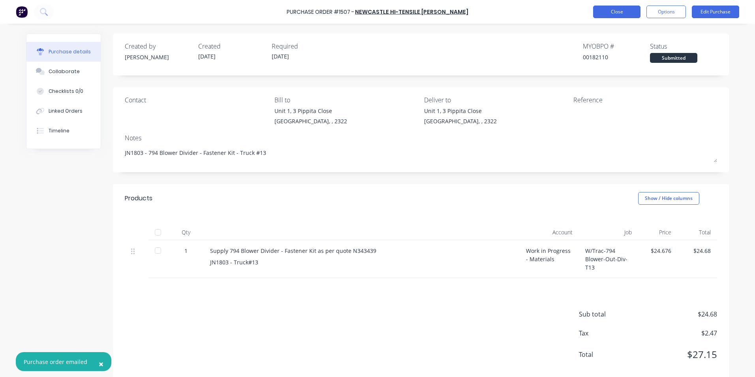
click at [621, 13] on button "Close" at bounding box center [616, 12] width 47 height 13
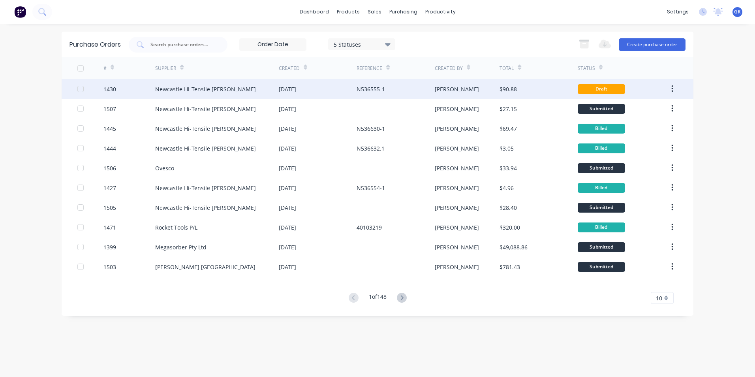
click at [113, 89] on div "1430" at bounding box center [109, 89] width 13 height 8
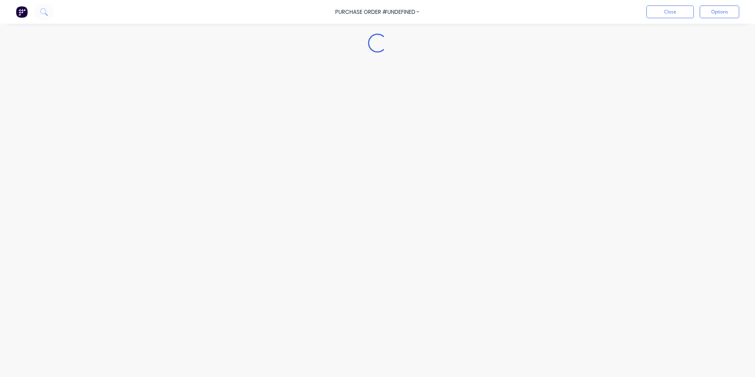
type textarea "x"
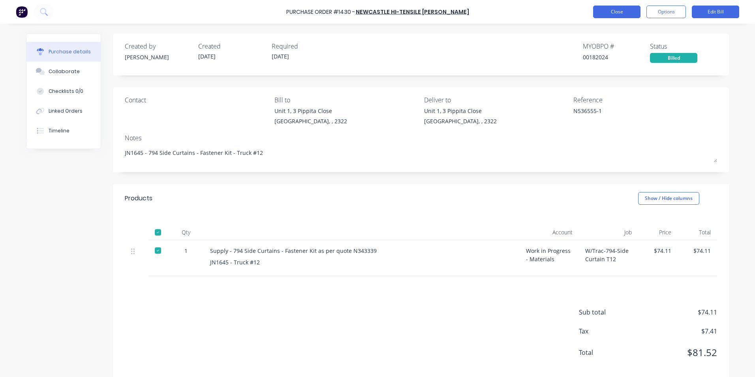
click at [621, 7] on button "Close" at bounding box center [616, 12] width 47 height 13
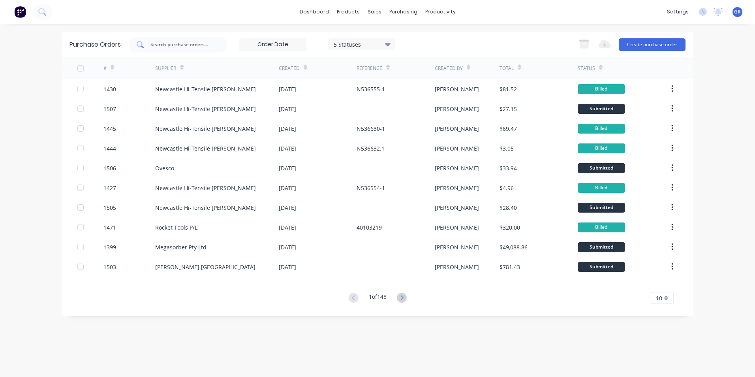
click at [177, 43] on input "text" at bounding box center [183, 45] width 66 height 8
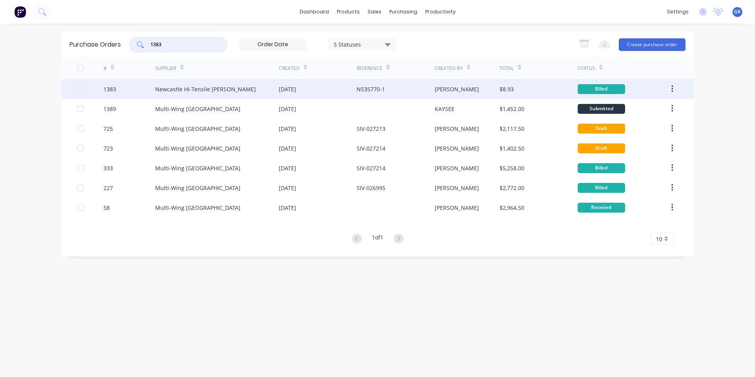
type input "1383"
click at [673, 88] on icon "button" at bounding box center [672, 89] width 2 height 9
click at [632, 123] on div "Duplicate" at bounding box center [644, 125] width 61 height 11
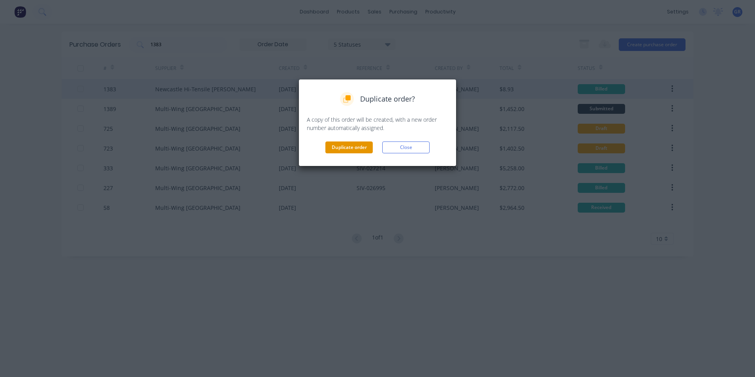
click at [350, 143] on button "Duplicate order" at bounding box center [348, 147] width 47 height 12
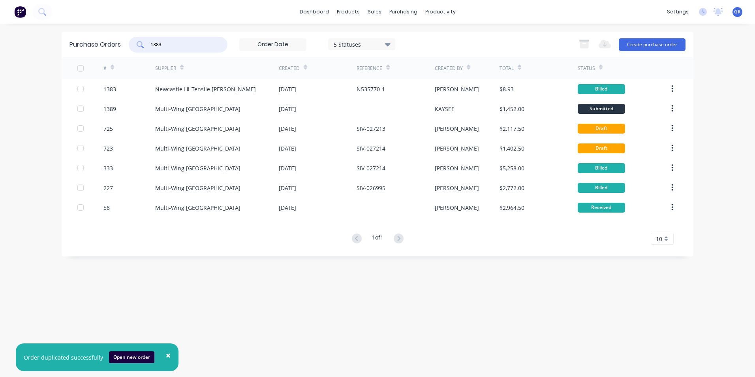
drag, startPoint x: 173, startPoint y: 45, endPoint x: 135, endPoint y: 46, distance: 38.0
click at [135, 46] on div "1383" at bounding box center [178, 45] width 99 height 16
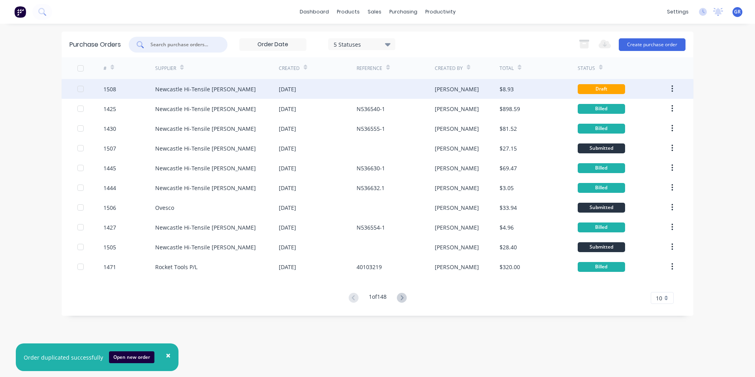
click at [114, 88] on div "1508" at bounding box center [109, 89] width 13 height 8
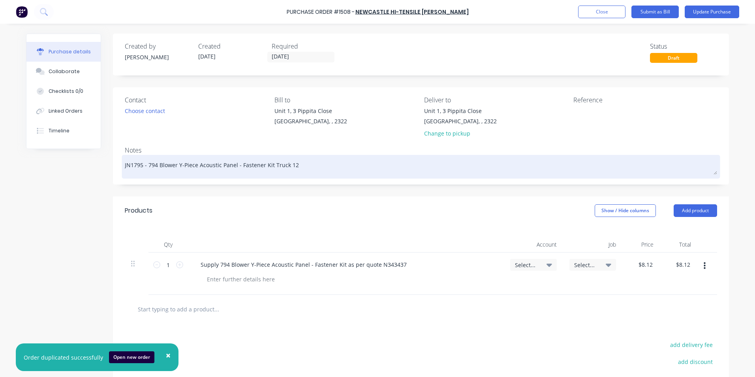
drag, startPoint x: 139, startPoint y: 166, endPoint x: 132, endPoint y: 167, distance: 7.2
click at [132, 167] on textarea "JN1795 - 794 Blower Y-Piece Acoustic Panel - Fastener Kit Truck 12" at bounding box center [421, 166] width 592 height 18
type textarea "x"
type textarea "JN18 - 794 Blower Y-Piece Acoustic Panel - Fastener Kit Truck 12"
type textarea "x"
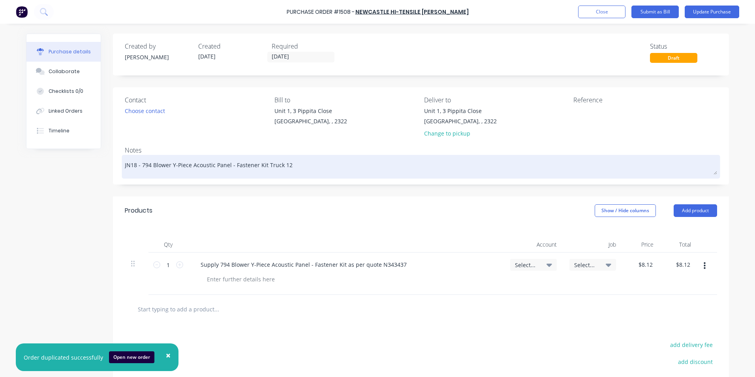
type textarea "JN180 - 794 Blower Y-Piece Acoustic Panel - Fastener Kit Truck 12"
type textarea "x"
type textarea "JN1805 - 794 Blower Y-Piece Acoustic Panel - Fastener Kit Truck 12"
click at [291, 165] on textarea "JN1805 - 794 Blower Y-Piece Acoustic Panel - Fastener Kit Truck 12" at bounding box center [421, 166] width 592 height 18
type textarea "x"
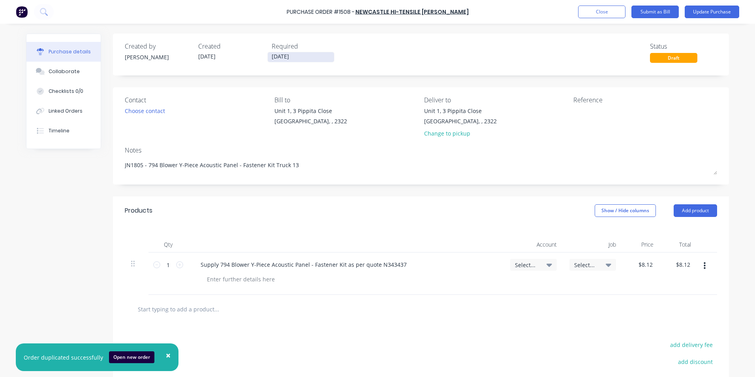
type textarea "JN1805 - 794 Blower Y-Piece Acoustic Panel - Fastener Kit Truck 13"
type textarea "x"
type textarea "JN1805 - 794 Blower Y-Piece Acoustic Panel - Fastener Kit Truck 13"
click at [280, 54] on input "[DATE]" at bounding box center [301, 57] width 66 height 10
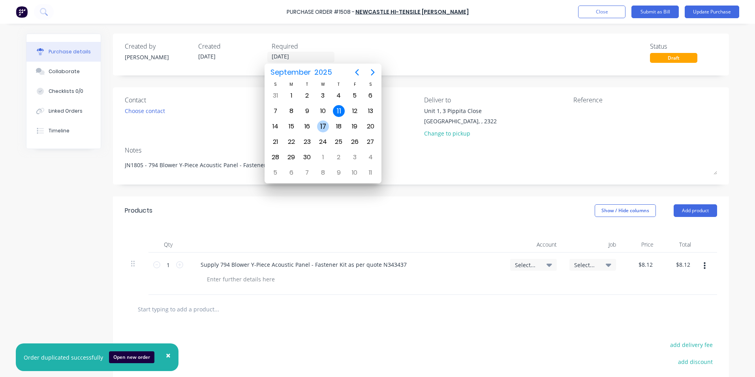
click at [323, 124] on div "17" at bounding box center [323, 126] width 12 height 12
type textarea "x"
type input "[DATE]"
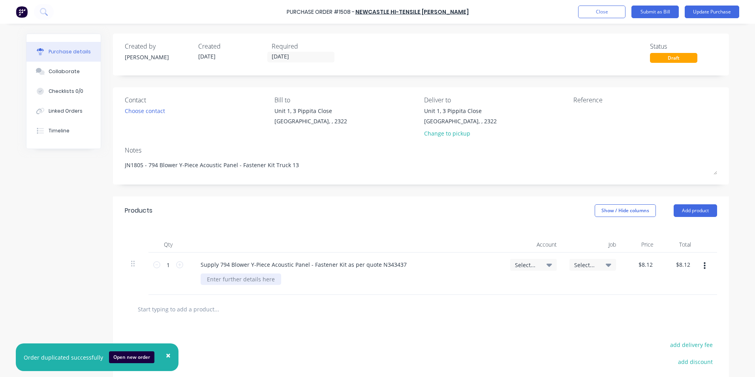
type textarea "x"
click at [227, 279] on div at bounding box center [241, 278] width 81 height 11
click at [528, 265] on span "Select..." at bounding box center [527, 265] width 24 height 8
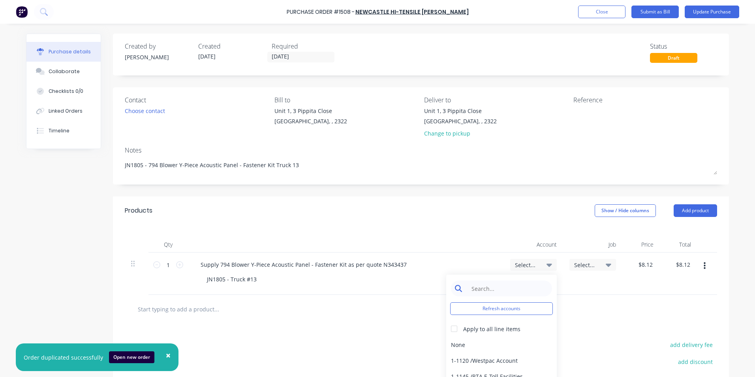
type textarea "x"
click at [478, 291] on input at bounding box center [507, 288] width 81 height 16
type input "1-14"
click at [461, 343] on div "1-1400 / Work in Progress - Materials" at bounding box center [501, 345] width 111 height 16
click at [582, 261] on span "Select..." at bounding box center [586, 265] width 24 height 8
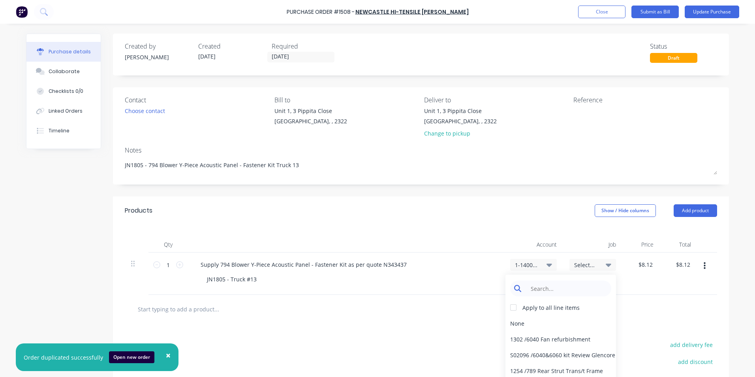
type textarea "x"
click at [547, 289] on input at bounding box center [567, 288] width 81 height 16
type input "1805"
click at [552, 339] on div "S01805 / Westrac 775 Sound Atten Kit" at bounding box center [561, 339] width 111 height 16
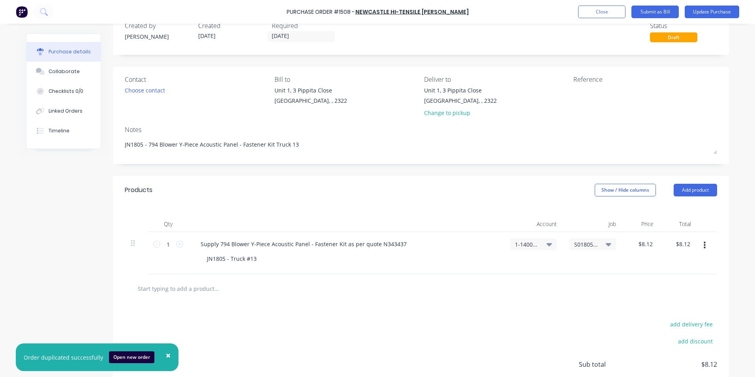
scroll to position [6, 0]
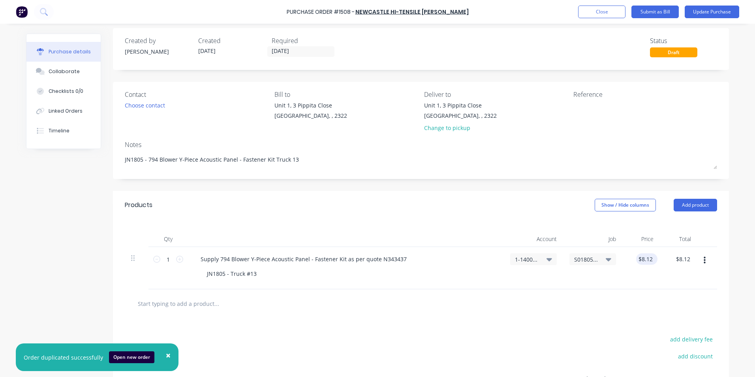
type textarea "x"
type input "8.12"
click at [641, 261] on input "8.12" at bounding box center [645, 258] width 18 height 11
type textarea "x"
click at [641, 261] on input "8.12" at bounding box center [646, 258] width 15 height 11
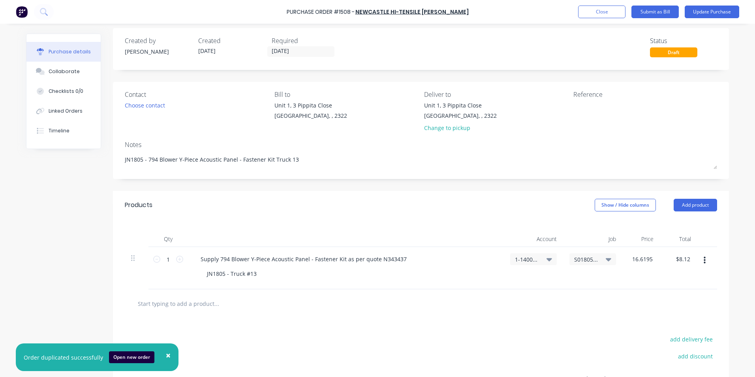
type input "16.6195"
type textarea "x"
type input "$16.62"
click at [643, 274] on div "$16.62 $16.62" at bounding box center [641, 268] width 38 height 42
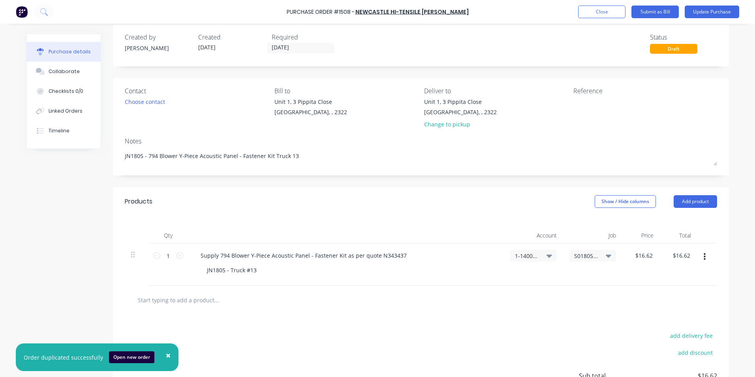
scroll to position [0, 0]
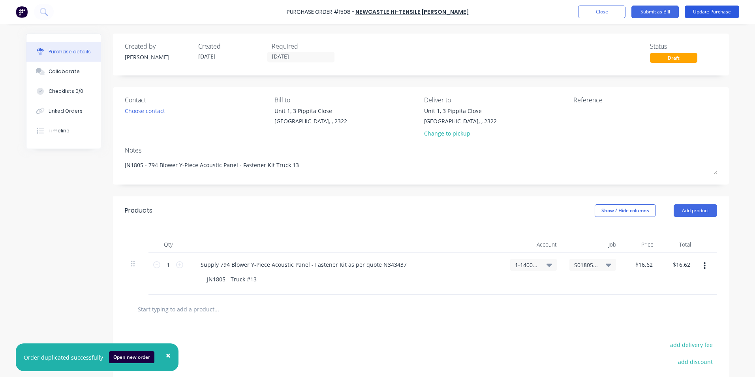
click at [708, 13] on button "Update Purchase" at bounding box center [712, 12] width 55 height 13
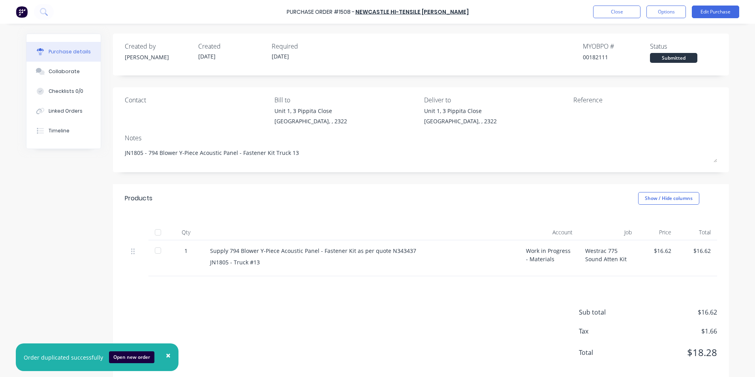
click at [166, 354] on span "×" at bounding box center [168, 355] width 5 height 11
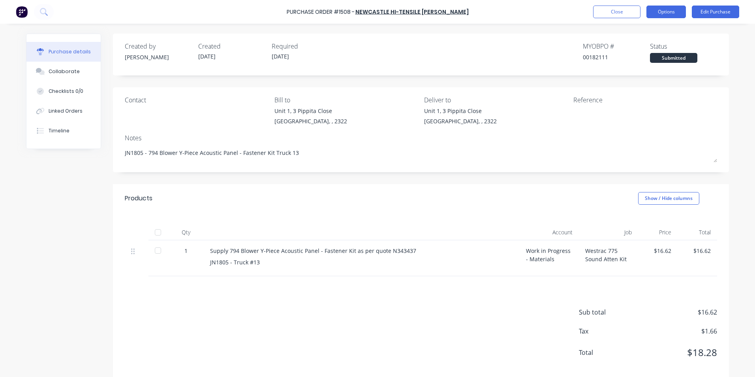
click at [660, 11] on button "Options" at bounding box center [666, 12] width 39 height 13
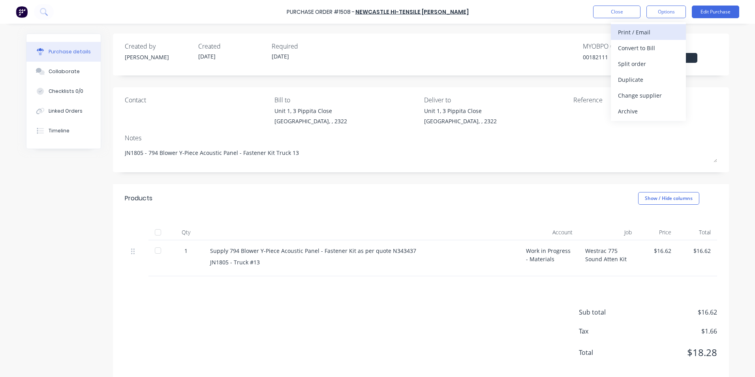
click at [635, 32] on div "Print / Email" at bounding box center [648, 31] width 61 height 11
click at [643, 46] on div "With pricing" at bounding box center [648, 47] width 61 height 11
type textarea "x"
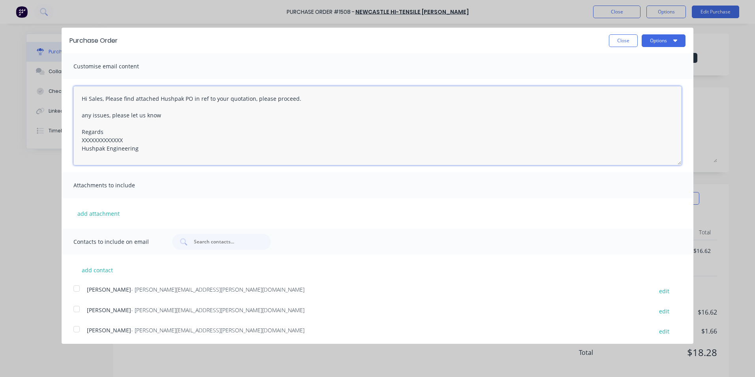
drag, startPoint x: 126, startPoint y: 140, endPoint x: 76, endPoint y: 139, distance: 50.2
click at [76, 139] on textarea "Hi Sales, Please find attached Hushpak PO in ref to your quotation, please proc…" at bounding box center [377, 125] width 608 height 79
type textarea "Hi Sales, Please find attached Hushpak PO in ref to your quotation, please proc…"
click at [105, 212] on button "add attachment" at bounding box center [98, 213] width 50 height 12
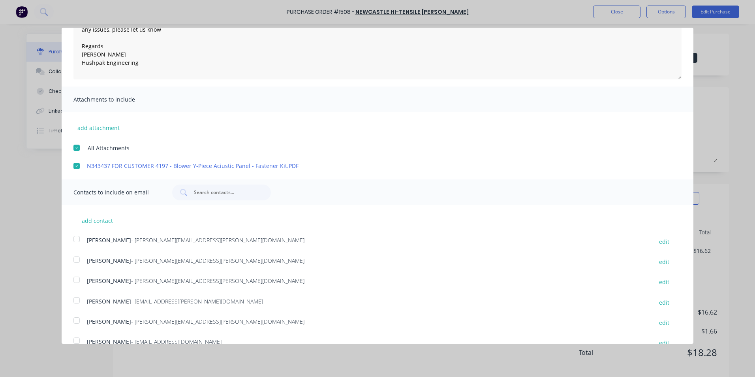
scroll to position [140, 0]
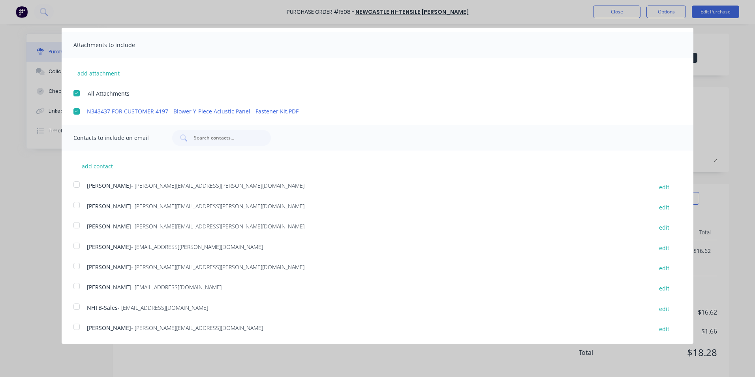
click at [77, 224] on div at bounding box center [77, 225] width 16 height 16
click at [77, 306] on div at bounding box center [77, 307] width 16 height 16
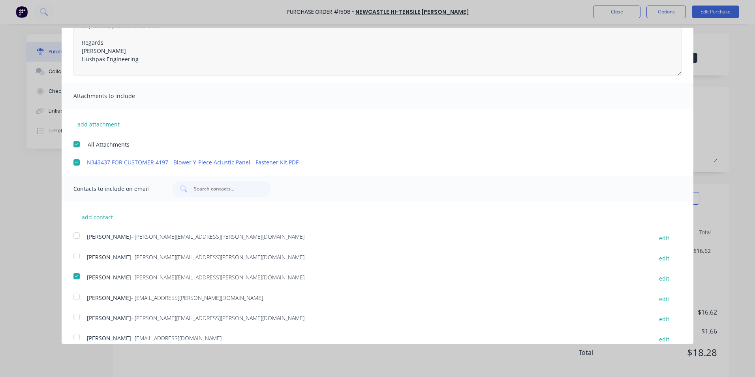
scroll to position [0, 0]
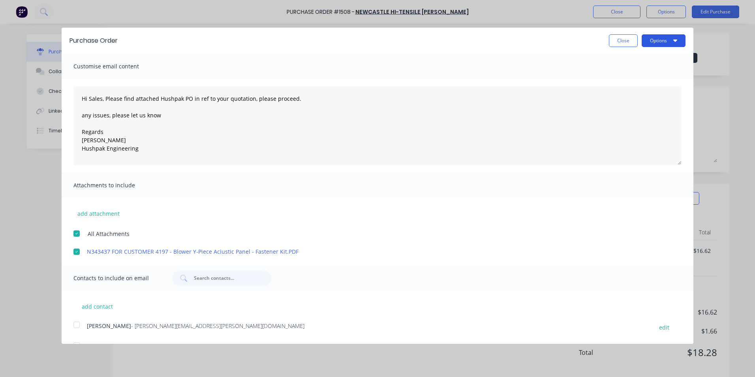
click at [656, 39] on button "Options" at bounding box center [664, 40] width 44 height 13
click at [625, 76] on div "Email" at bounding box center [648, 76] width 61 height 11
type textarea "x"
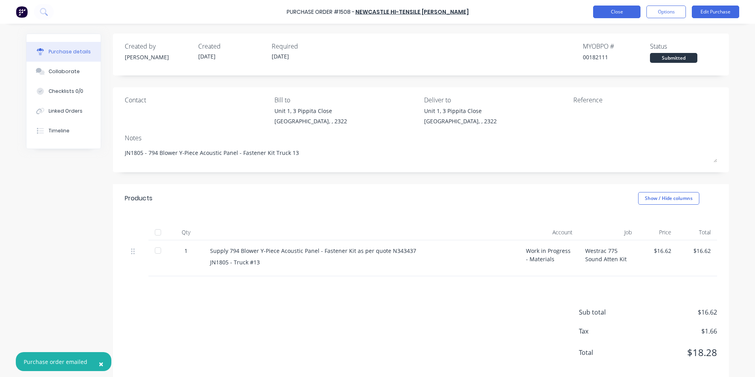
click at [617, 12] on button "Close" at bounding box center [616, 12] width 47 height 13
